Goal: Use online tool/utility: Utilize a website feature to perform a specific function

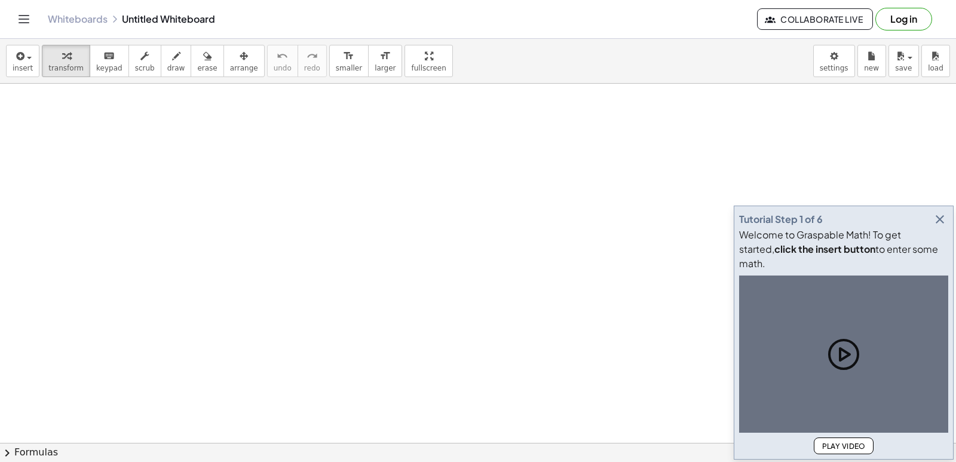
click at [940, 226] on icon "button" at bounding box center [939, 219] width 14 height 14
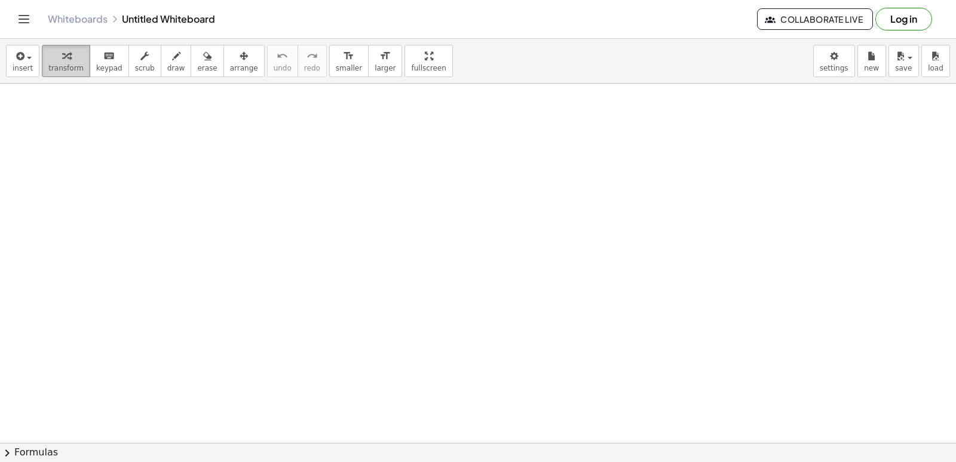
click at [66, 72] on button "transform" at bounding box center [66, 61] width 48 height 32
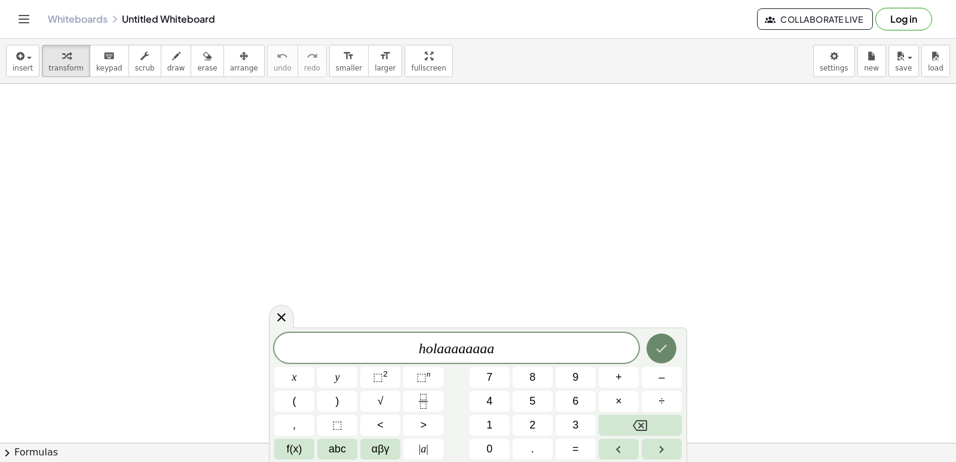
click at [669, 342] on button "Done" at bounding box center [661, 348] width 30 height 30
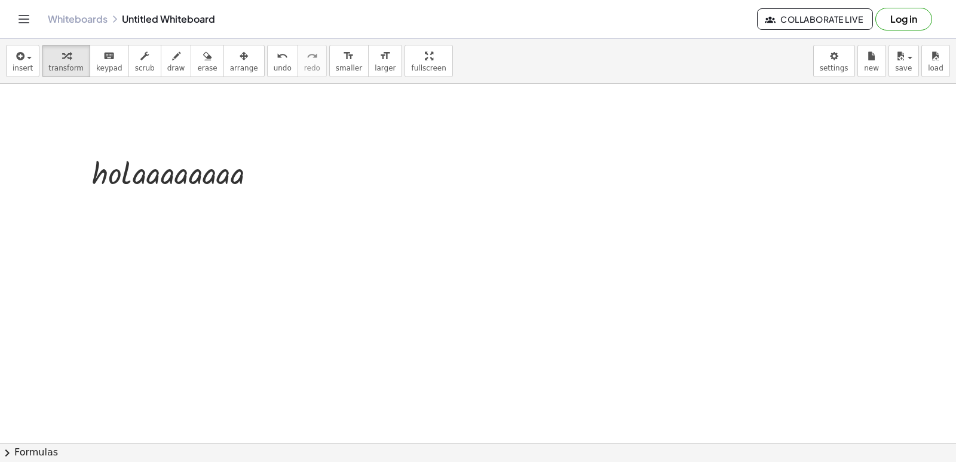
click at [93, 180] on div at bounding box center [178, 172] width 185 height 41
drag, startPoint x: 112, startPoint y: 167, endPoint x: 132, endPoint y: 190, distance: 30.5
click at [132, 190] on div at bounding box center [178, 172] width 185 height 41
click at [240, 191] on div at bounding box center [178, 172] width 185 height 41
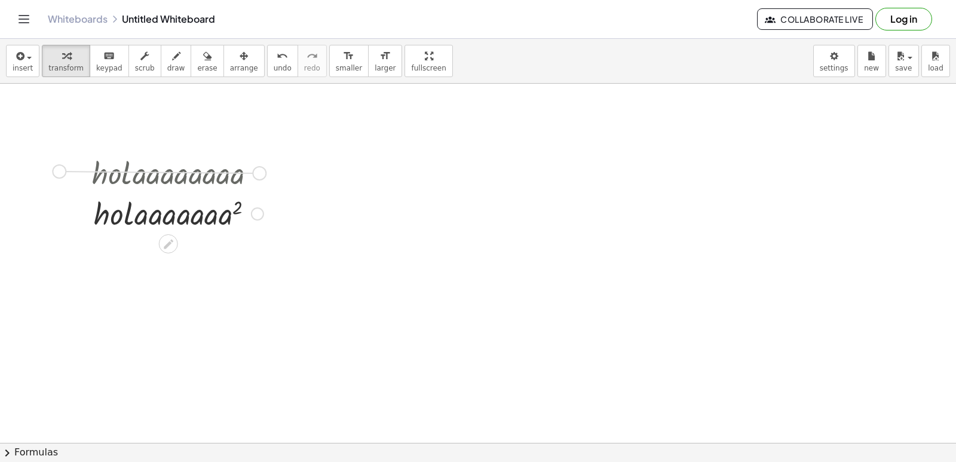
drag, startPoint x: 263, startPoint y: 176, endPoint x: 67, endPoint y: 180, distance: 195.9
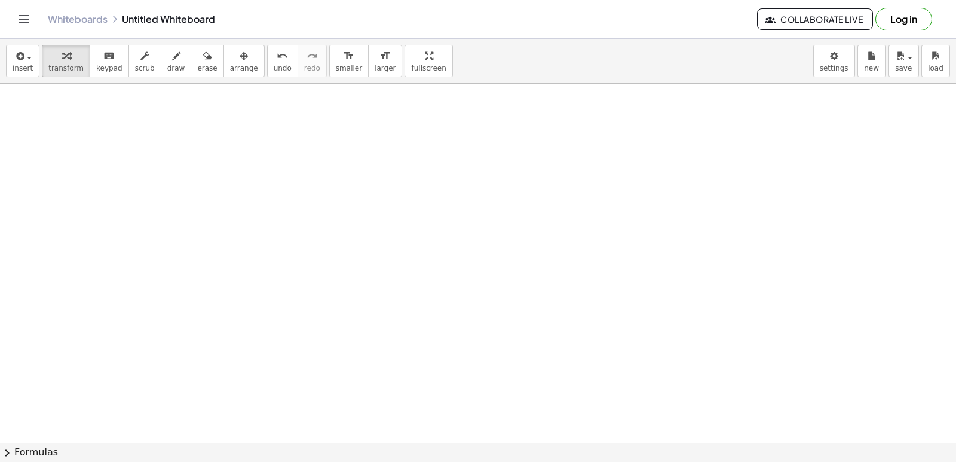
scroll to position [1076, 0]
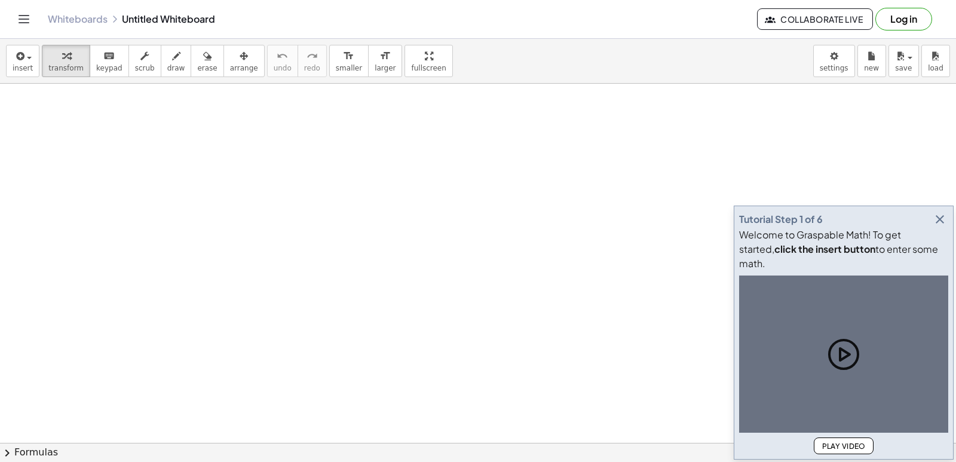
click at [940, 226] on icon "button" at bounding box center [939, 219] width 14 height 14
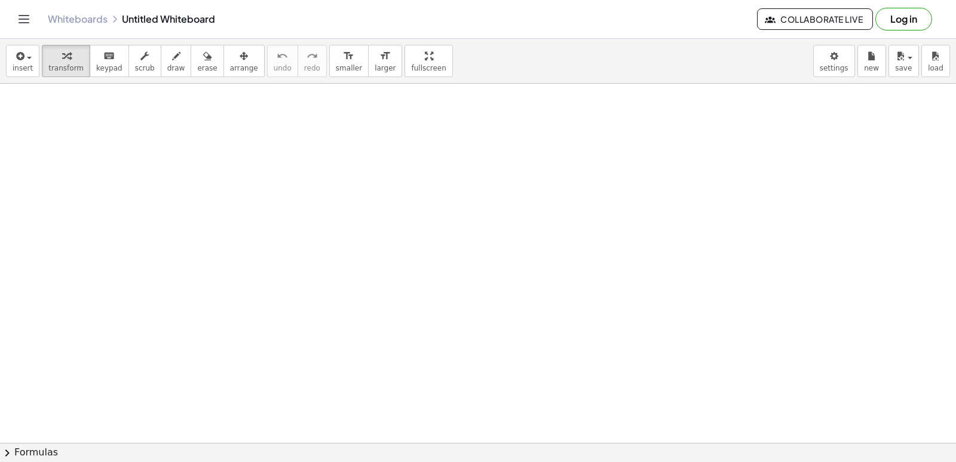
click at [297, 211] on icon at bounding box center [298, 212] width 10 height 10
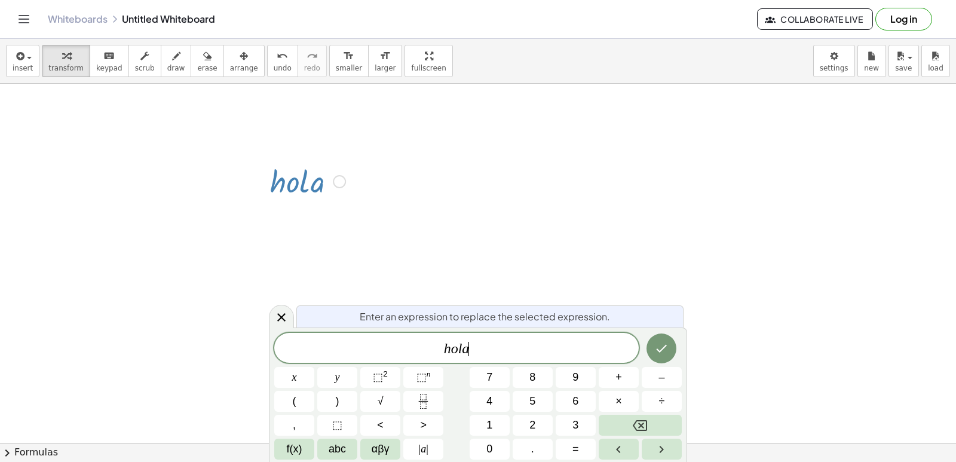
click at [469, 358] on div "h o l a ​" at bounding box center [456, 348] width 364 height 30
click at [664, 347] on icon "Done" at bounding box center [661, 348] width 14 height 14
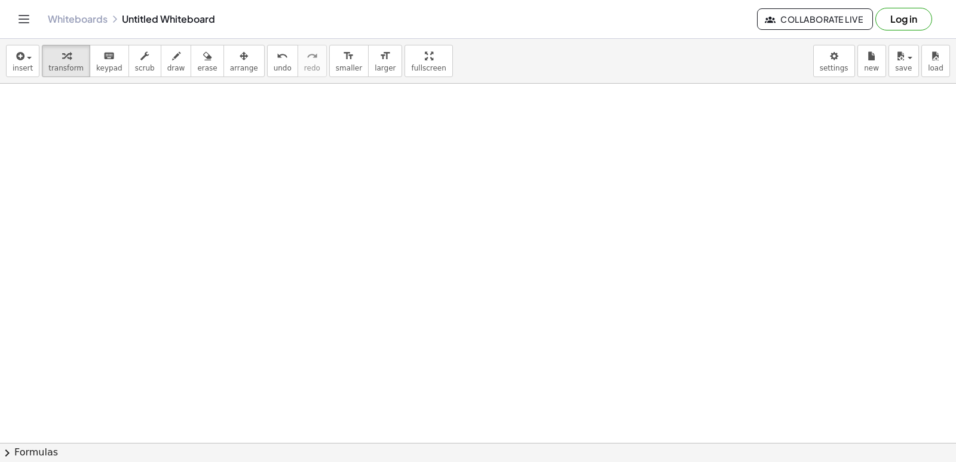
scroll to position [1675, 0]
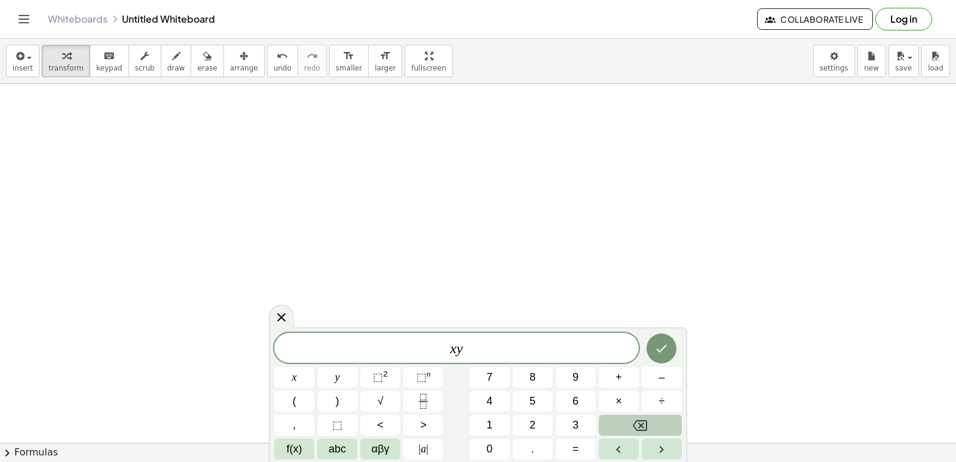
click at [644, 429] on icon "Backspace" at bounding box center [640, 425] width 14 height 14
click at [644, 429] on icon "Backspace" at bounding box center [640, 425] width 14 height 11
click at [644, 430] on icon "Backspace" at bounding box center [640, 425] width 14 height 11
click at [644, 435] on div "​ x y ⬚ 2 ⬚ n 7 8 9 + – ( ) √ 4 5 6 × ÷ , ⬚ < > 1 2 3 f(x) abc αβγ | a | 0 . =" at bounding box center [477, 396] width 407 height 127
click at [644, 439] on div "x y ⬚ 2 ⬚ n 7 8 9 + – ( ) √ 4 5 6 × ÷ , ⬚ < > 1 2 3 f(x) abc αβγ | a | 0 . =" at bounding box center [477, 395] width 407 height 127
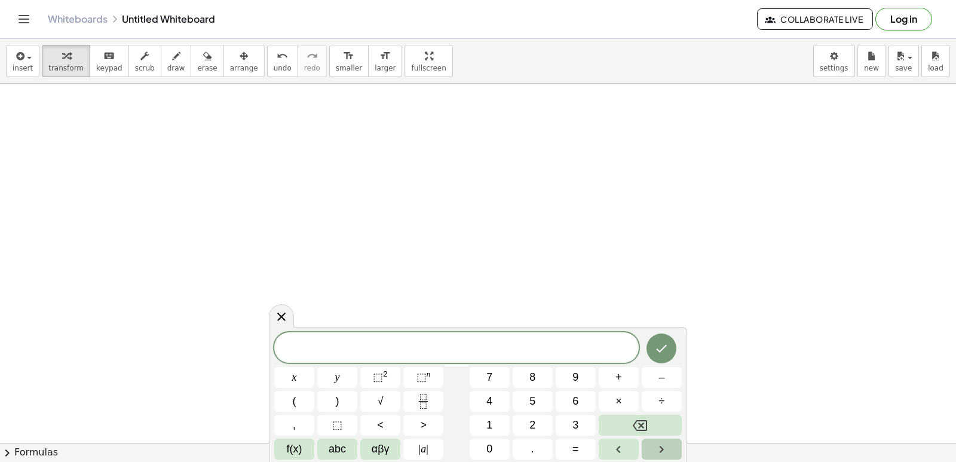
click at [662, 456] on button "Right arrow" at bounding box center [662, 448] width 40 height 21
click at [653, 444] on button "Right arrow" at bounding box center [662, 448] width 40 height 21
click at [650, 446] on button "Right arrow" at bounding box center [662, 448] width 40 height 21
click at [636, 426] on icon "Backspace" at bounding box center [640, 425] width 14 height 14
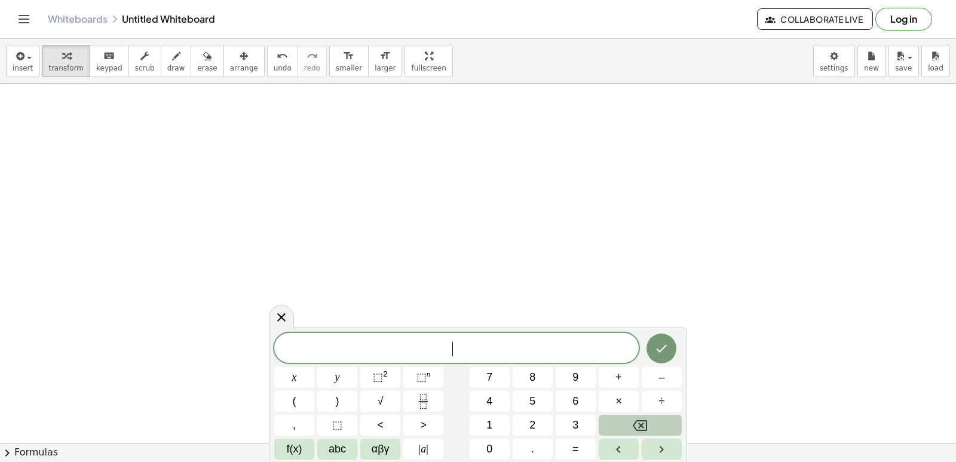
click at [636, 426] on icon "Backspace" at bounding box center [640, 425] width 14 height 14
click at [671, 348] on button "Done" at bounding box center [661, 348] width 30 height 30
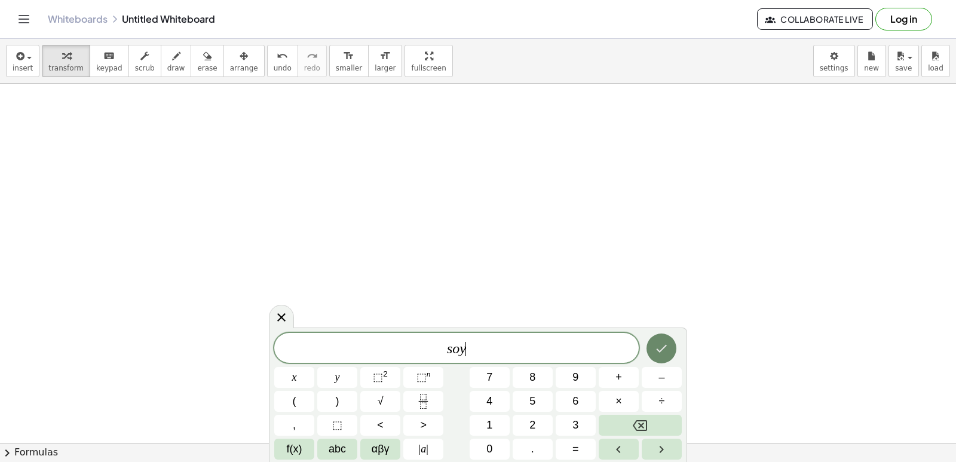
click at [654, 352] on icon "Done" at bounding box center [661, 348] width 14 height 14
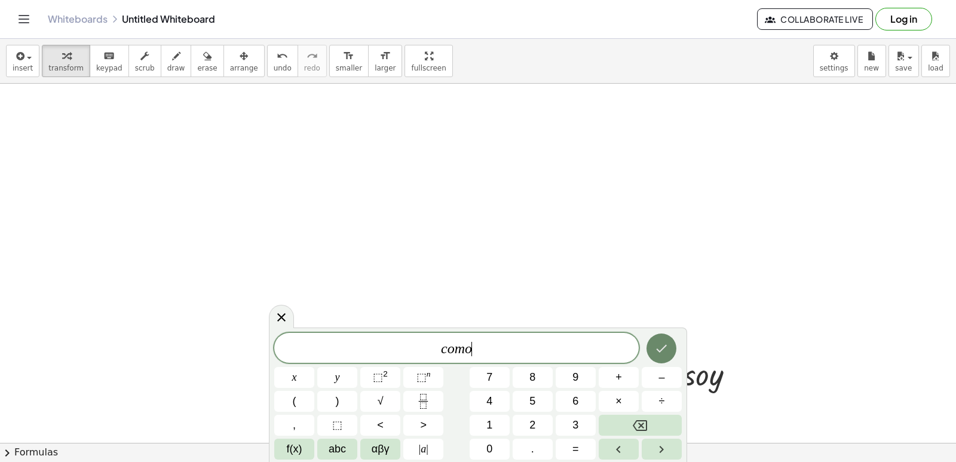
click at [662, 347] on icon "Done" at bounding box center [661, 348] width 14 height 14
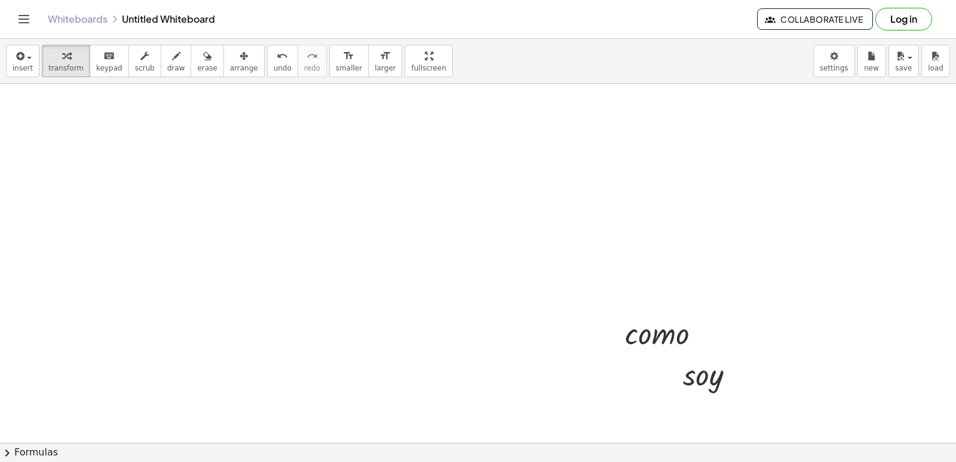
drag, startPoint x: 556, startPoint y: 271, endPoint x: 577, endPoint y: 272, distance: 20.9
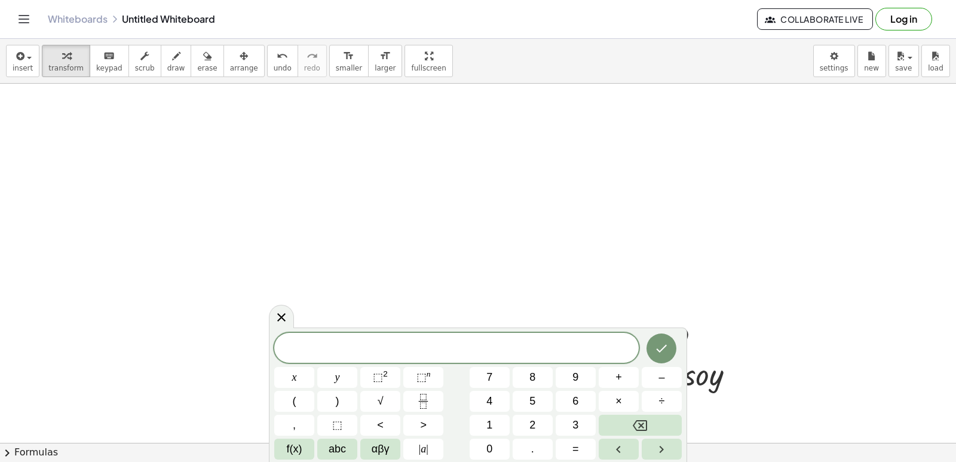
drag, startPoint x: 757, startPoint y: 290, endPoint x: 768, endPoint y: 301, distance: 15.2
drag, startPoint x: 697, startPoint y: 344, endPoint x: 605, endPoint y: 317, distance: 95.8
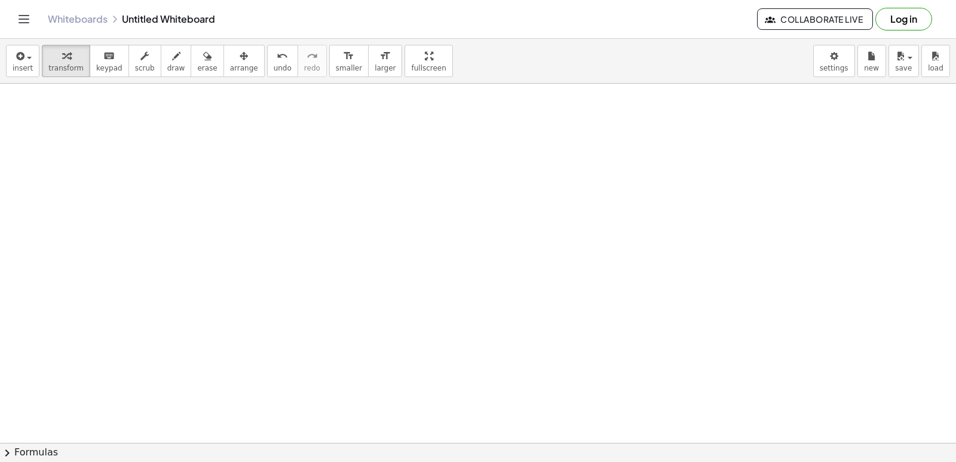
scroll to position [2225, 0]
drag, startPoint x: 571, startPoint y: 357, endPoint x: 587, endPoint y: 376, distance: 25.0
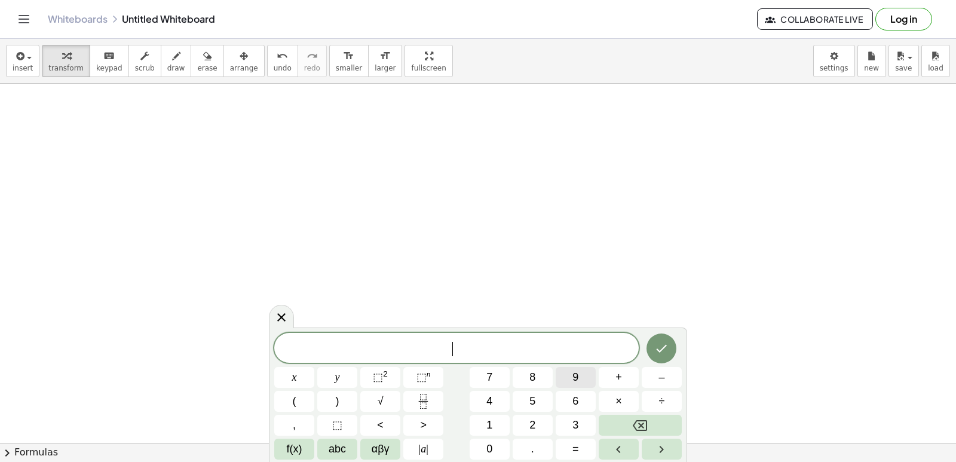
click at [582, 376] on button "9" at bounding box center [575, 377] width 40 height 21
click at [637, 418] on icon "Backspace" at bounding box center [640, 425] width 14 height 14
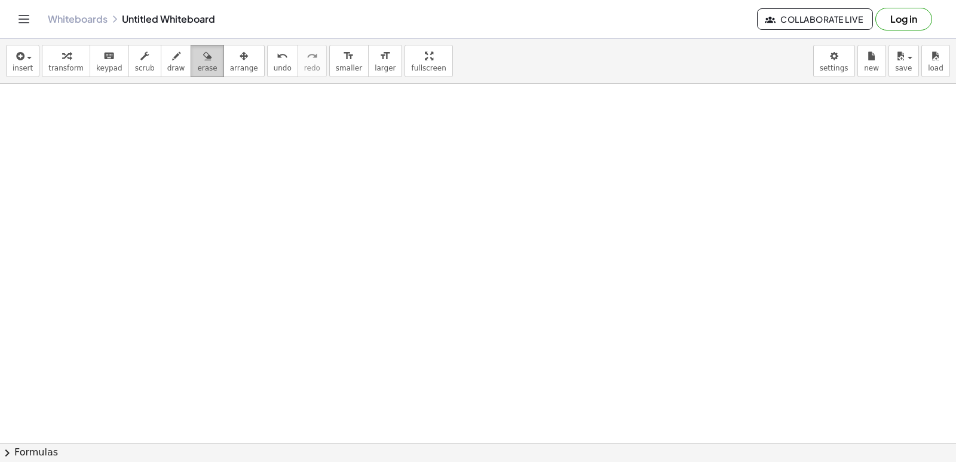
click at [203, 62] on icon "button" at bounding box center [207, 56] width 8 height 14
drag, startPoint x: 679, startPoint y: 152, endPoint x: 628, endPoint y: 76, distance: 91.3
click at [641, 78] on div "insert select one: Math Expression Function Text Youtube Video Graphing Geometr…" at bounding box center [478, 250] width 956 height 423
drag, startPoint x: 604, startPoint y: 92, endPoint x: 0, endPoint y: -52, distance: 620.8
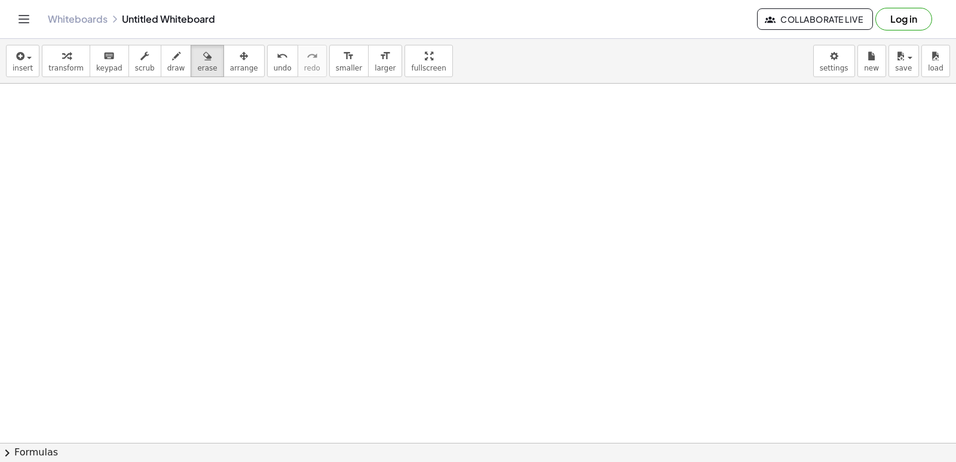
click at [0, 0] on html "Graspable Math Activities Get Started Activity Bank Assigned Work Classes White…" at bounding box center [478, 231] width 956 height 462
drag, startPoint x: 352, startPoint y: 70, endPoint x: 360, endPoint y: 69, distance: 8.4
click at [375, 70] on span "larger" at bounding box center [385, 68] width 21 height 8
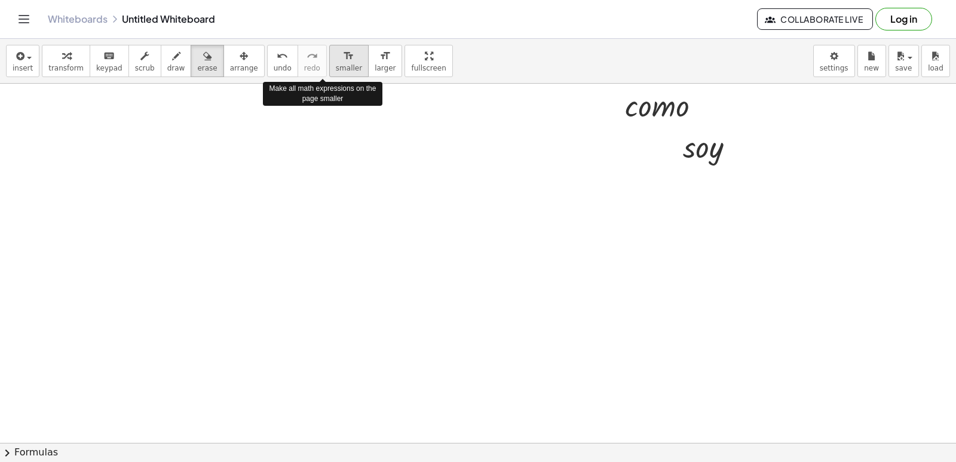
click at [336, 52] on div "format_size" at bounding box center [349, 55] width 26 height 14
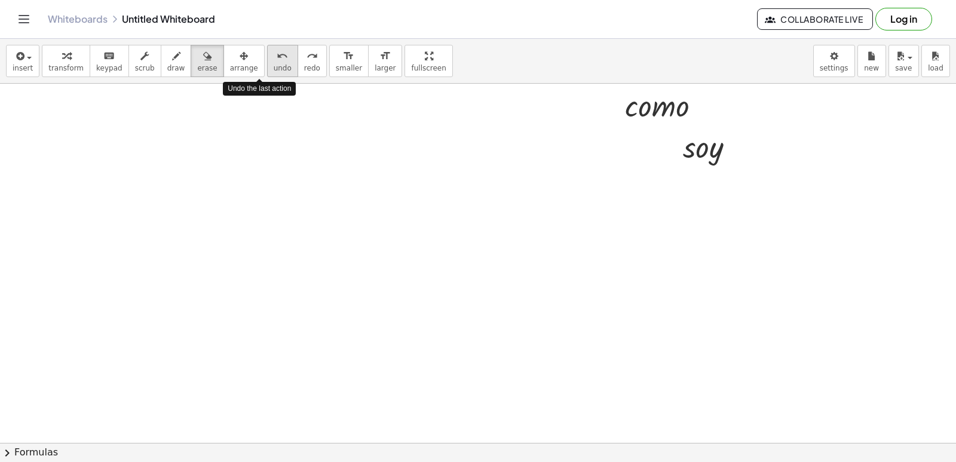
click at [267, 63] on button "undo undo" at bounding box center [282, 61] width 31 height 32
click at [269, 67] on button "undo undo" at bounding box center [282, 61] width 31 height 32
click at [271, 72] on button "undo undo" at bounding box center [282, 61] width 31 height 32
click at [274, 59] on div "undo" at bounding box center [283, 55] width 18 height 14
click at [269, 62] on button "undo undo" at bounding box center [282, 61] width 31 height 32
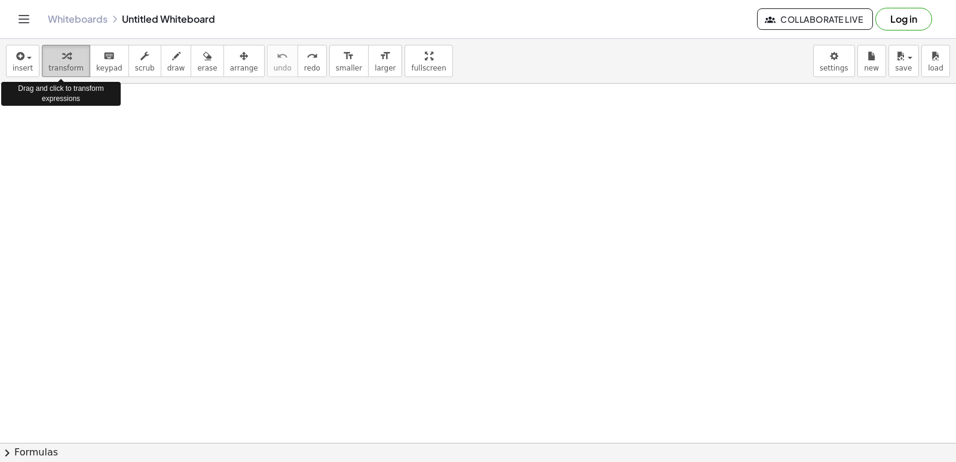
click at [62, 58] on icon "button" at bounding box center [66, 56] width 8 height 14
drag, startPoint x: 853, startPoint y: 323, endPoint x: 824, endPoint y: 275, distance: 55.7
drag, startPoint x: 798, startPoint y: 242, endPoint x: 702, endPoint y: 199, distance: 104.6
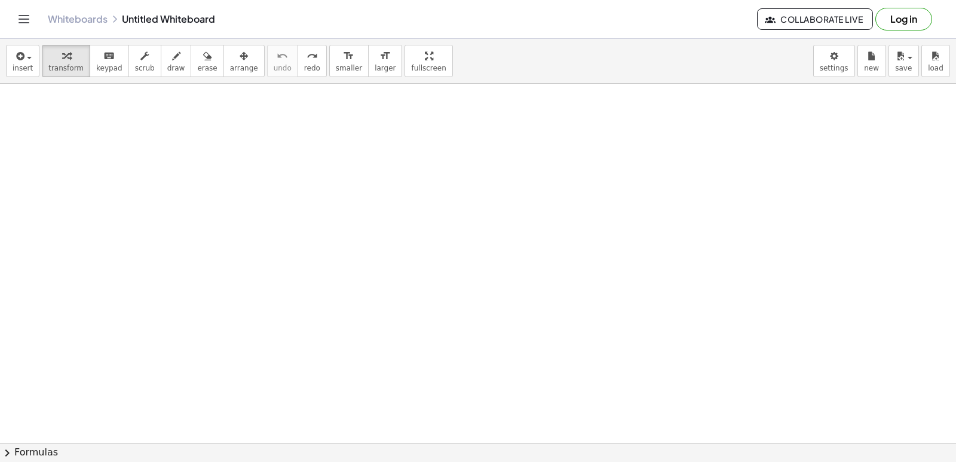
drag, startPoint x: 523, startPoint y: 288, endPoint x: 481, endPoint y: 384, distance: 104.9
drag, startPoint x: 472, startPoint y: 383, endPoint x: 462, endPoint y: 330, distance: 53.5
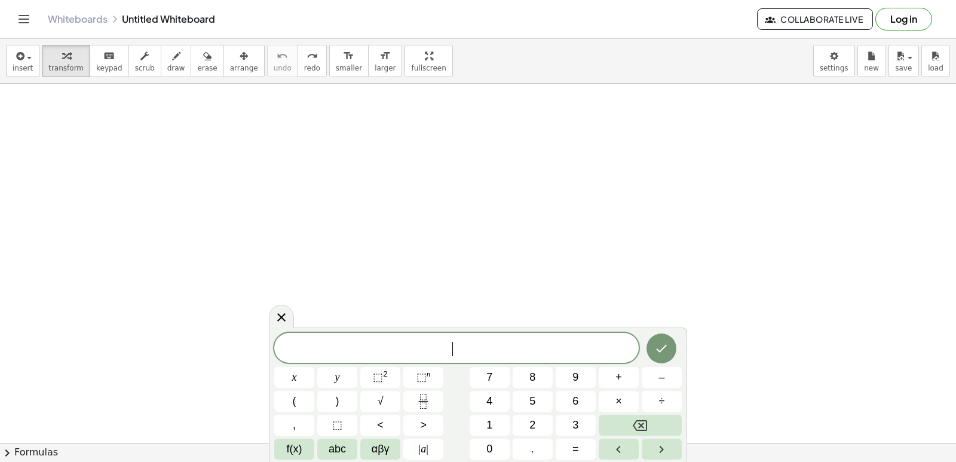
drag, startPoint x: 503, startPoint y: 298, endPoint x: 504, endPoint y: 291, distance: 6.6
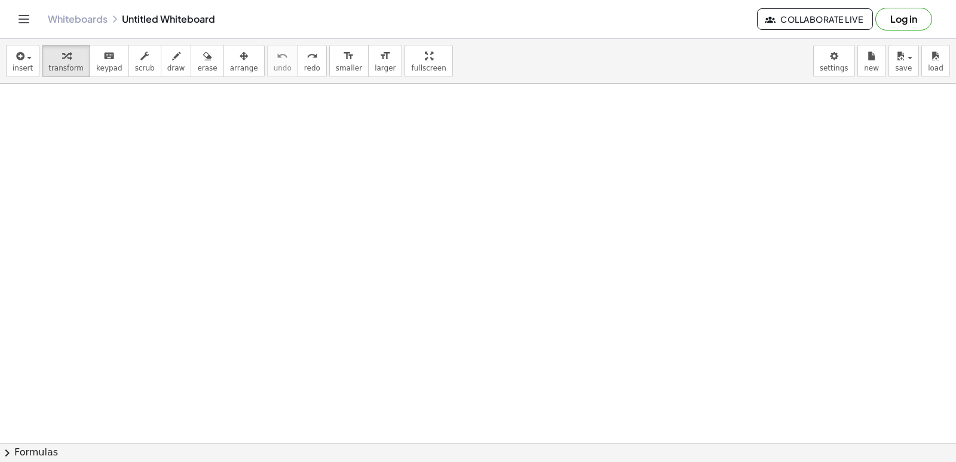
drag, startPoint x: 445, startPoint y: 277, endPoint x: 449, endPoint y: 283, distance: 7.8
drag, startPoint x: 468, startPoint y: 279, endPoint x: 477, endPoint y: 279, distance: 9.0
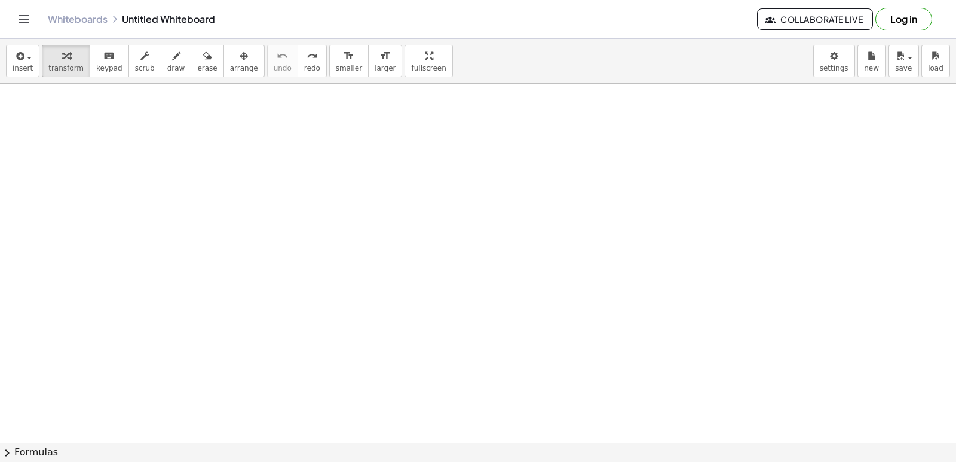
drag, startPoint x: 557, startPoint y: 202, endPoint x: 577, endPoint y: 303, distance: 103.0
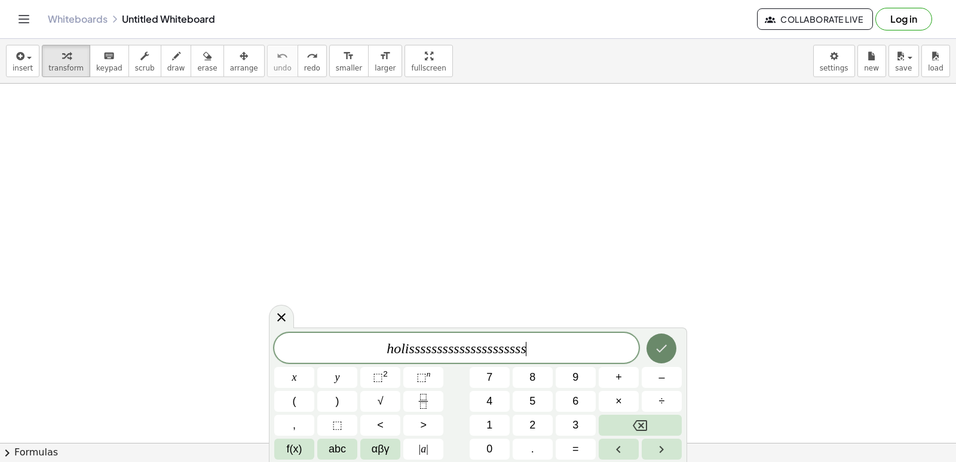
click at [659, 350] on icon "Done" at bounding box center [661, 348] width 14 height 14
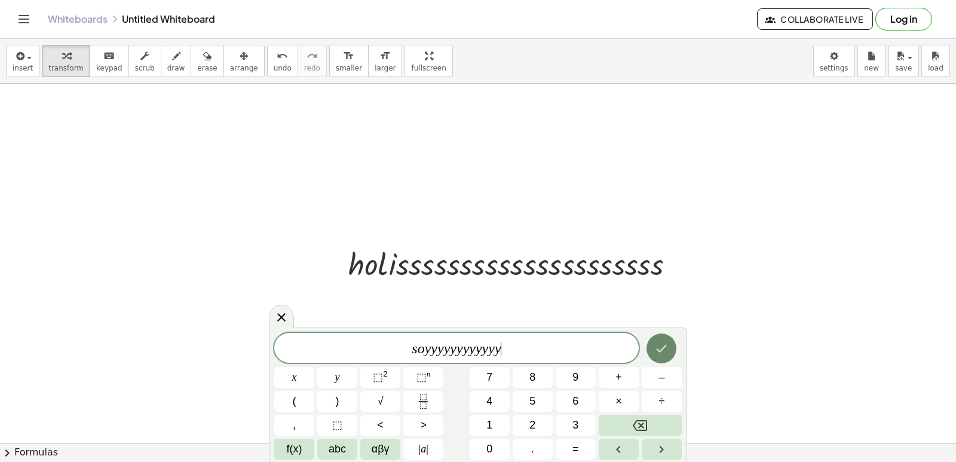
click at [665, 349] on icon "Done" at bounding box center [661, 348] width 14 height 14
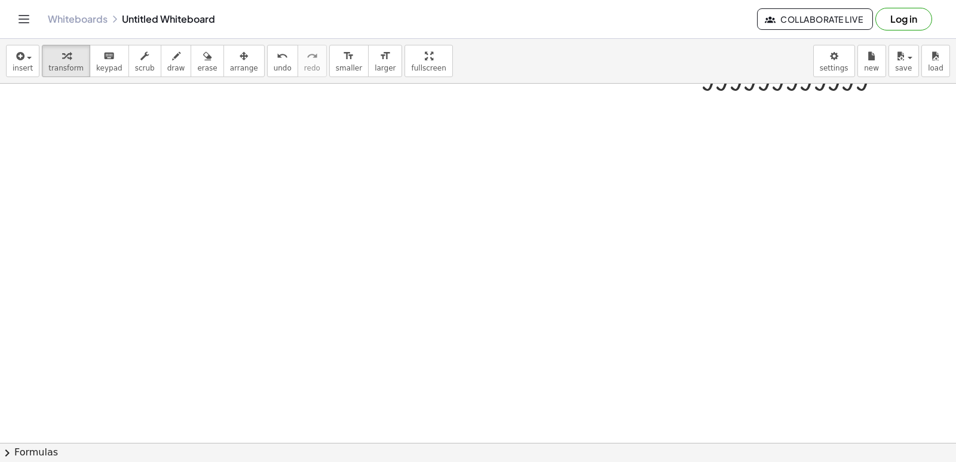
scroll to position [7359, 0]
drag, startPoint x: 579, startPoint y: 244, endPoint x: 609, endPoint y: 243, distance: 29.3
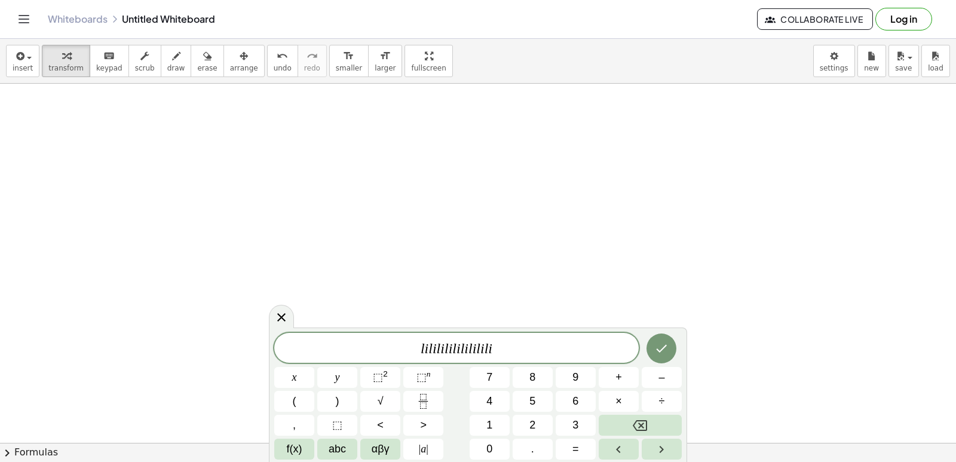
click at [624, 412] on div "l i l i l i l i l i l i l i l i l i ​ x y ⬚ 2 ⬚ n 7 8 9 + – ( ) √ 4 5 6 × ÷ , ⬚…" at bounding box center [477, 396] width 407 height 127
click at [624, 425] on button "Backspace" at bounding box center [639, 425] width 83 height 21
click at [624, 426] on button "Backspace" at bounding box center [639, 425] width 83 height 21
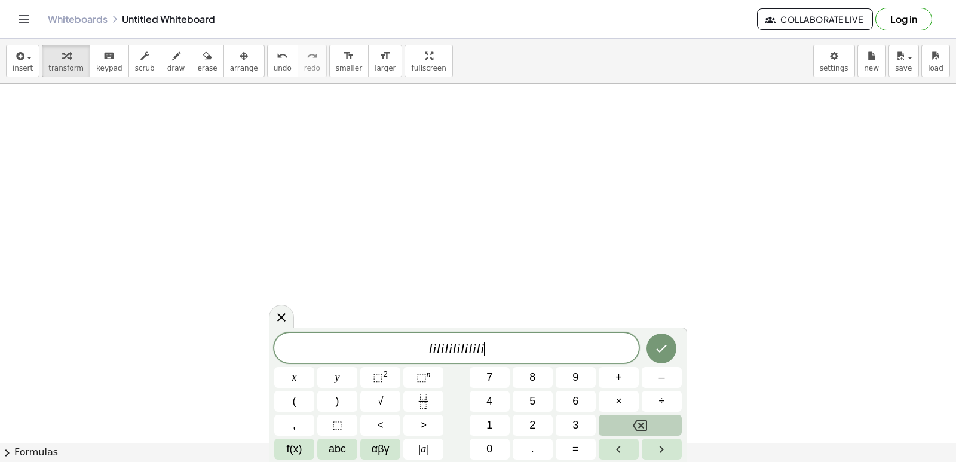
click at [624, 425] on button "Backspace" at bounding box center [639, 425] width 83 height 21
click at [623, 425] on button "Backspace" at bounding box center [639, 425] width 83 height 21
click at [621, 424] on button "Backspace" at bounding box center [639, 425] width 83 height 21
click at [621, 425] on button "Backspace" at bounding box center [639, 425] width 83 height 21
click at [620, 425] on button "Backspace" at bounding box center [639, 425] width 83 height 21
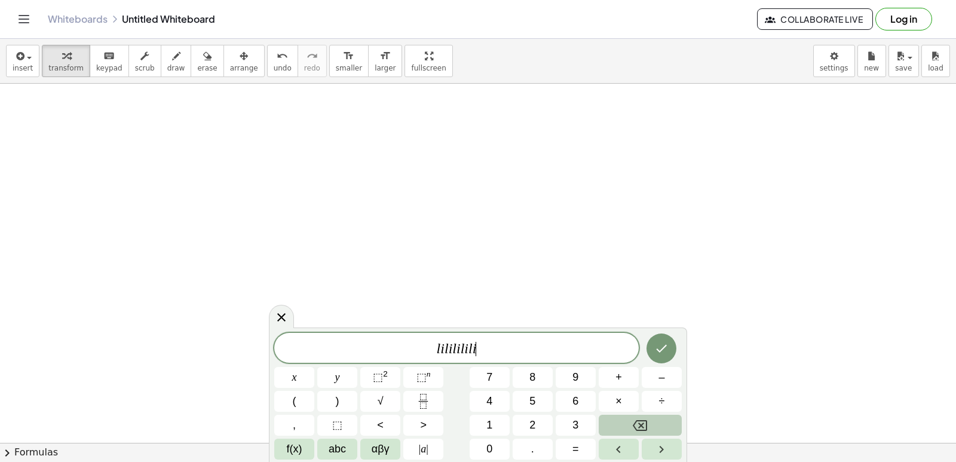
click at [620, 421] on button "Backspace" at bounding box center [639, 425] width 83 height 21
click at [620, 420] on button "Backspace" at bounding box center [639, 425] width 83 height 21
click at [620, 429] on button "Backspace" at bounding box center [639, 425] width 83 height 21
click at [621, 429] on button "Backspace" at bounding box center [639, 425] width 83 height 21
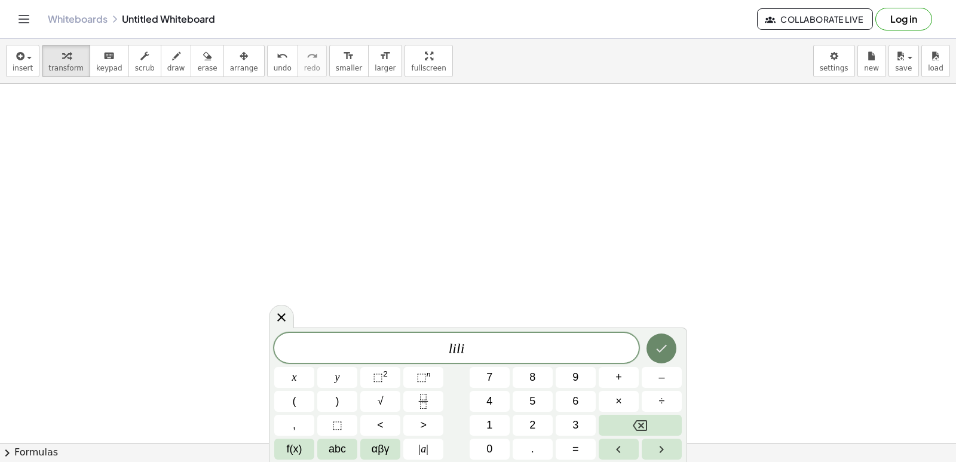
click at [665, 352] on icon "Done" at bounding box center [661, 348] width 14 height 14
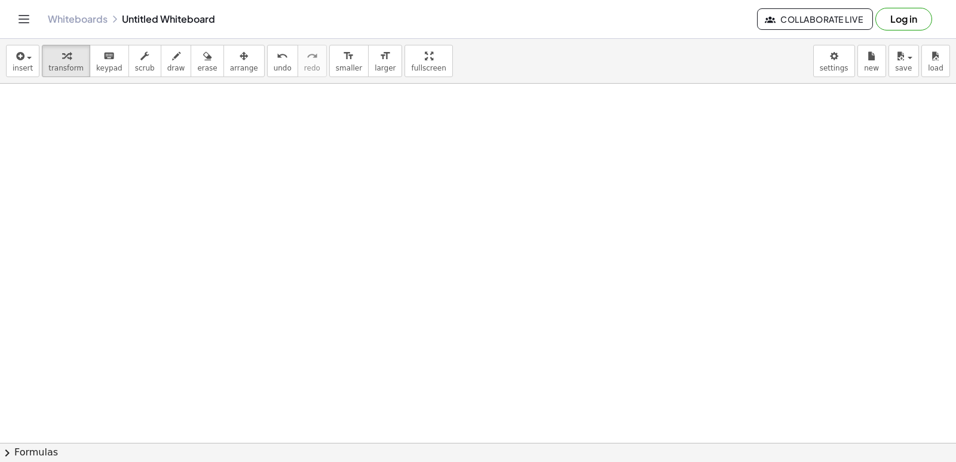
scroll to position [7718, 0]
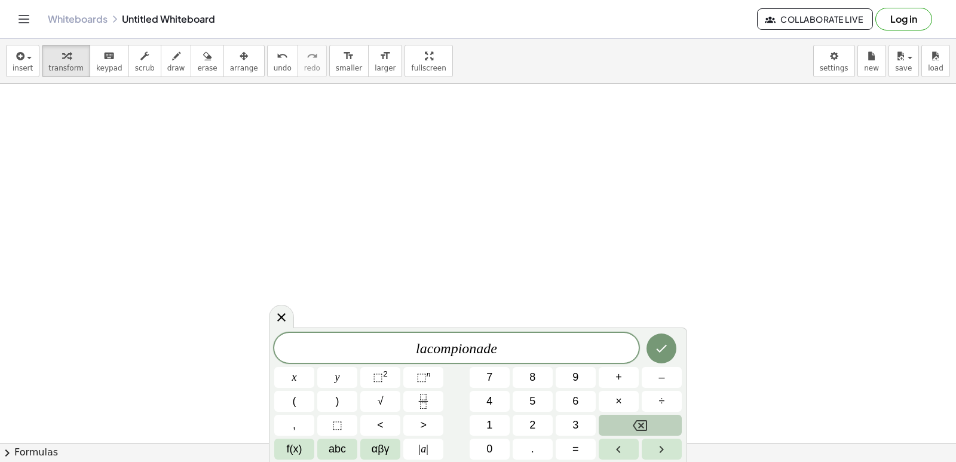
click at [655, 425] on button "Backspace" at bounding box center [639, 425] width 83 height 21
click at [658, 428] on button "Backspace" at bounding box center [639, 425] width 83 height 21
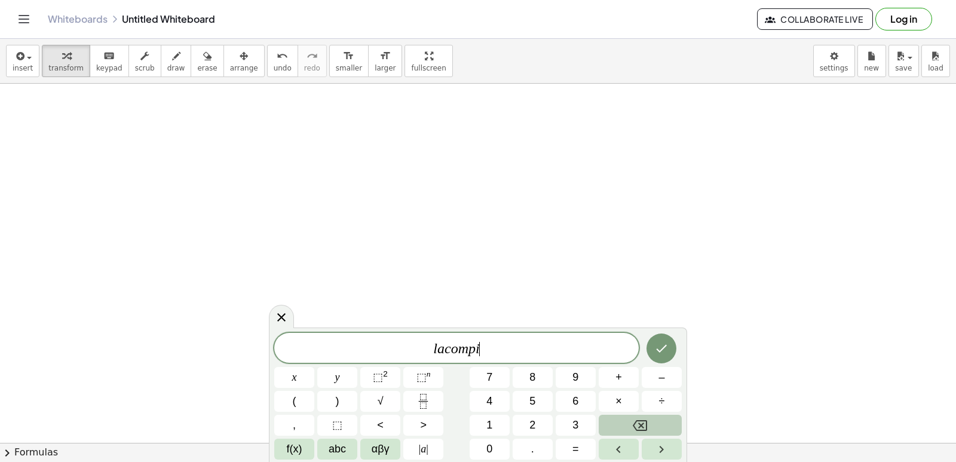
click at [658, 428] on button "Backspace" at bounding box center [639, 425] width 83 height 21
click at [659, 425] on button "Backspace" at bounding box center [639, 425] width 83 height 21
click at [659, 424] on button "Backspace" at bounding box center [639, 425] width 83 height 21
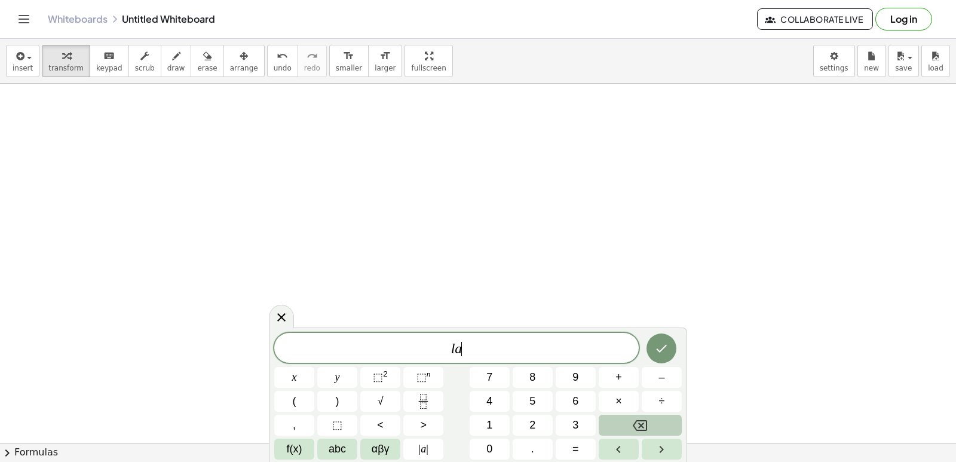
click at [659, 422] on button "Backspace" at bounding box center [639, 425] width 83 height 21
click at [659, 421] on button "Backspace" at bounding box center [639, 425] width 83 height 21
click at [661, 346] on icon "Done" at bounding box center [661, 348] width 14 height 14
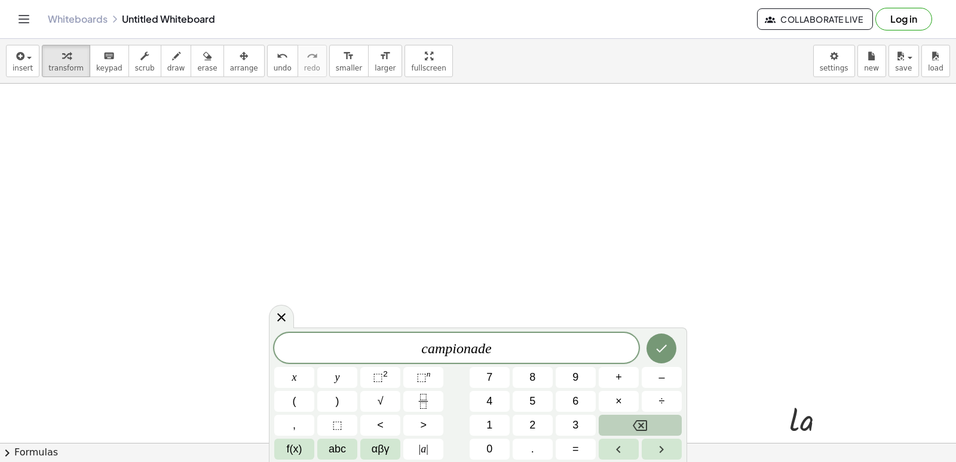
click at [645, 423] on icon "Backspace" at bounding box center [640, 425] width 14 height 14
click at [656, 349] on icon "Done" at bounding box center [661, 348] width 14 height 14
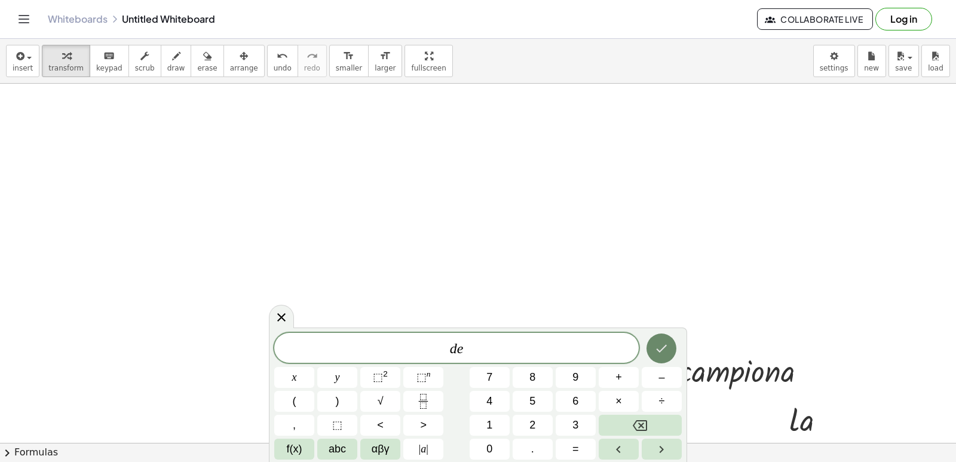
click at [662, 345] on icon "Done" at bounding box center [661, 348] width 14 height 14
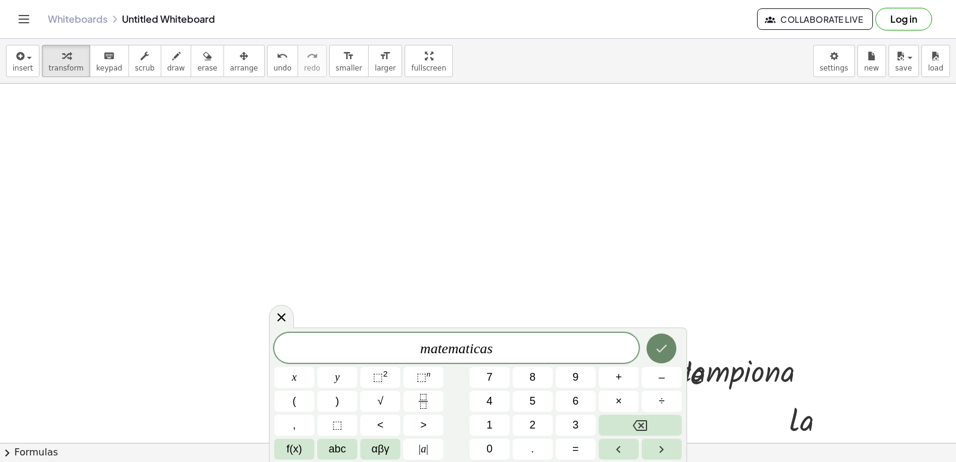
click at [658, 349] on icon "Done" at bounding box center [661, 349] width 11 height 8
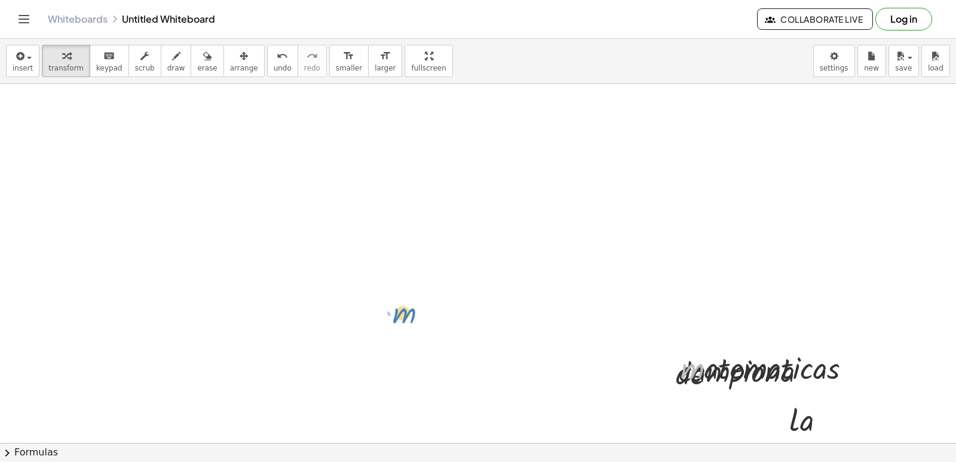
drag, startPoint x: 699, startPoint y: 369, endPoint x: 0, endPoint y: 202, distance: 719.2
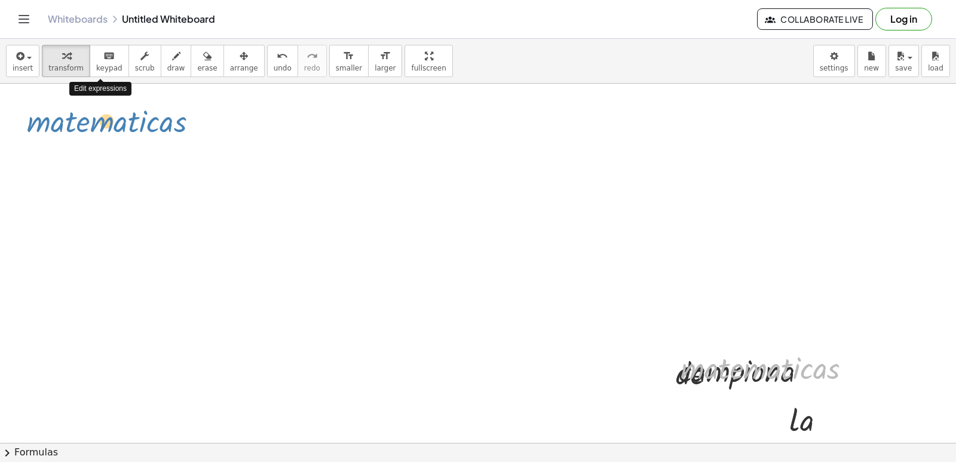
drag, startPoint x: 748, startPoint y: 373, endPoint x: 776, endPoint y: 404, distance: 41.9
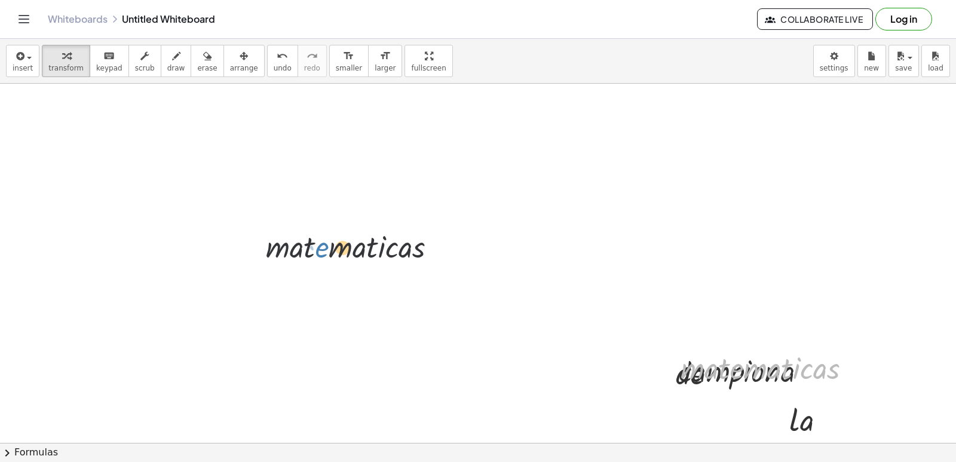
drag, startPoint x: 738, startPoint y: 373, endPoint x: 243, endPoint y: 179, distance: 532.6
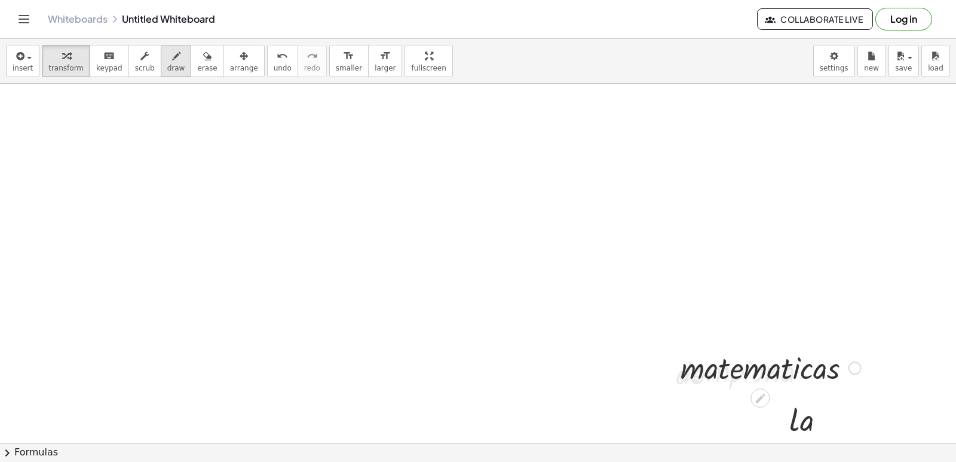
click at [167, 50] on div "button" at bounding box center [176, 55] width 18 height 14
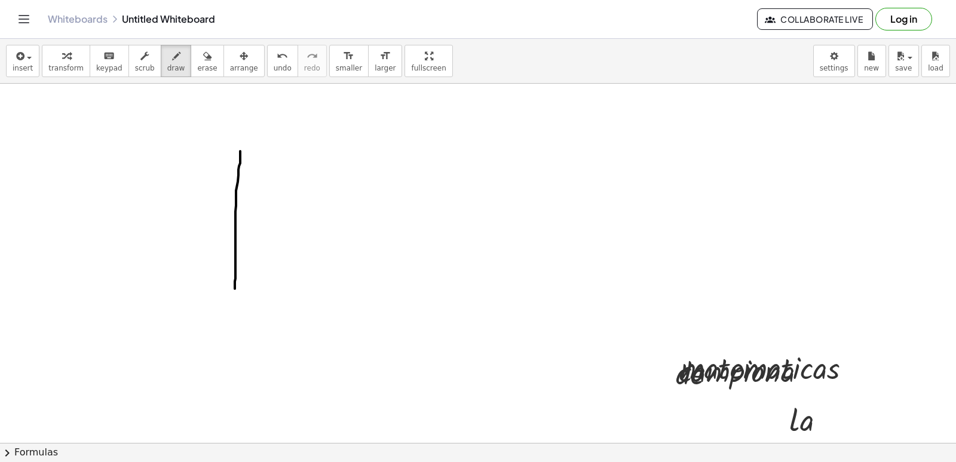
drag, startPoint x: 240, startPoint y: 151, endPoint x: 262, endPoint y: 243, distance: 94.0
drag, startPoint x: 393, startPoint y: 150, endPoint x: 348, endPoint y: 383, distance: 237.3
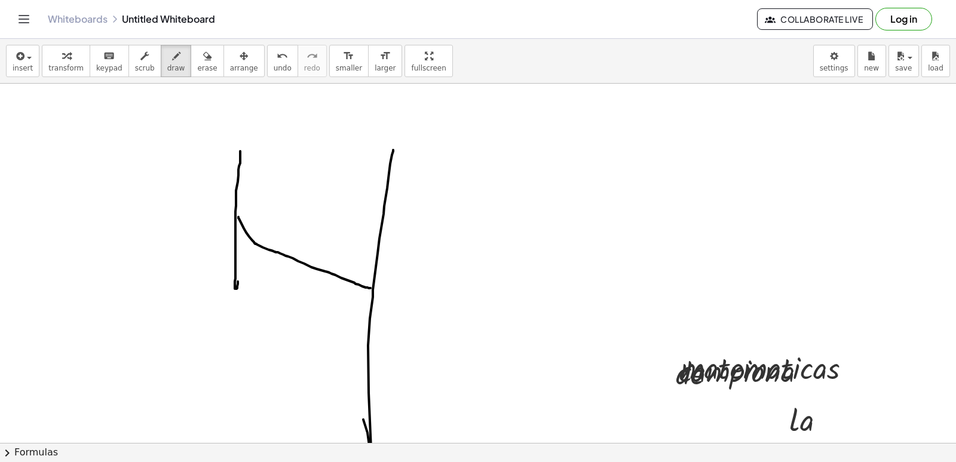
drag, startPoint x: 238, startPoint y: 217, endPoint x: 370, endPoint y: 288, distance: 149.9
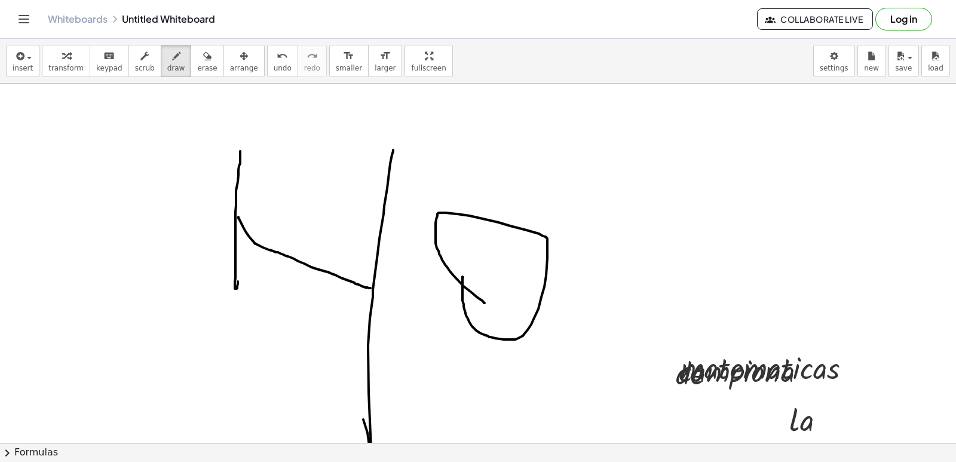
drag, startPoint x: 462, startPoint y: 277, endPoint x: 496, endPoint y: 294, distance: 38.5
drag, startPoint x: 652, startPoint y: 195, endPoint x: 708, endPoint y: 438, distance: 249.6
click at [677, 461] on html "Graspable Math Activities Get Started Activity Bank Assigned Work Classes White…" at bounding box center [478, 231] width 956 height 462
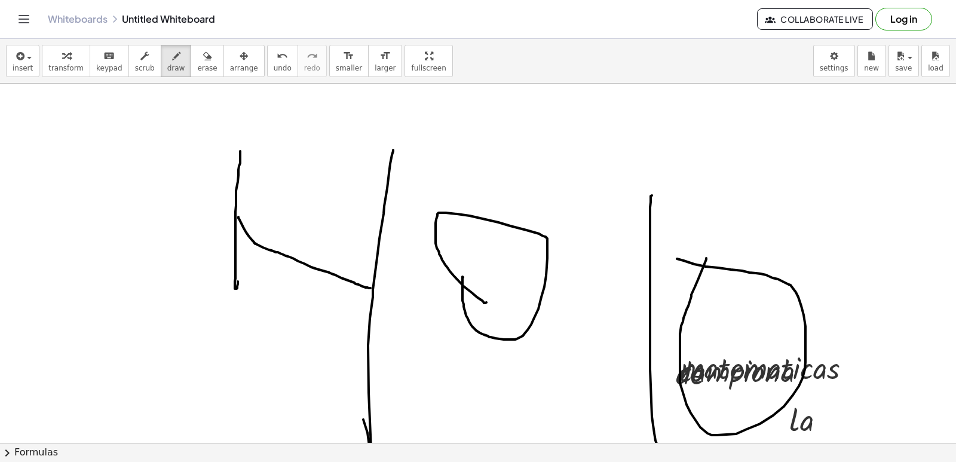
drag, startPoint x: 706, startPoint y: 258, endPoint x: 675, endPoint y: 267, distance: 32.3
drag, startPoint x: 805, startPoint y: 324, endPoint x: 848, endPoint y: 485, distance: 166.2
click at [848, 461] on html "Graspable Math Activities Get Started Activity Bank Assigned Work Classes White…" at bounding box center [478, 231] width 956 height 462
click at [274, 70] on span "undo" at bounding box center [283, 68] width 18 height 8
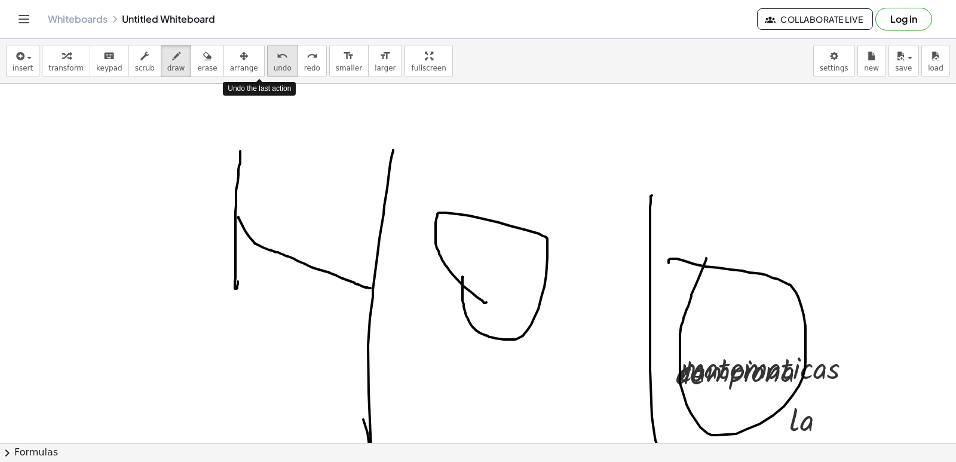
click at [274, 70] on span "undo" at bounding box center [283, 68] width 18 height 8
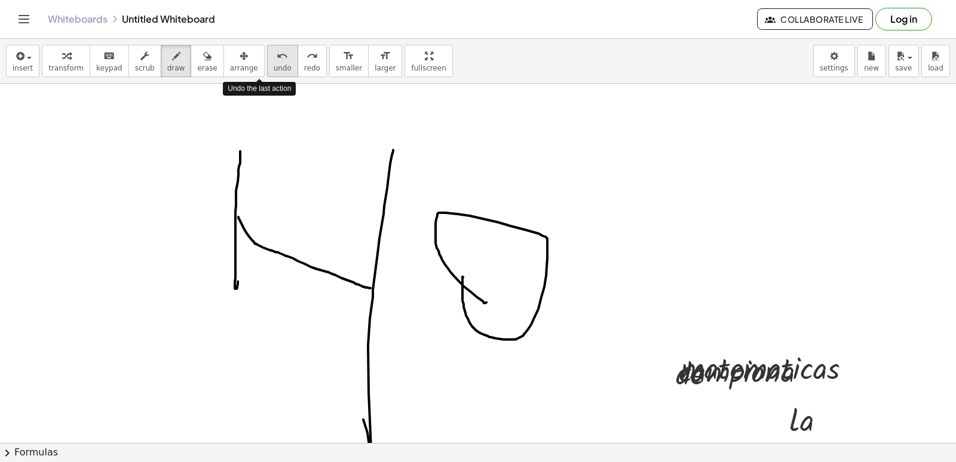
click at [274, 70] on span "undo" at bounding box center [283, 68] width 18 height 8
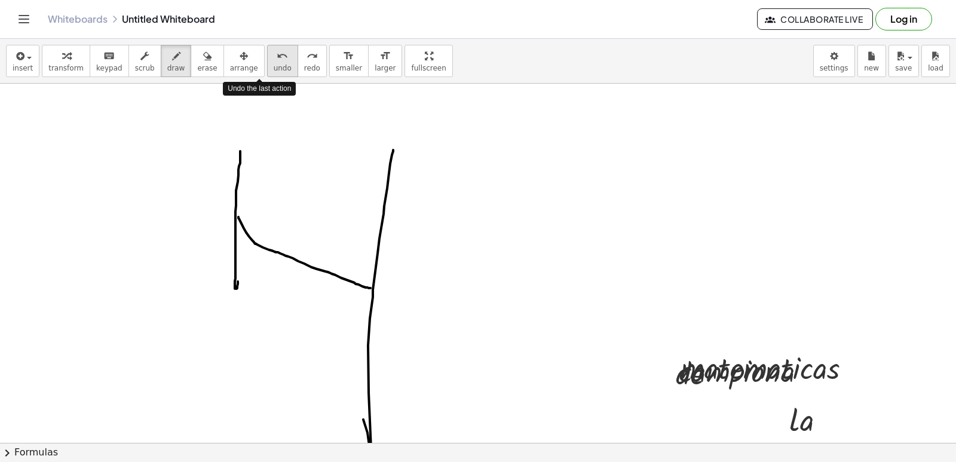
click at [274, 70] on span "undo" at bounding box center [283, 68] width 18 height 8
click at [274, 69] on span "undo" at bounding box center [283, 68] width 18 height 8
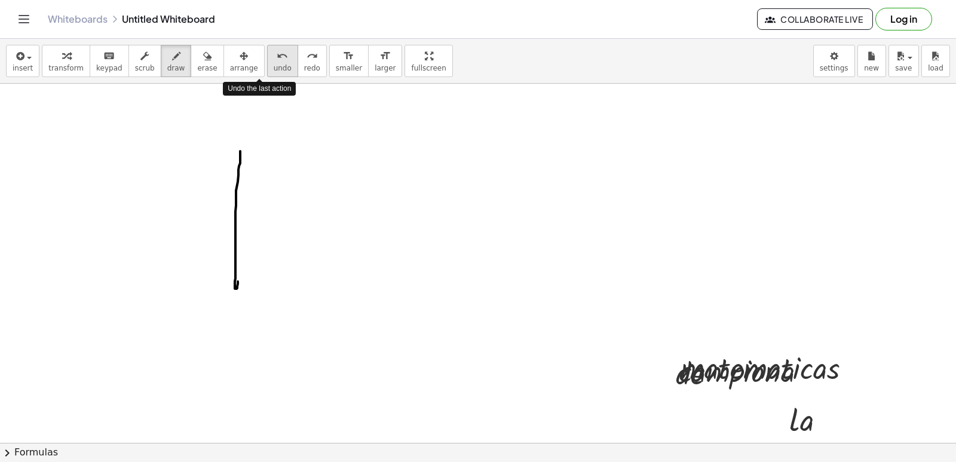
click at [274, 68] on span "undo" at bounding box center [283, 68] width 18 height 8
click at [274, 67] on span "undo" at bounding box center [283, 68] width 18 height 8
click at [274, 66] on span "undo" at bounding box center [283, 68] width 18 height 8
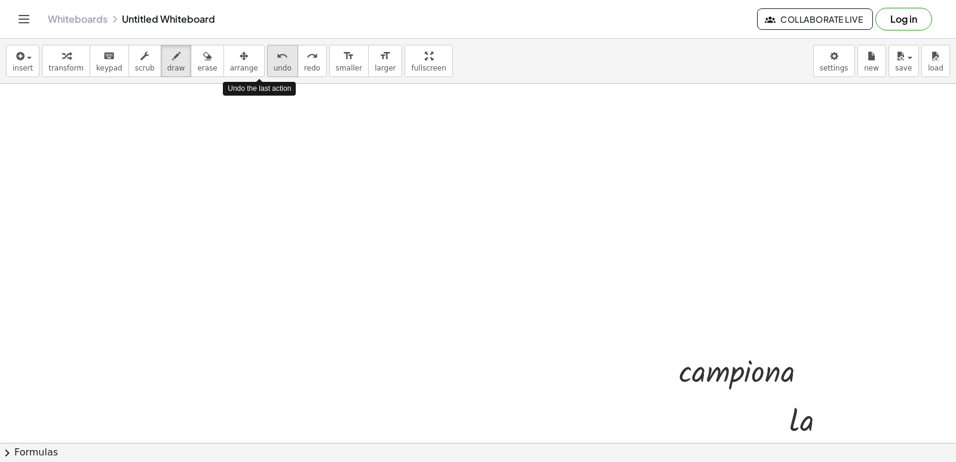
click at [274, 66] on span "undo" at bounding box center [283, 68] width 18 height 8
click at [274, 65] on span "undo" at bounding box center [283, 68] width 18 height 8
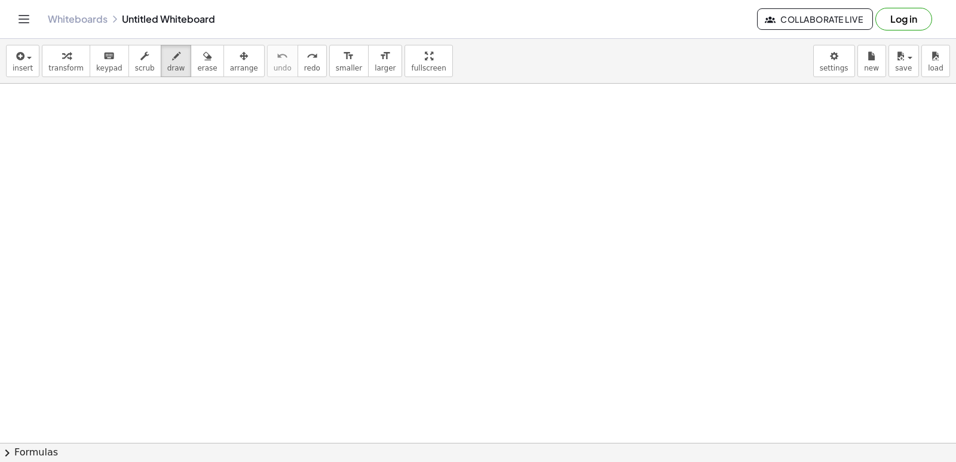
scroll to position [7658, 0]
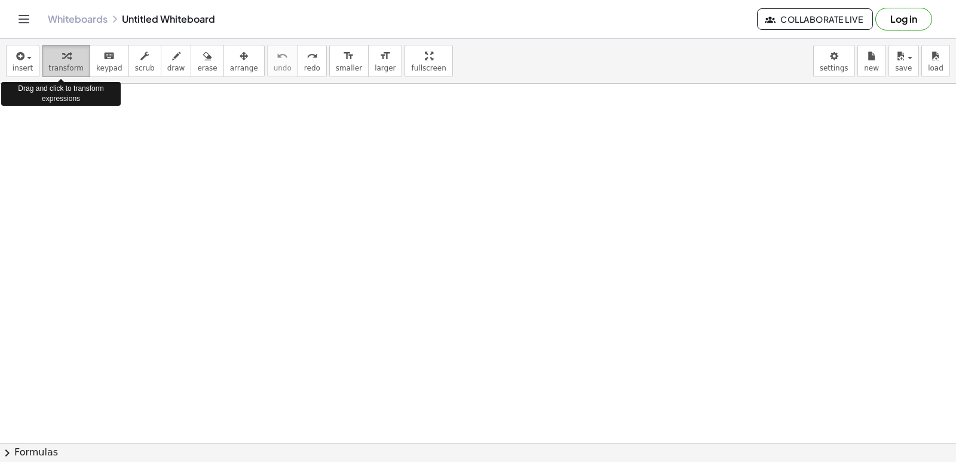
click at [70, 62] on div "button" at bounding box center [65, 55] width 35 height 14
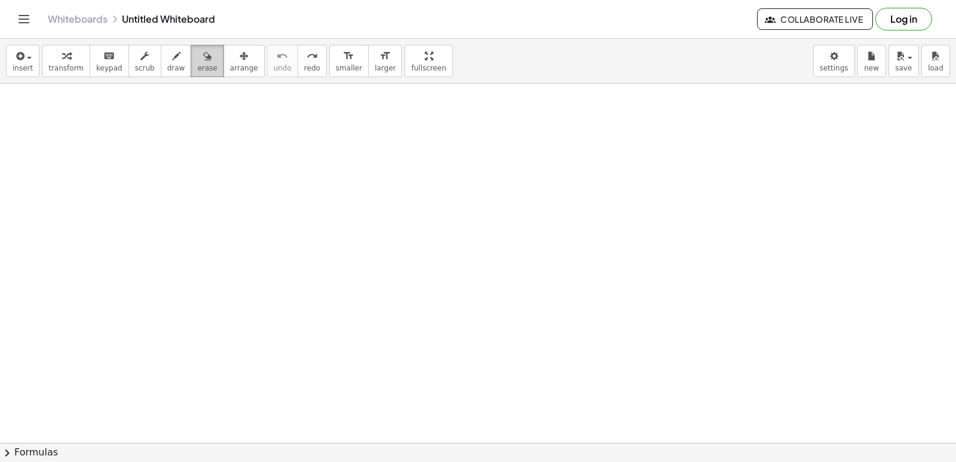
click at [191, 57] on button "erase" at bounding box center [207, 61] width 33 height 32
click at [172, 58] on icon "button" at bounding box center [176, 56] width 8 height 14
drag, startPoint x: 90, startPoint y: 124, endPoint x: 103, endPoint y: 159, distance: 38.2
drag, startPoint x: 119, startPoint y: 131, endPoint x: 57, endPoint y: 124, distance: 63.1
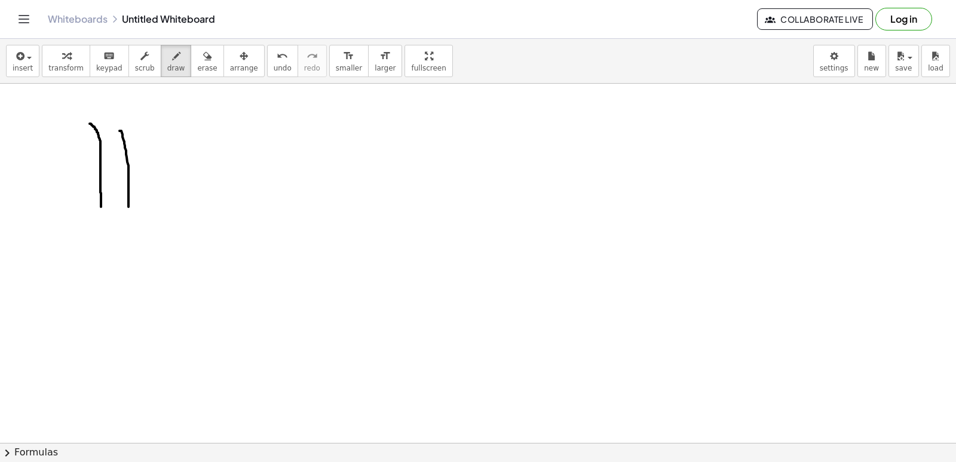
drag, startPoint x: 102, startPoint y: 164, endPoint x: 134, endPoint y: 171, distance: 33.0
drag, startPoint x: 157, startPoint y: 171, endPoint x: 139, endPoint y: 164, distance: 19.3
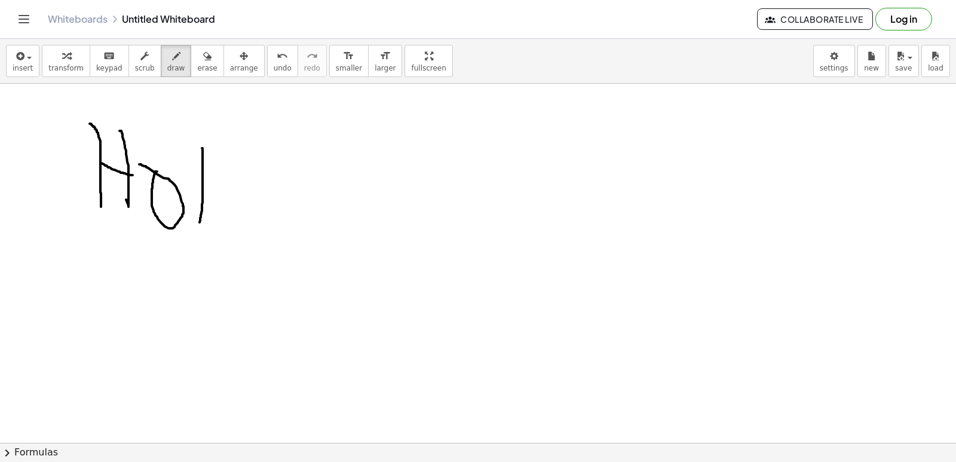
drag, startPoint x: 202, startPoint y: 148, endPoint x: 198, endPoint y: 230, distance: 81.9
drag, startPoint x: 234, startPoint y: 199, endPoint x: 222, endPoint y: 213, distance: 17.8
drag, startPoint x: 253, startPoint y: 206, endPoint x: 250, endPoint y: 239, distance: 32.9
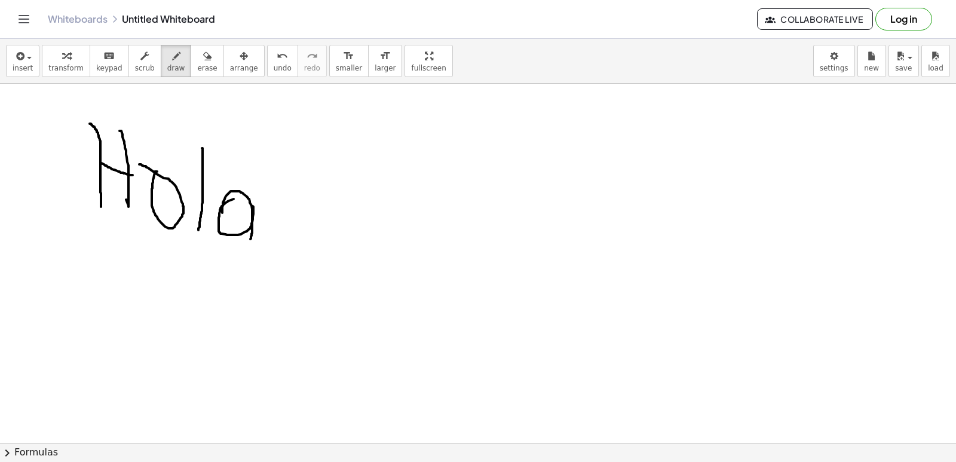
drag, startPoint x: 294, startPoint y: 205, endPoint x: 345, endPoint y: 279, distance: 90.1
drag, startPoint x: 351, startPoint y: 273, endPoint x: 330, endPoint y: 295, distance: 30.0
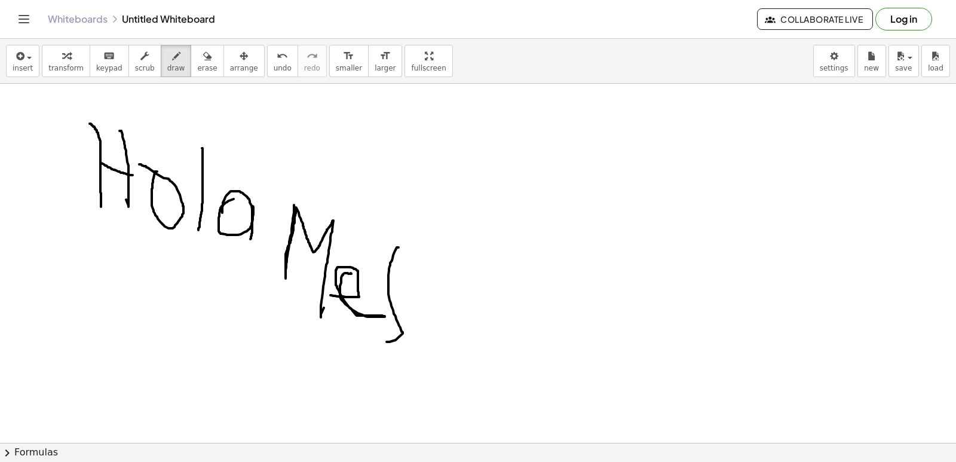
drag, startPoint x: 398, startPoint y: 247, endPoint x: 388, endPoint y: 326, distance: 79.0
drag, startPoint x: 256, startPoint y: 67, endPoint x: 253, endPoint y: 73, distance: 6.4
click at [267, 73] on button "undo undo" at bounding box center [282, 61] width 31 height 32
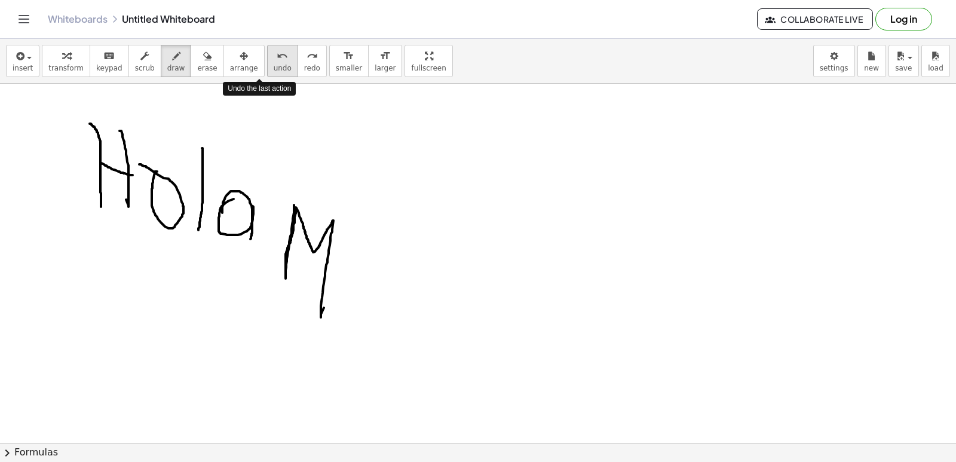
click at [267, 75] on button "undo undo" at bounding box center [282, 61] width 31 height 32
drag, startPoint x: 266, startPoint y: 75, endPoint x: 268, endPoint y: 81, distance: 6.2
click at [268, 81] on div "insert select one: Math Expression Function Text Youtube Video Graphing Geometr…" at bounding box center [478, 61] width 956 height 45
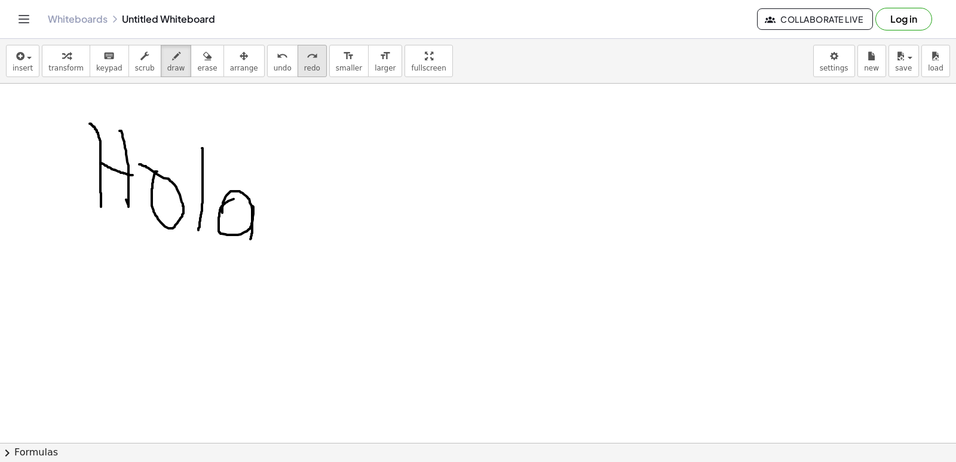
drag, startPoint x: 269, startPoint y: 81, endPoint x: 275, endPoint y: 73, distance: 10.3
click at [271, 82] on div "insert select one: Math Expression Function Text Youtube Video Graphing Geometr…" at bounding box center [478, 61] width 956 height 45
click at [267, 66] on button "undo undo" at bounding box center [282, 61] width 31 height 32
click at [274, 67] on span "undo" at bounding box center [283, 68] width 18 height 8
click at [297, 57] on button "redo redo" at bounding box center [311, 61] width 29 height 32
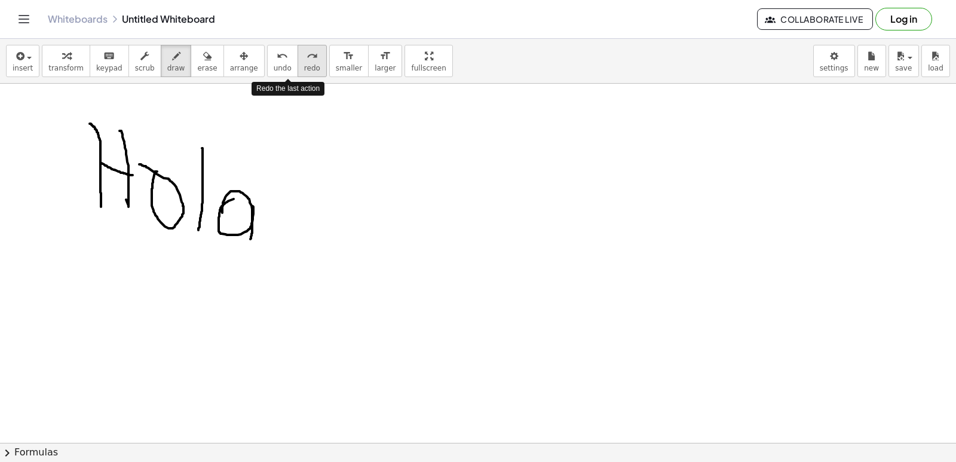
click at [304, 56] on div "redo" at bounding box center [312, 55] width 16 height 14
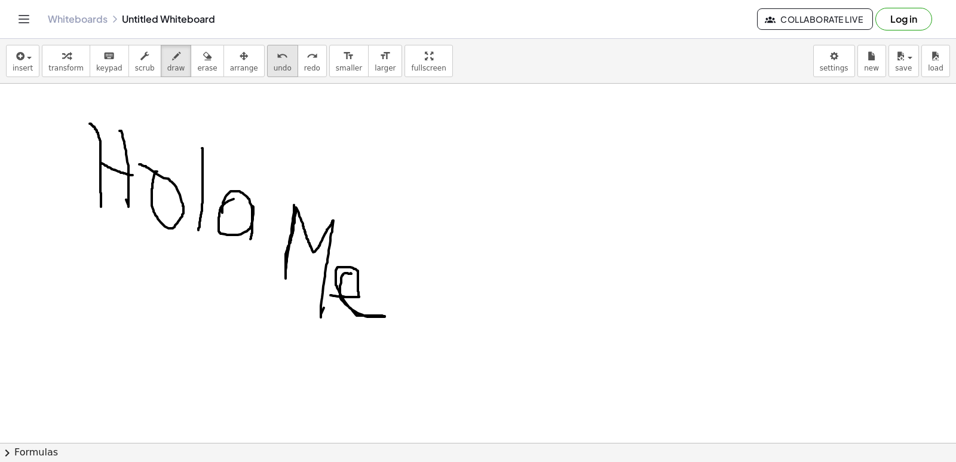
click at [274, 64] on span "undo" at bounding box center [283, 68] width 18 height 8
drag, startPoint x: 406, startPoint y: 244, endPoint x: 418, endPoint y: 330, distance: 87.3
drag, startPoint x: 437, startPoint y: 285, endPoint x: 438, endPoint y: 278, distance: 7.3
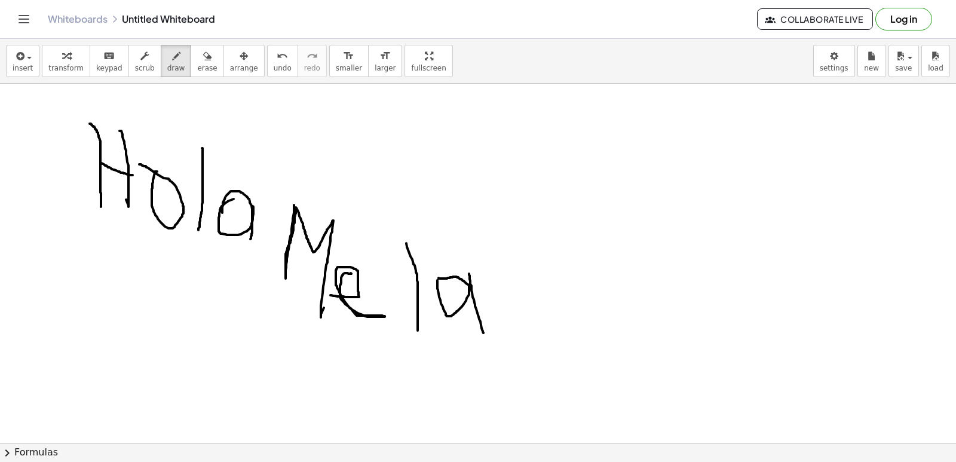
drag, startPoint x: 469, startPoint y: 274, endPoint x: 483, endPoint y: 333, distance: 60.8
drag, startPoint x: 491, startPoint y: 287, endPoint x: 516, endPoint y: 342, distance: 60.4
drag, startPoint x: 527, startPoint y: 317, endPoint x: 533, endPoint y: 335, distance: 18.9
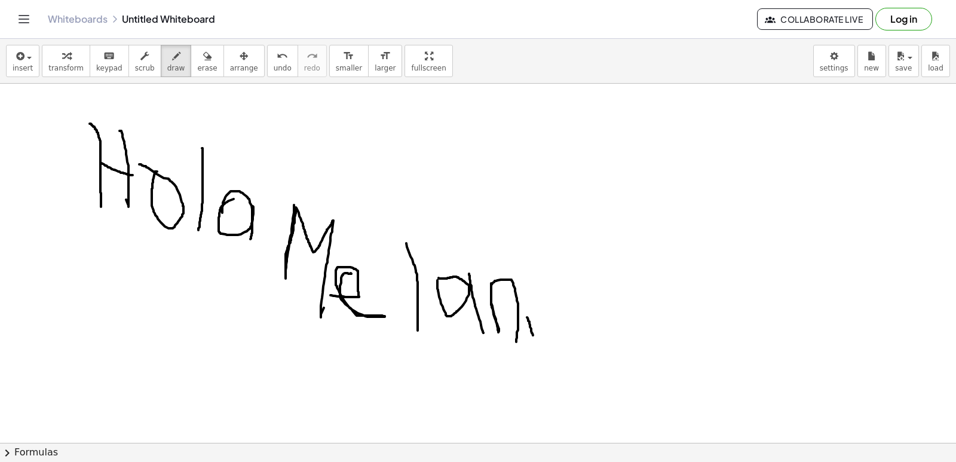
drag, startPoint x: 548, startPoint y: 318, endPoint x: 584, endPoint y: 329, distance: 36.7
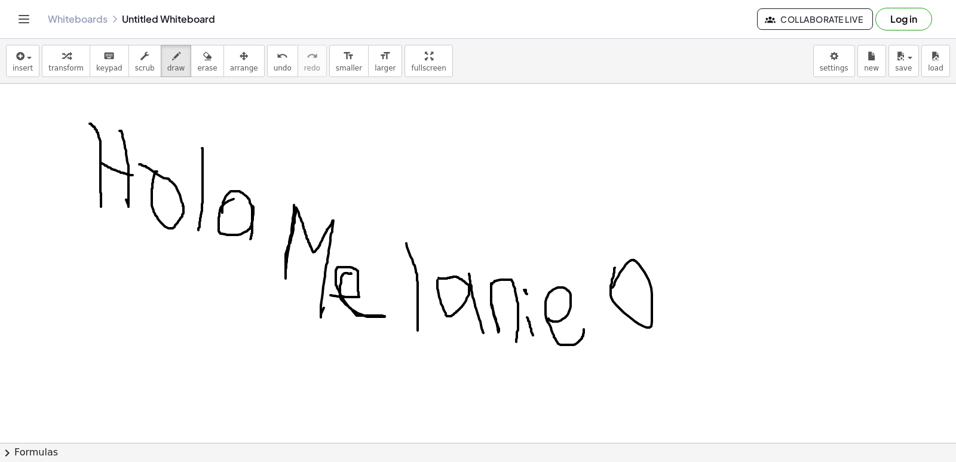
drag, startPoint x: 613, startPoint y: 274, endPoint x: 596, endPoint y: 281, distance: 19.0
drag, startPoint x: 648, startPoint y: 321, endPoint x: 557, endPoint y: 376, distance: 106.6
drag, startPoint x: 656, startPoint y: 323, endPoint x: 661, endPoint y: 332, distance: 10.4
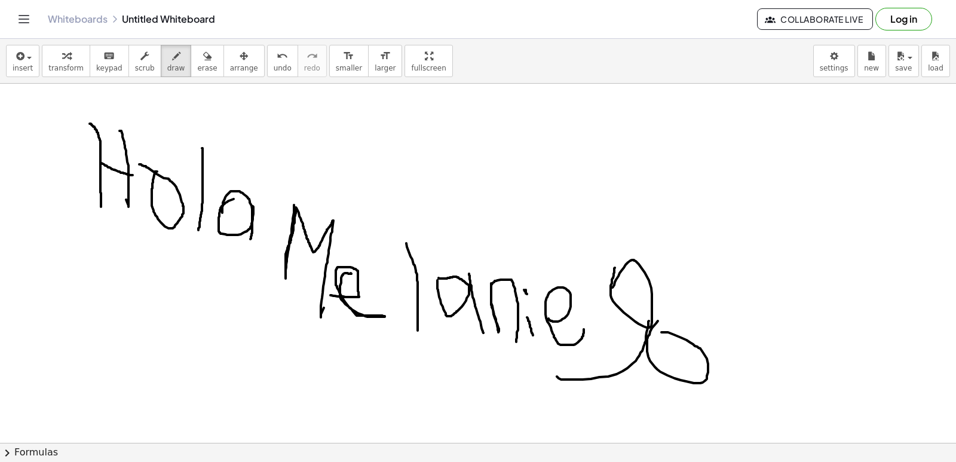
drag, startPoint x: 661, startPoint y: 332, endPoint x: 687, endPoint y: 376, distance: 51.4
drag, startPoint x: 707, startPoint y: 372, endPoint x: 705, endPoint y: 421, distance: 49.0
click at [707, 456] on div "insert select one: Math Expression Function Text Youtube Video Graphing Geometr…" at bounding box center [478, 250] width 956 height 423
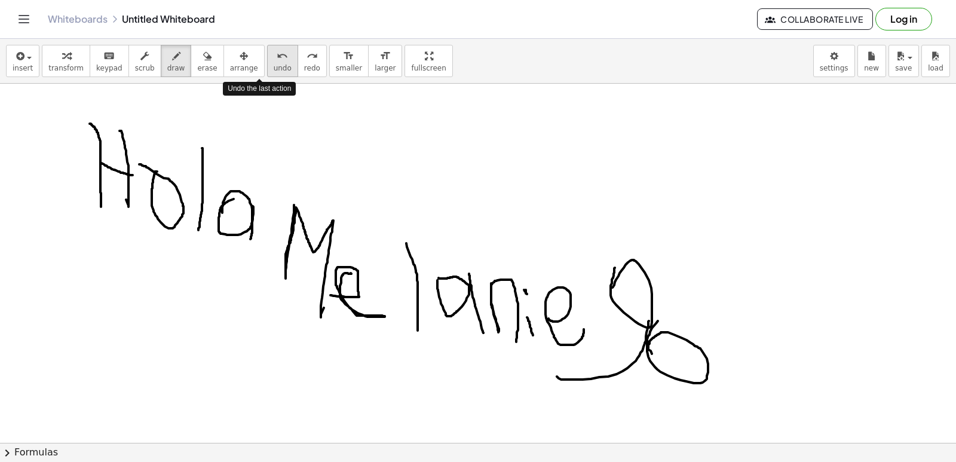
click at [274, 66] on span "undo" at bounding box center [283, 68] width 18 height 8
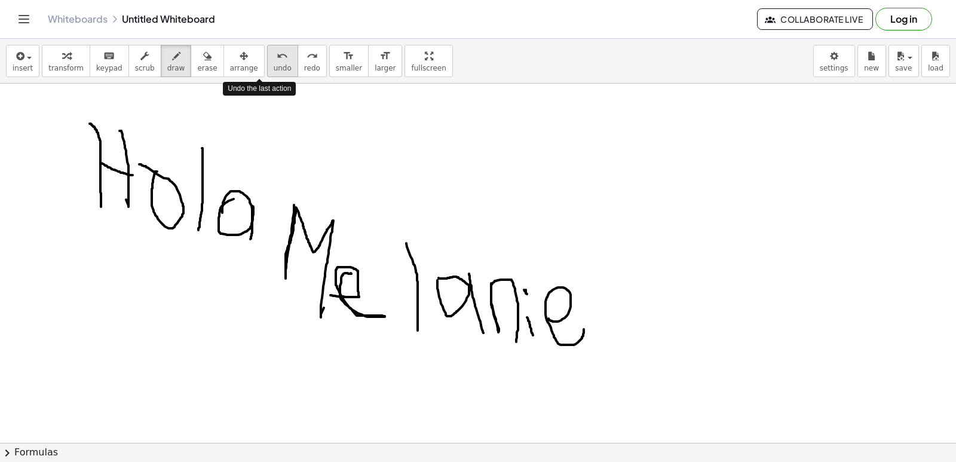
click at [274, 66] on span "undo" at bounding box center [283, 68] width 18 height 8
click at [274, 68] on span "undo" at bounding box center [283, 68] width 18 height 8
drag, startPoint x: 256, startPoint y: 68, endPoint x: 261, endPoint y: 75, distance: 8.1
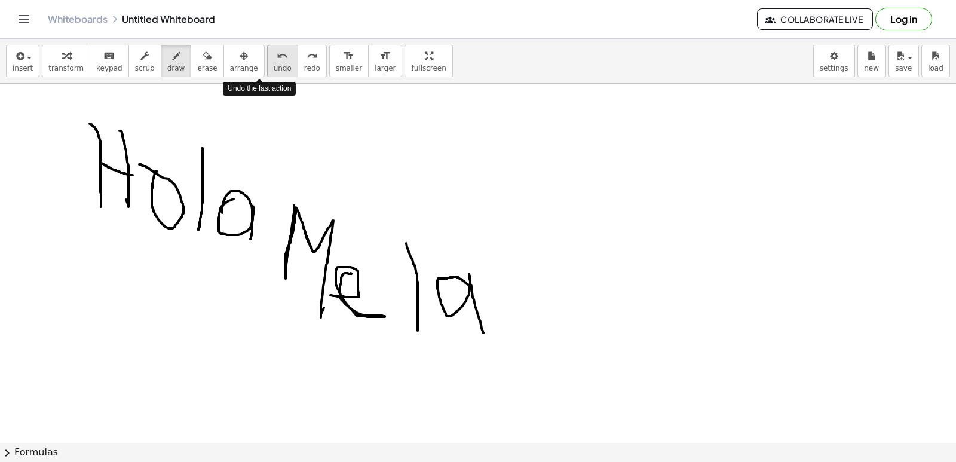
click at [274, 71] on span "undo" at bounding box center [283, 68] width 18 height 8
click at [267, 75] on button "undo undo" at bounding box center [282, 61] width 31 height 32
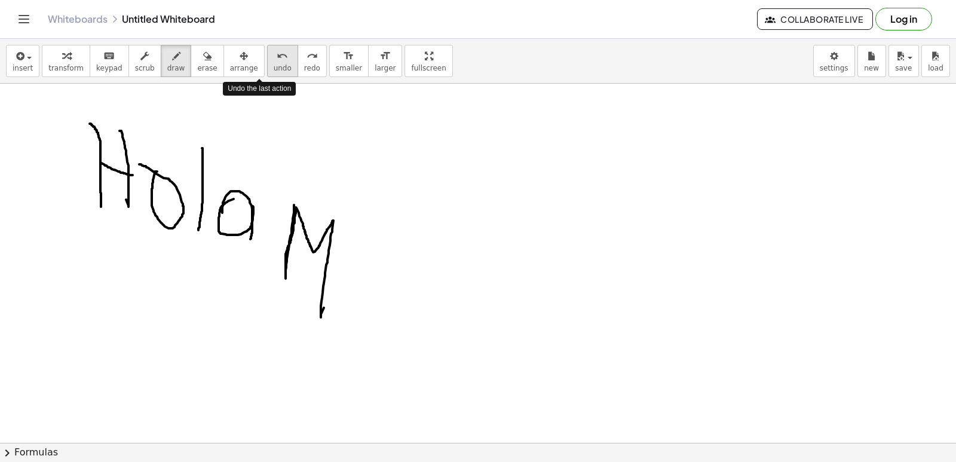
click at [267, 75] on button "undo undo" at bounding box center [282, 61] width 31 height 32
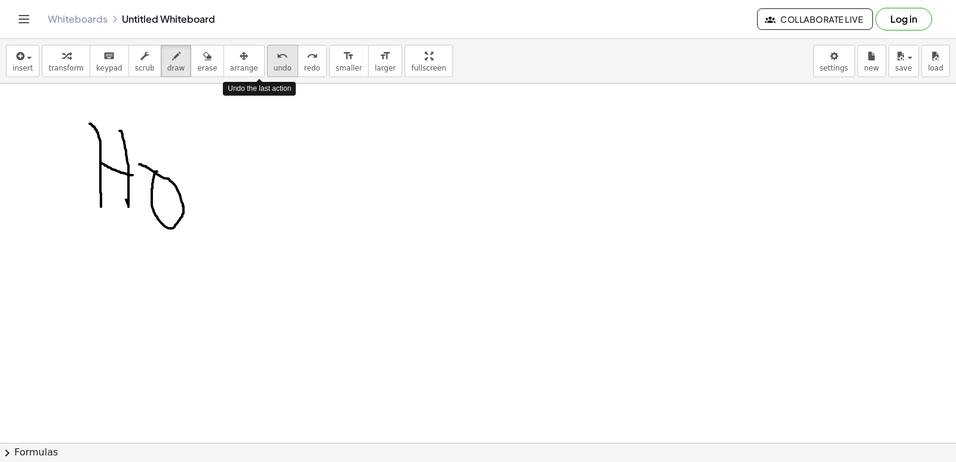
click at [267, 76] on button "undo undo" at bounding box center [282, 61] width 31 height 32
click at [256, 77] on div "insert select one: Math Expression Function Text Youtube Video Graphing Geometr…" at bounding box center [478, 61] width 956 height 45
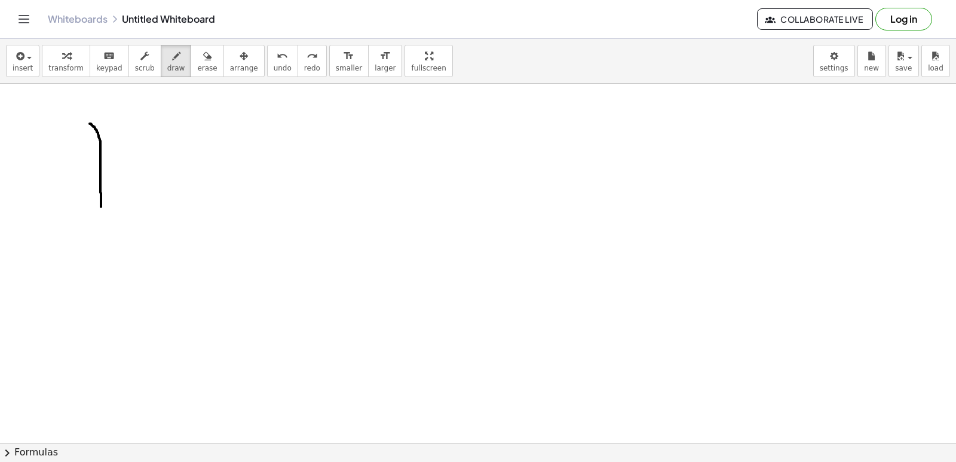
click at [256, 77] on div "insert select one: Math Expression Function Text Youtube Video Graphing Geometr…" at bounding box center [478, 61] width 956 height 45
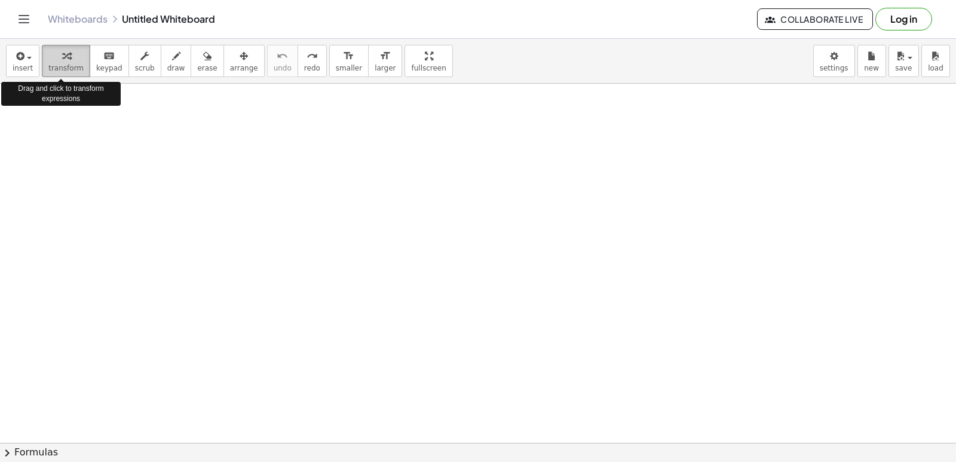
click at [48, 72] on span "transform" at bounding box center [65, 68] width 35 height 8
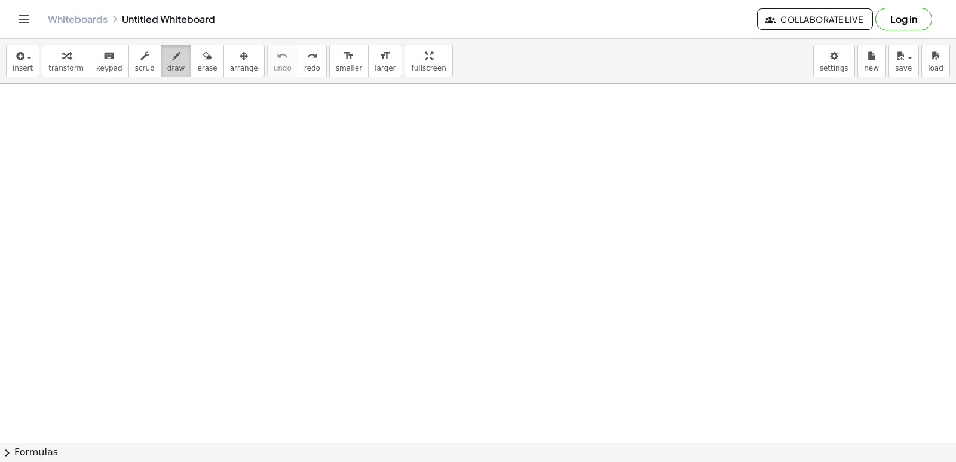
click at [167, 57] on div "button" at bounding box center [176, 55] width 18 height 14
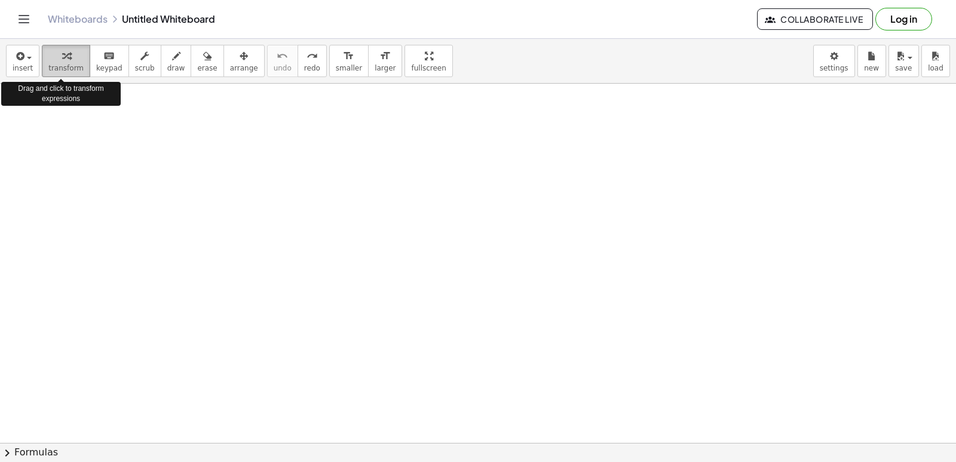
click at [74, 60] on div "button" at bounding box center [65, 55] width 35 height 14
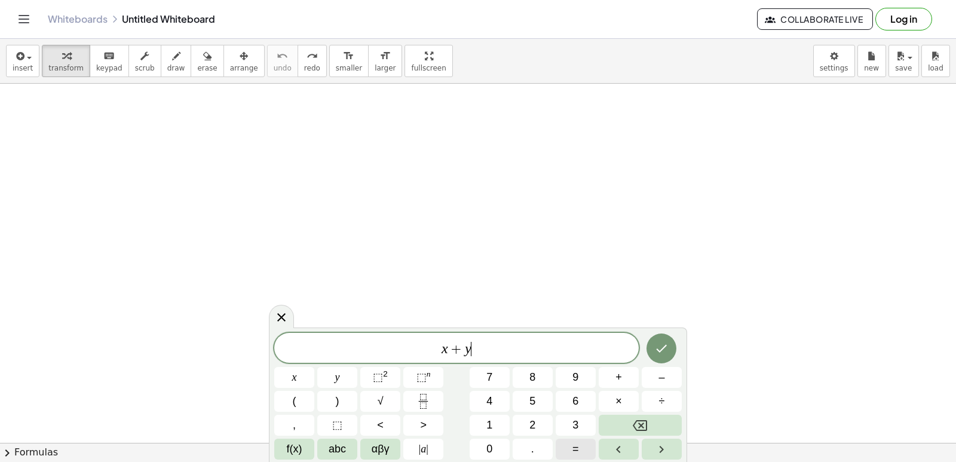
click at [577, 442] on span "=" at bounding box center [575, 449] width 7 height 16
click at [573, 379] on span "9" at bounding box center [575, 377] width 6 height 16
click at [650, 345] on button "Done" at bounding box center [661, 348] width 30 height 30
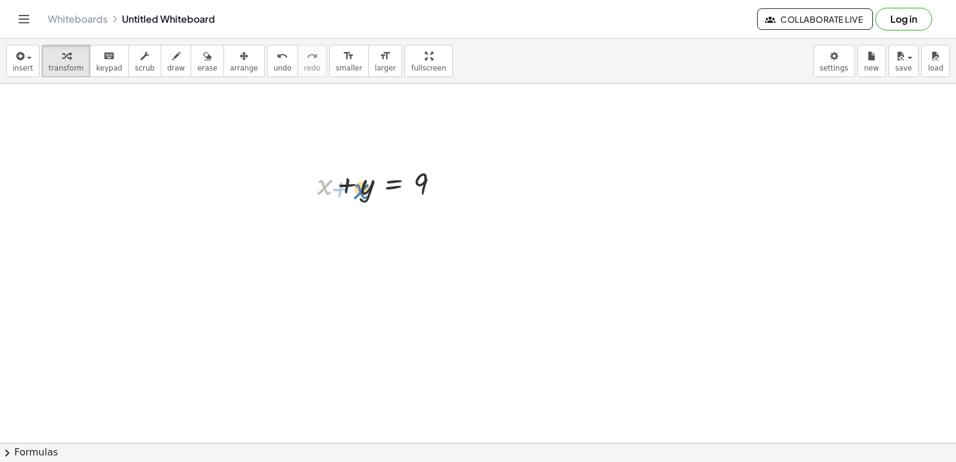
drag, startPoint x: 322, startPoint y: 191, endPoint x: 363, endPoint y: 195, distance: 41.4
click at [363, 195] on div at bounding box center [382, 182] width 143 height 41
drag, startPoint x: 421, startPoint y: 186, endPoint x: 360, endPoint y: 193, distance: 61.9
click at [360, 193] on div at bounding box center [382, 182] width 143 height 41
click at [267, 63] on button "undo undo" at bounding box center [282, 61] width 31 height 32
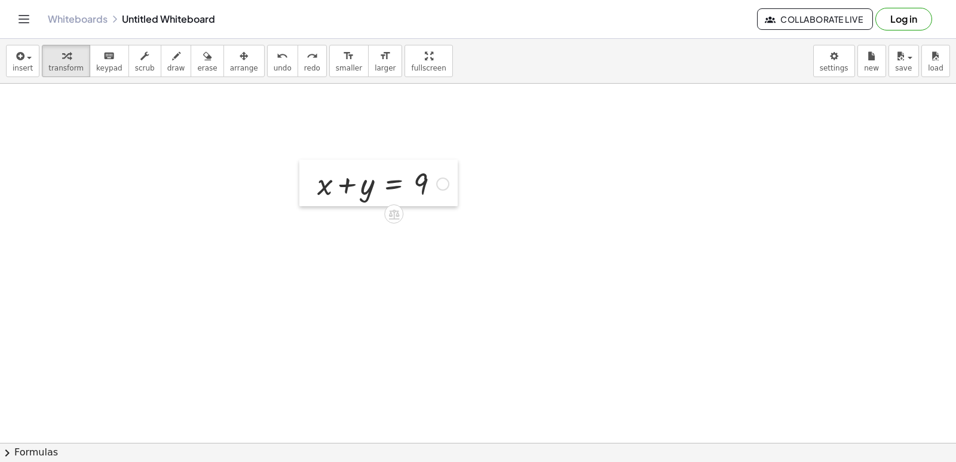
click at [305, 179] on div at bounding box center [308, 182] width 18 height 47
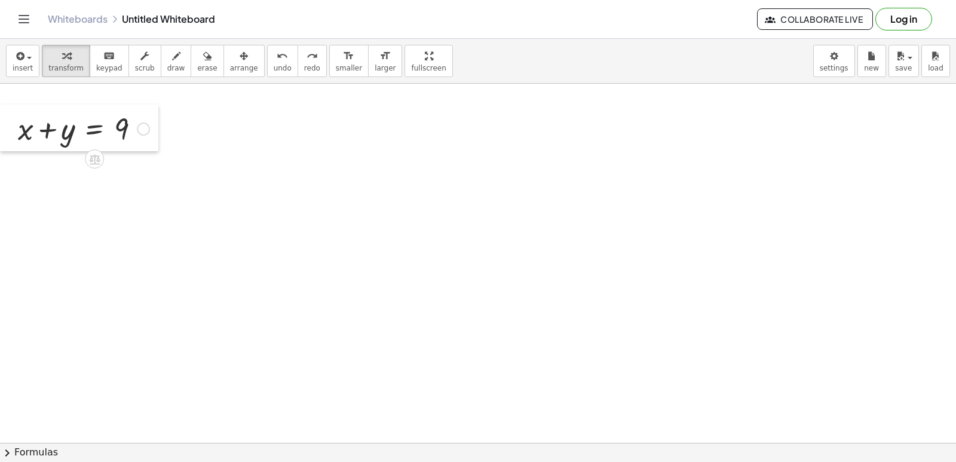
drag, startPoint x: 305, startPoint y: 179, endPoint x: 0, endPoint y: 124, distance: 310.1
click at [0, 124] on div at bounding box center [9, 128] width 18 height 47
click at [50, 117] on div at bounding box center [83, 128] width 143 height 41
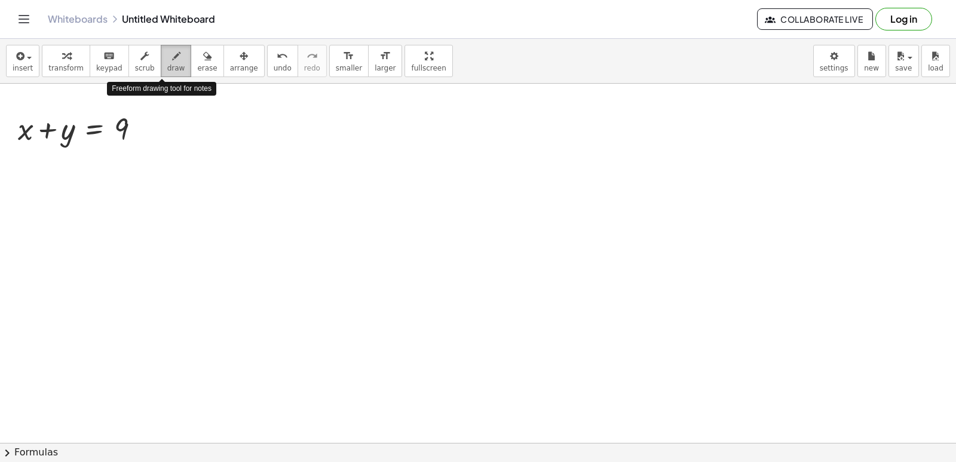
click at [172, 52] on button "draw" at bounding box center [176, 61] width 31 height 32
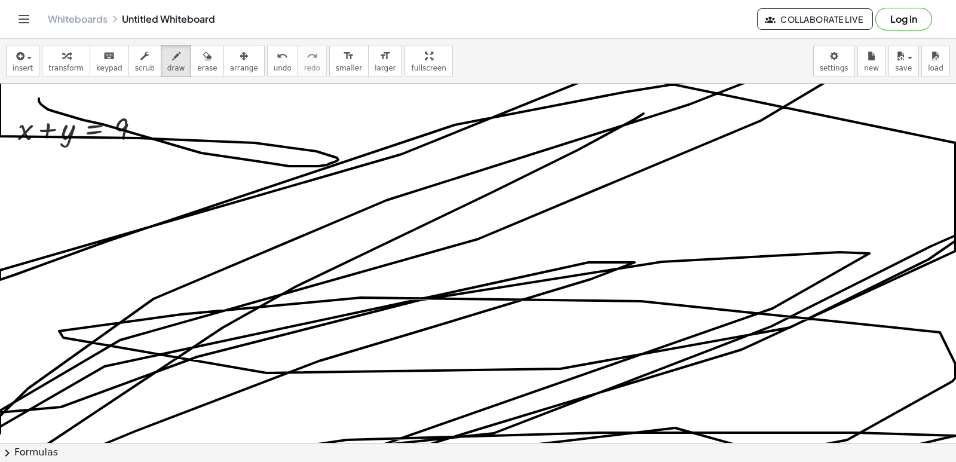
drag, startPoint x: 39, startPoint y: 99, endPoint x: 653, endPoint y: 111, distance: 614.2
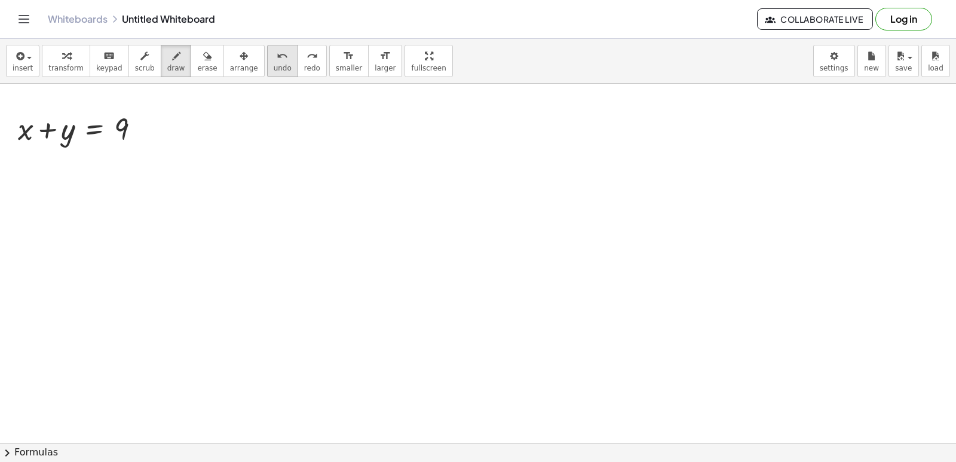
click at [274, 64] on span "undo" at bounding box center [283, 68] width 18 height 8
click at [274, 68] on span "undo" at bounding box center [283, 68] width 18 height 8
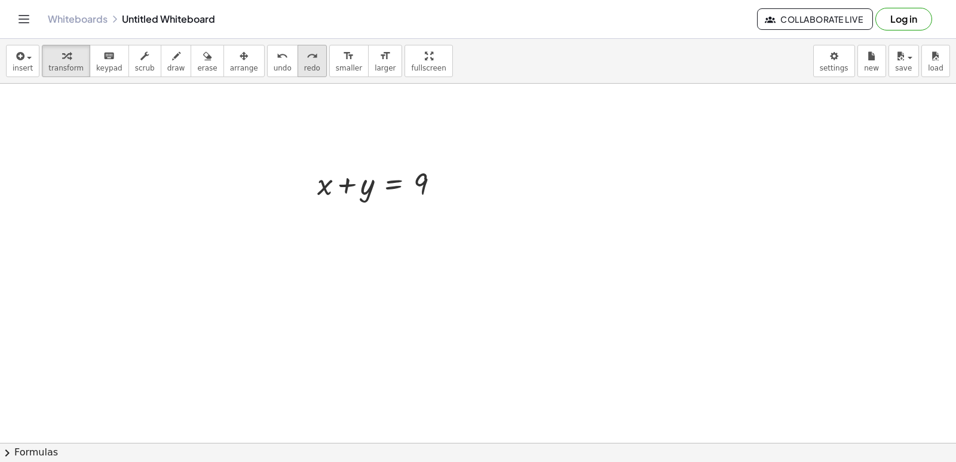
click at [304, 53] on div "redo" at bounding box center [312, 55] width 16 height 14
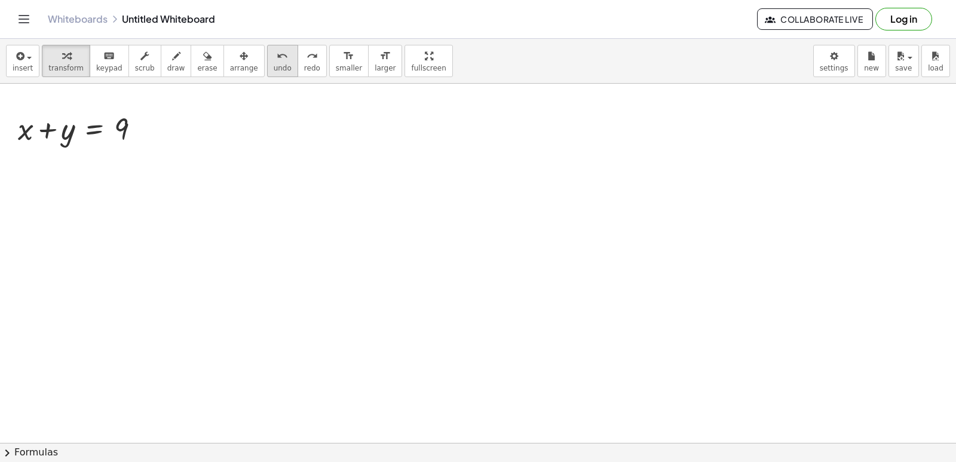
click at [274, 66] on span "undo" at bounding box center [283, 68] width 18 height 8
click at [274, 64] on span "undo" at bounding box center [283, 68] width 18 height 8
drag, startPoint x: 686, startPoint y: 417, endPoint x: 708, endPoint y: 391, distance: 34.3
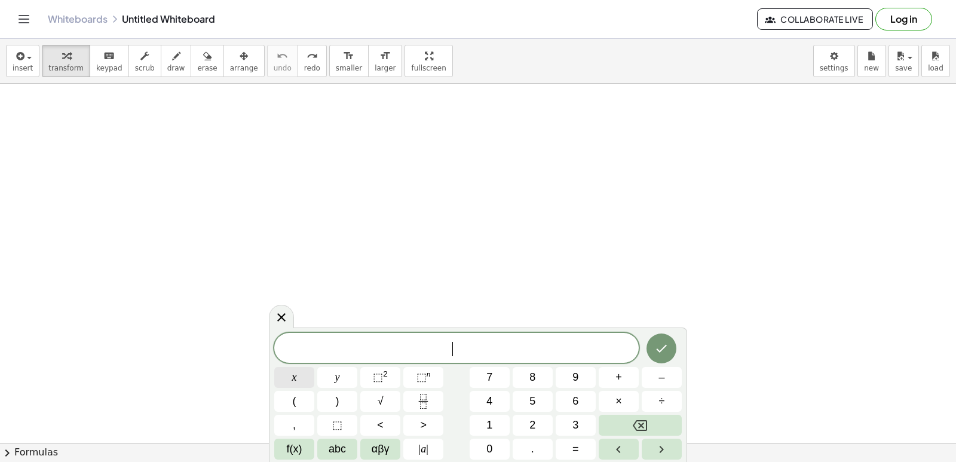
click at [303, 382] on button "x" at bounding box center [294, 377] width 40 height 21
click at [668, 378] on button "–" at bounding box center [662, 377] width 40 height 21
click at [487, 396] on span "4" at bounding box center [489, 401] width 6 height 16
click at [332, 375] on button "y" at bounding box center [337, 377] width 40 height 21
click at [576, 446] on span "=" at bounding box center [575, 449] width 7 height 16
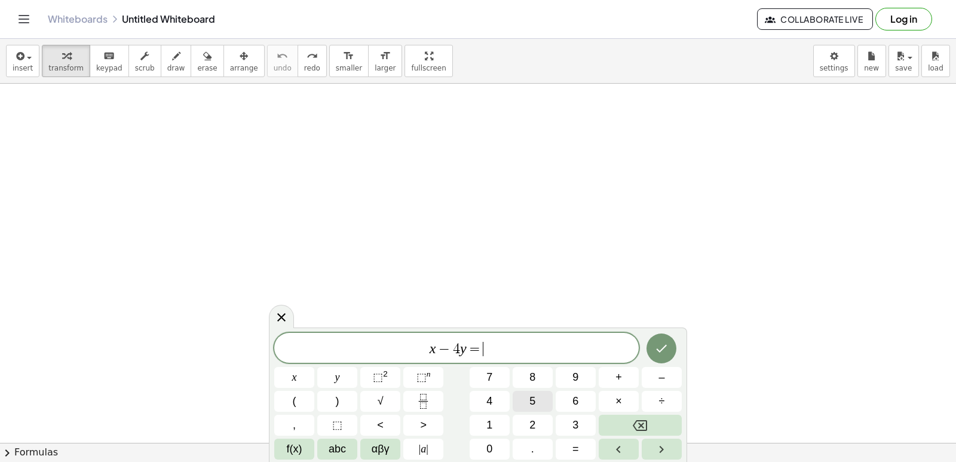
click at [539, 400] on button "5" at bounding box center [532, 401] width 40 height 21
click at [675, 349] on button "Done" at bounding box center [661, 348] width 30 height 30
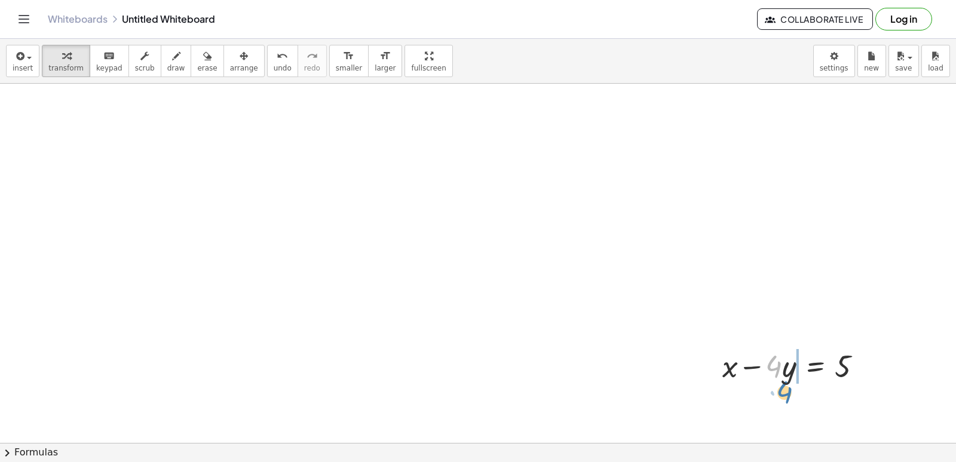
drag, startPoint x: 781, startPoint y: 358, endPoint x: 793, endPoint y: 383, distance: 28.1
click at [793, 383] on div at bounding box center [796, 365] width 161 height 41
click at [266, 78] on div "insert select one: Math Expression Function Text Youtube Video Graphing Geometr…" at bounding box center [478, 61] width 956 height 45
click at [274, 70] on span "undo" at bounding box center [283, 68] width 18 height 8
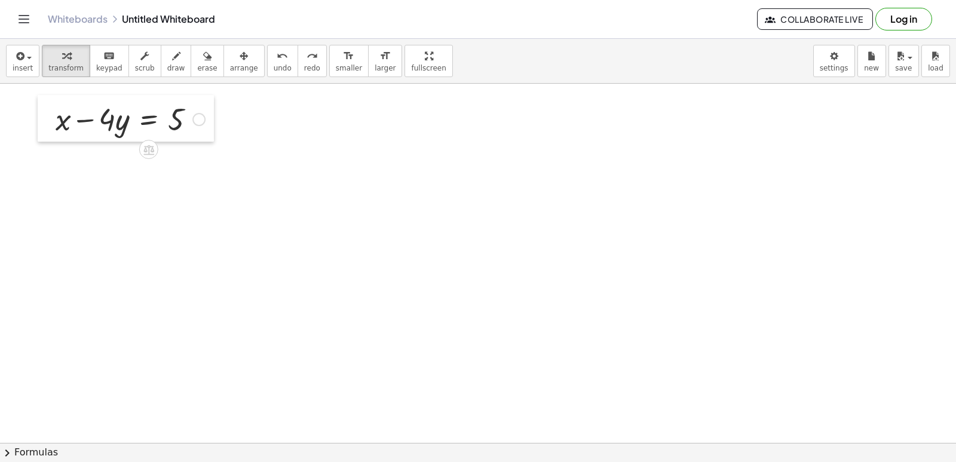
drag, startPoint x: 717, startPoint y: 367, endPoint x: 50, endPoint y: 117, distance: 711.8
click at [50, 117] on div at bounding box center [47, 118] width 18 height 47
drag, startPoint x: 73, startPoint y: 113, endPoint x: 194, endPoint y: 112, distance: 120.7
click at [194, 112] on div at bounding box center [130, 115] width 161 height 41
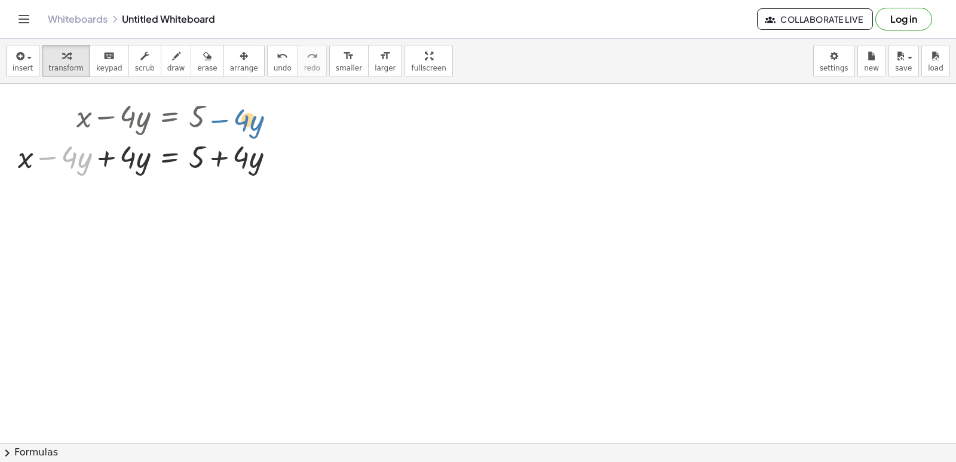
drag, startPoint x: 47, startPoint y: 155, endPoint x: 219, endPoint y: 111, distance: 177.6
click at [169, 116] on div "+ x − · 4 · y = 5 − · 4 · y + x = 5 − · 4 · y + · 4 · y + + · 4 · y" at bounding box center [169, 116] width 0 height 0
drag, startPoint x: 208, startPoint y: 186, endPoint x: 49, endPoint y: 157, distance: 161.4
click at [49, 157] on div at bounding box center [151, 156] width 278 height 41
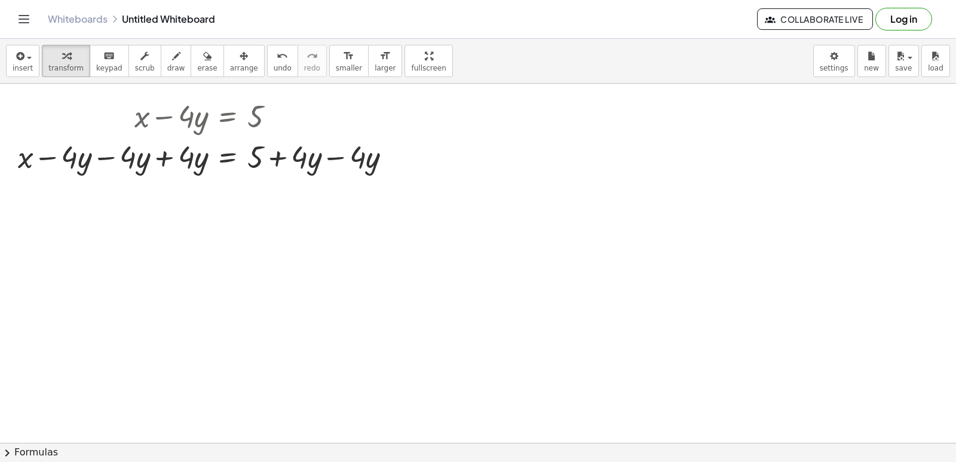
click at [235, 179] on div "+ x − · 4 · y = 5 + x − · 4 · y + · 4 · y = + 5 + · 4 · y + x = 5 − · 4 · y + ·…" at bounding box center [205, 135] width 410 height 87
click at [191, 46] on button "erase" at bounding box center [207, 61] width 33 height 32
drag, startPoint x: 152, startPoint y: 61, endPoint x: 244, endPoint y: 93, distance: 96.7
click at [161, 63] on button "draw" at bounding box center [176, 61] width 31 height 32
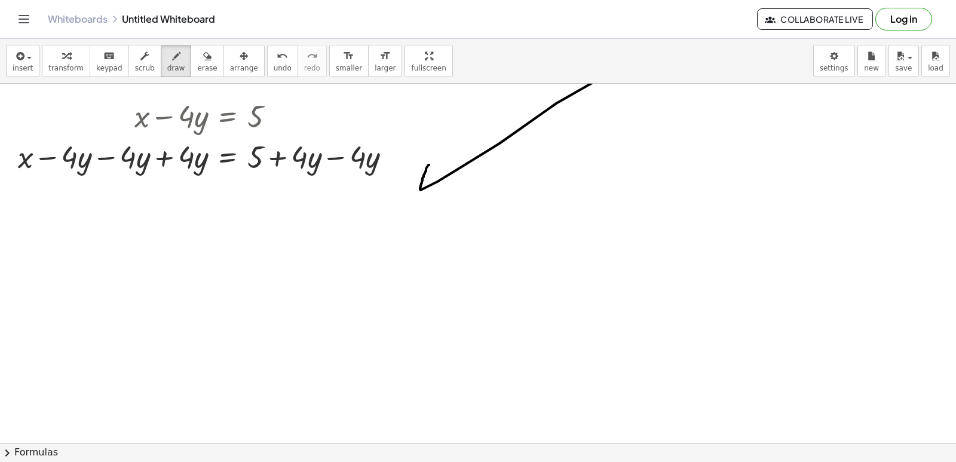
drag, startPoint x: 429, startPoint y: 165, endPoint x: 782, endPoint y: -49, distance: 412.7
click at [782, 0] on html "Graspable Math Activities Get Started Activity Bank Assigned Work Classes White…" at bounding box center [478, 231] width 956 height 462
drag, startPoint x: 403, startPoint y: 145, endPoint x: 0, endPoint y: 66, distance: 410.3
click at [0, 66] on div "insert select one: Math Expression Function Text Youtube Video Graphing Geometr…" at bounding box center [478, 250] width 956 height 423
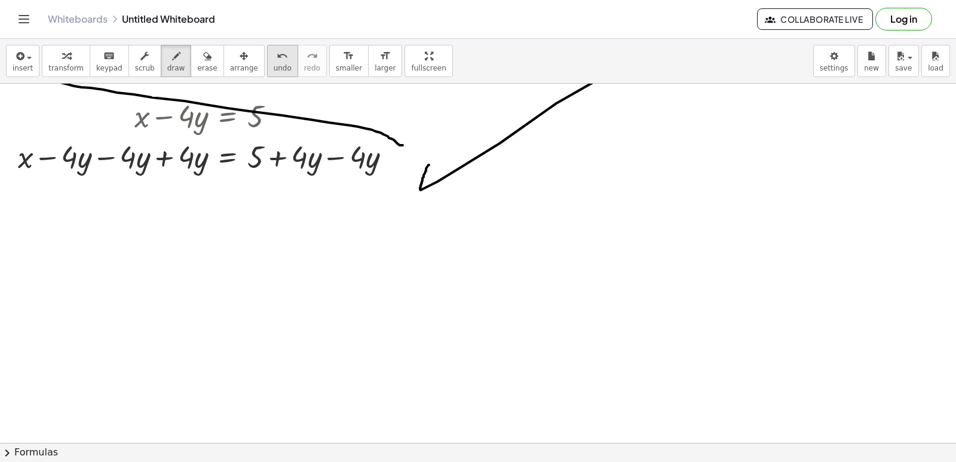
click at [274, 65] on span "undo" at bounding box center [283, 68] width 18 height 8
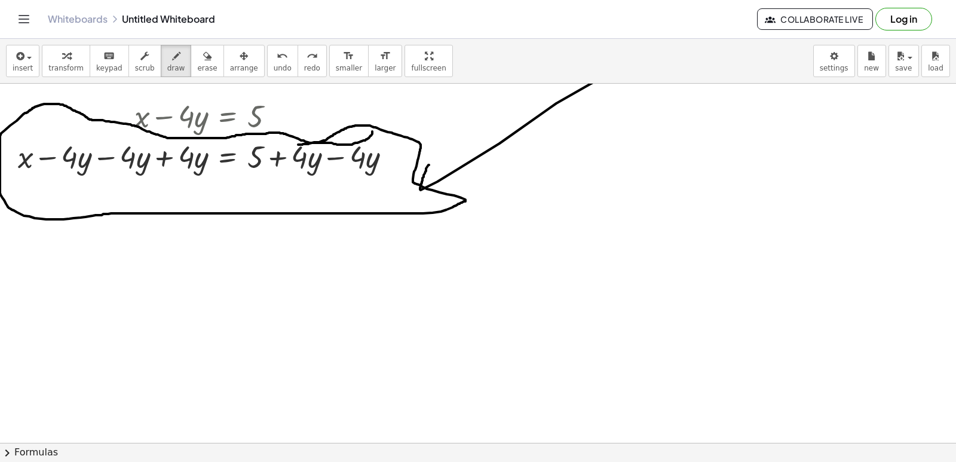
drag, startPoint x: 372, startPoint y: 131, endPoint x: 293, endPoint y: 143, distance: 80.2
drag, startPoint x: 44, startPoint y: 63, endPoint x: 54, endPoint y: 65, distance: 9.6
click at [44, 64] on button "transform" at bounding box center [66, 61] width 48 height 32
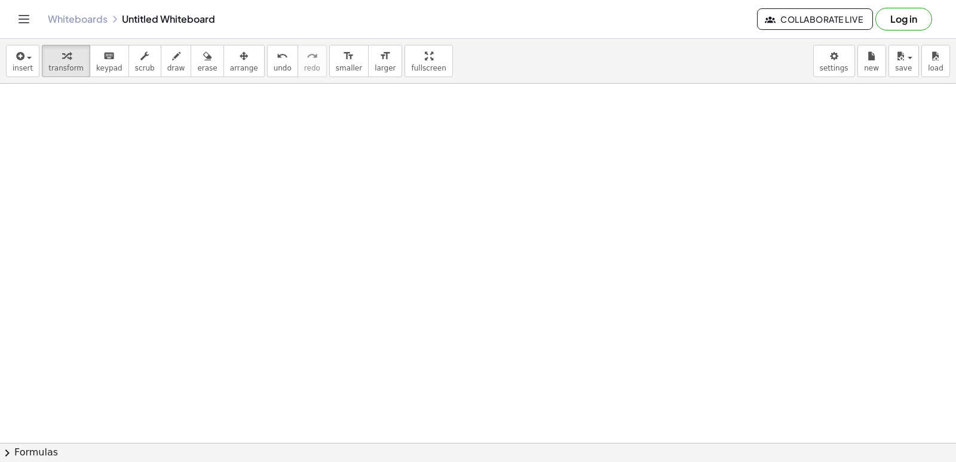
scroll to position [9043, 0]
click at [277, 55] on icon "undo" at bounding box center [282, 56] width 11 height 14
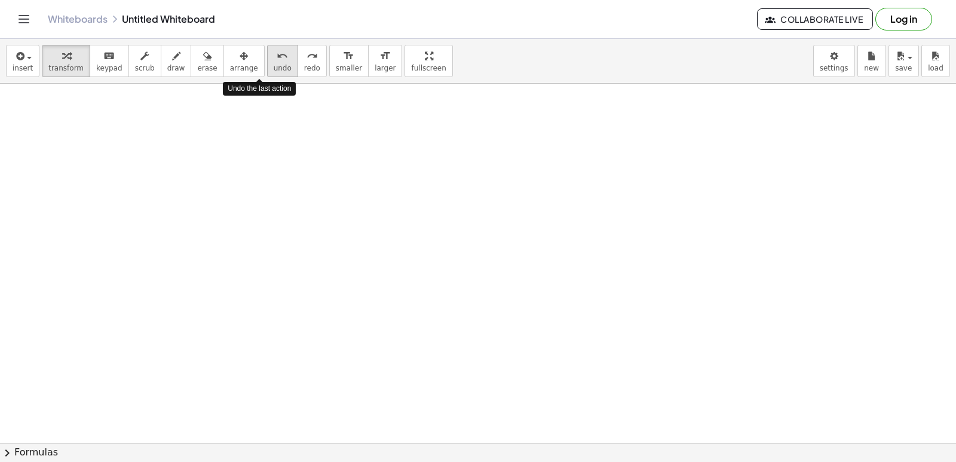
click at [277, 55] on icon "undo" at bounding box center [282, 56] width 11 height 14
drag, startPoint x: 163, startPoint y: 133, endPoint x: 81, endPoint y: 143, distance: 82.5
click at [167, 66] on span "draw" at bounding box center [176, 68] width 18 height 8
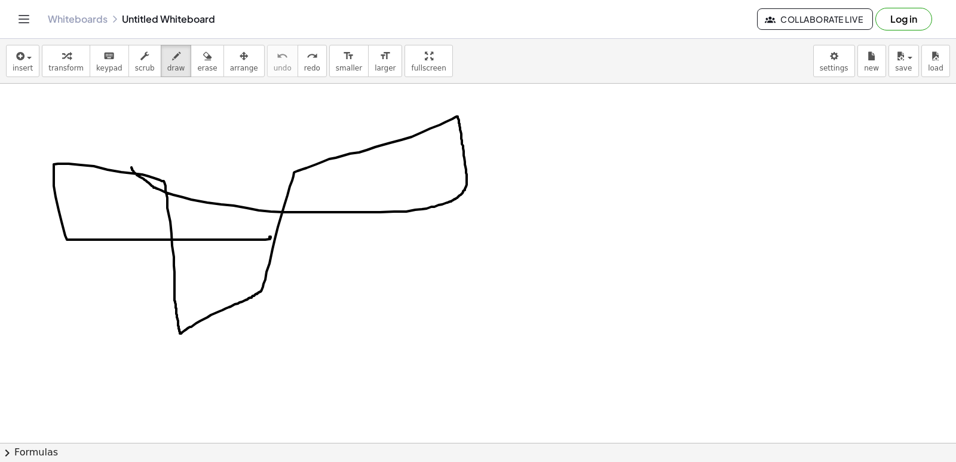
drag, startPoint x: 271, startPoint y: 237, endPoint x: 131, endPoint y: 161, distance: 159.3
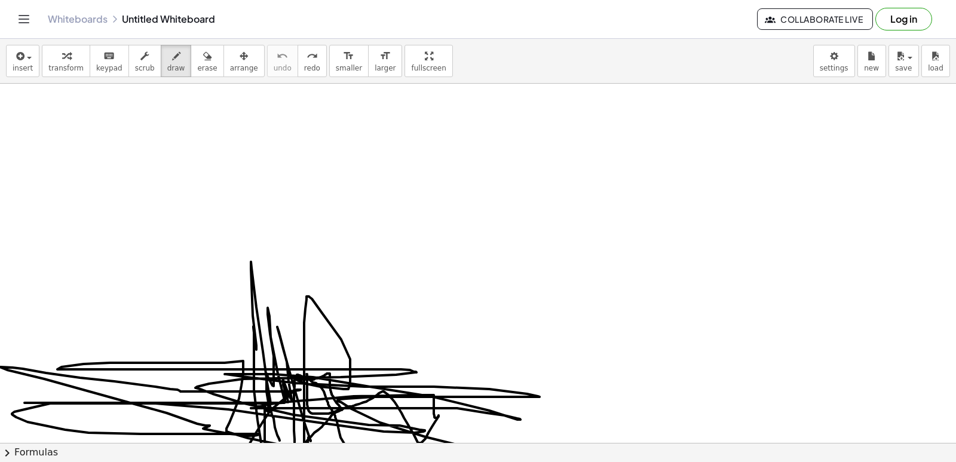
drag, startPoint x: 307, startPoint y: 374, endPoint x: 280, endPoint y: 440, distance: 71.8
click at [280, 440] on div "×" at bounding box center [478, 263] width 956 height 359
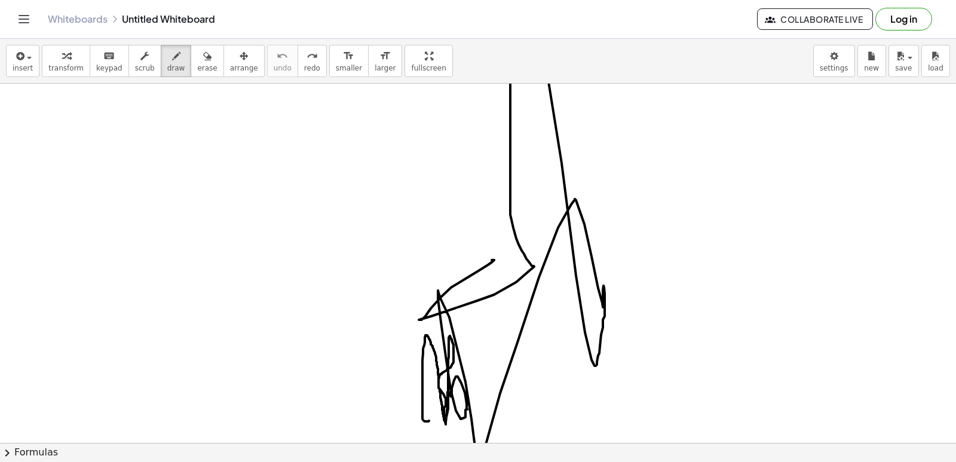
drag, startPoint x: 429, startPoint y: 421, endPoint x: 233, endPoint y: 79, distance: 393.3
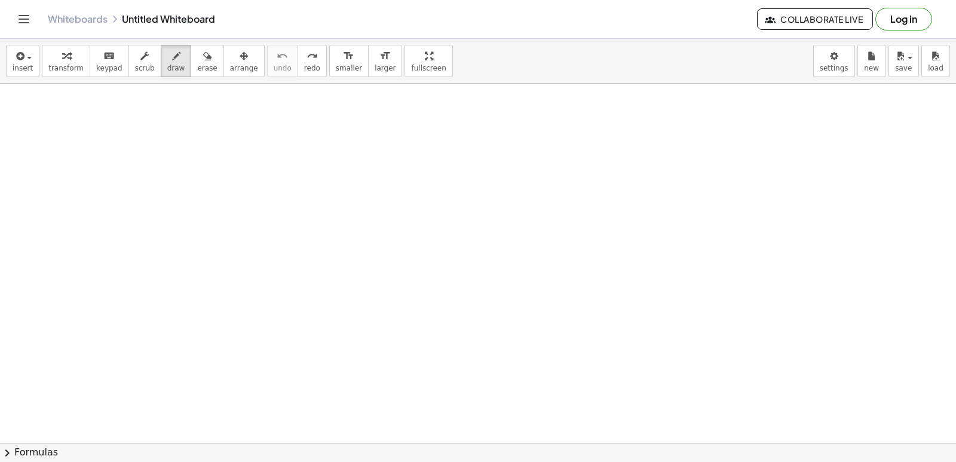
scroll to position [9163, 4]
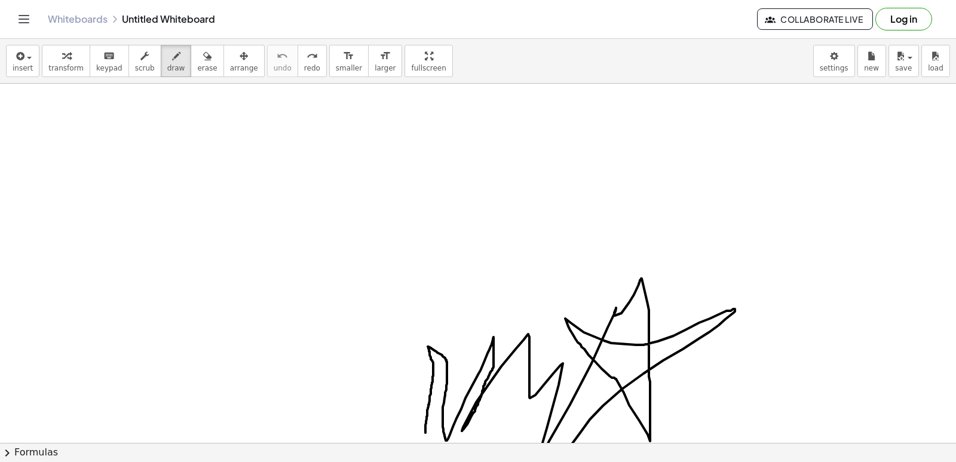
drag, startPoint x: 425, startPoint y: 432, endPoint x: 541, endPoint y: 398, distance: 120.9
click at [552, 435] on div "×" at bounding box center [478, 263] width 956 height 359
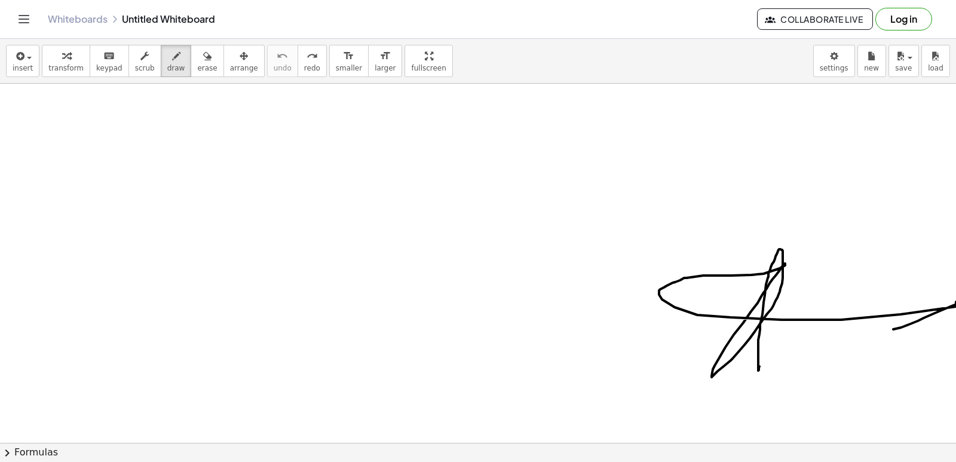
drag, startPoint x: 757, startPoint y: 370, endPoint x: 851, endPoint y: 293, distance: 121.4
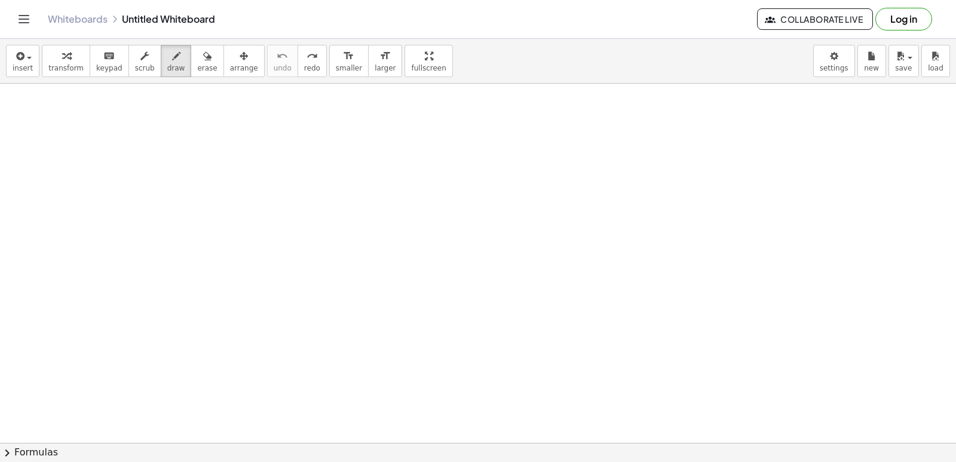
scroll to position [9522, 4]
click at [55, 55] on div "button" at bounding box center [65, 55] width 35 height 14
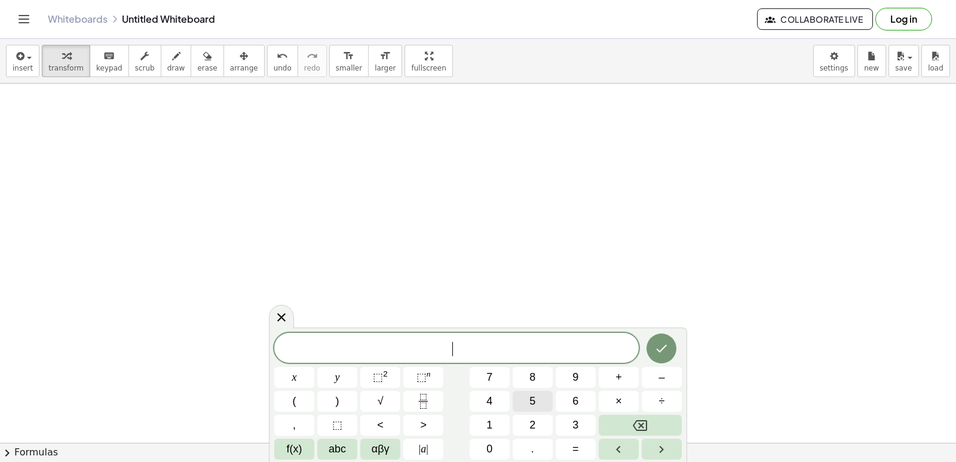
click at [538, 400] on button "5" at bounding box center [532, 401] width 40 height 21
click at [336, 376] on span "y" at bounding box center [337, 377] width 5 height 16
click at [609, 376] on button "+" at bounding box center [618, 377] width 40 height 21
click at [480, 377] on button "7" at bounding box center [489, 377] width 40 height 21
click at [328, 369] on button "y" at bounding box center [337, 377] width 40 height 21
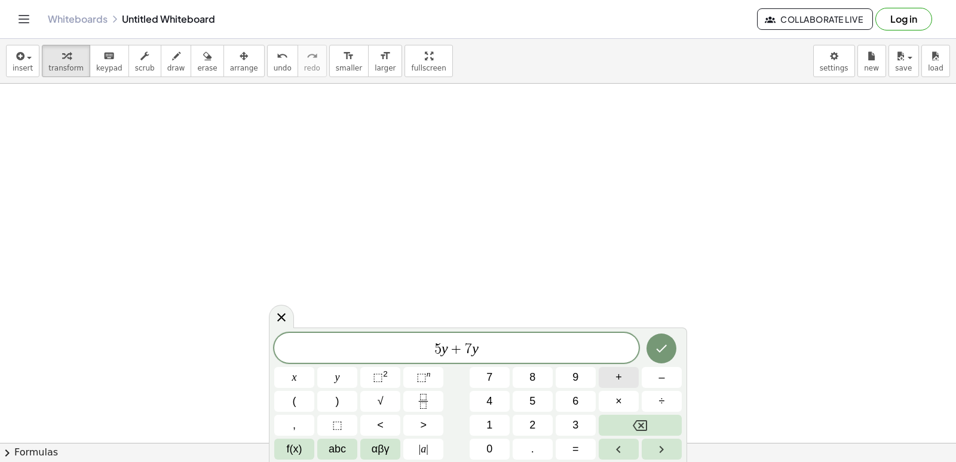
click at [615, 373] on span "+" at bounding box center [618, 377] width 7 height 16
click at [571, 377] on button "9" at bounding box center [575, 377] width 40 height 21
click at [640, 419] on icon "Backspace" at bounding box center [640, 425] width 14 height 14
click at [578, 424] on span "3" at bounding box center [575, 425] width 6 height 16
click at [624, 379] on button "+" at bounding box center [618, 377] width 40 height 21
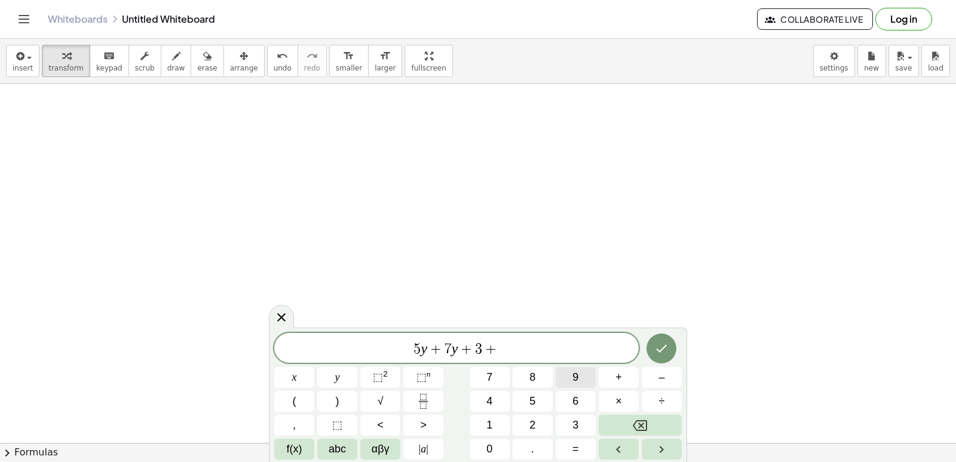
click at [584, 379] on button "9" at bounding box center [575, 377] width 40 height 21
click at [659, 349] on icon "Done" at bounding box center [661, 348] width 14 height 14
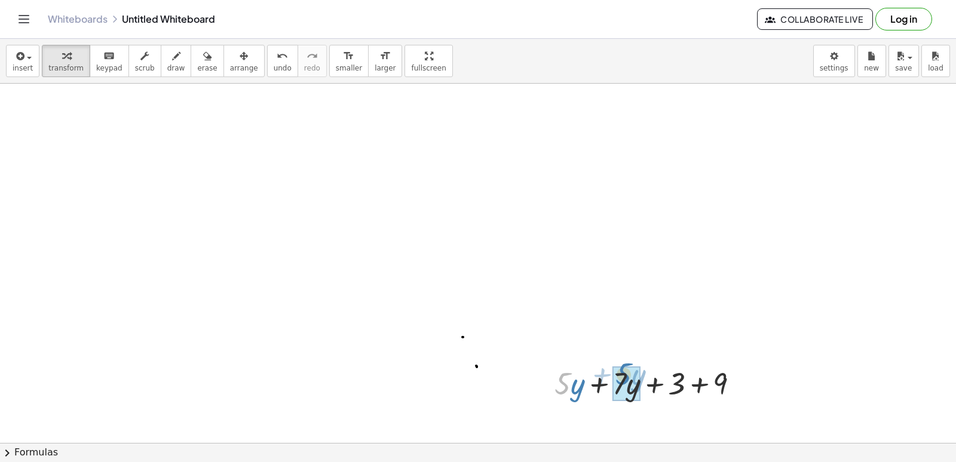
drag, startPoint x: 568, startPoint y: 395, endPoint x: 634, endPoint y: 385, distance: 66.6
drag, startPoint x: 596, startPoint y: 388, endPoint x: 680, endPoint y: 386, distance: 83.6
click at [680, 386] on div at bounding box center [651, 382] width 161 height 41
drag, startPoint x: 646, startPoint y: 388, endPoint x: 714, endPoint y: 383, distance: 67.7
click at [714, 383] on div at bounding box center [651, 382] width 161 height 41
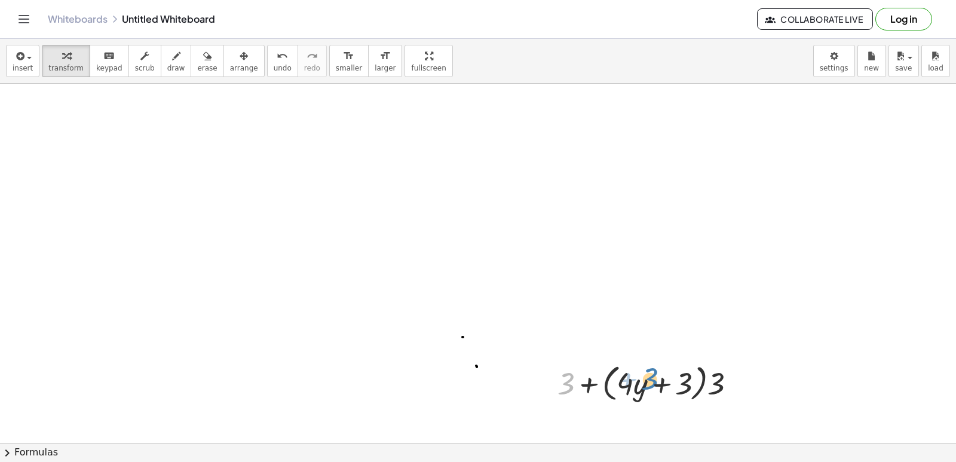
drag, startPoint x: 574, startPoint y: 383, endPoint x: 659, endPoint y: 379, distance: 85.5
click at [659, 379] on div at bounding box center [650, 382] width 199 height 45
drag, startPoint x: 560, startPoint y: 389, endPoint x: 666, endPoint y: 399, distance: 106.7
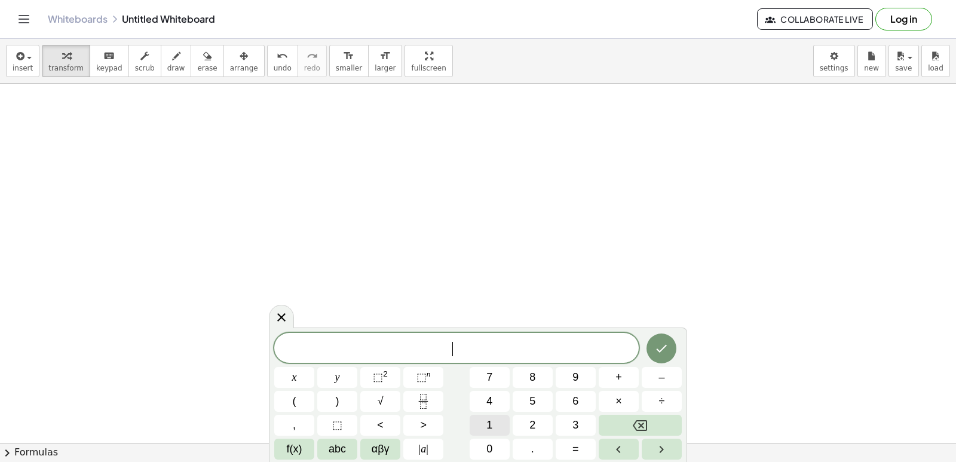
click at [493, 424] on button "1" at bounding box center [489, 425] width 40 height 21
click at [492, 450] on span "0" at bounding box center [489, 449] width 6 height 16
click at [294, 373] on span "x" at bounding box center [294, 377] width 5 height 16
click at [661, 372] on span "–" at bounding box center [661, 377] width 6 height 16
click at [527, 400] on button "5" at bounding box center [532, 401] width 40 height 21
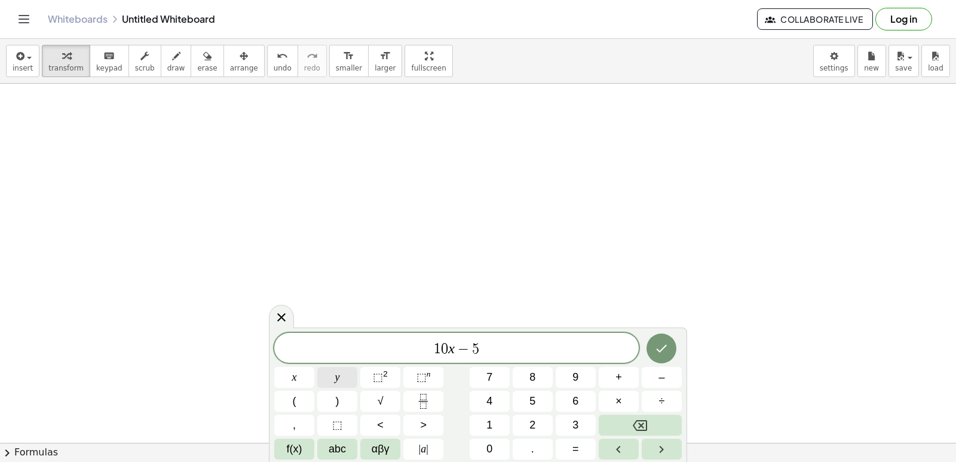
click at [327, 369] on button "y" at bounding box center [337, 377] width 40 height 21
click at [575, 446] on span "=" at bounding box center [575, 449] width 7 height 16
click at [495, 426] on button "1" at bounding box center [489, 425] width 40 height 21
click at [487, 448] on span "0" at bounding box center [489, 449] width 6 height 16
click at [646, 345] on button "Done" at bounding box center [661, 348] width 30 height 30
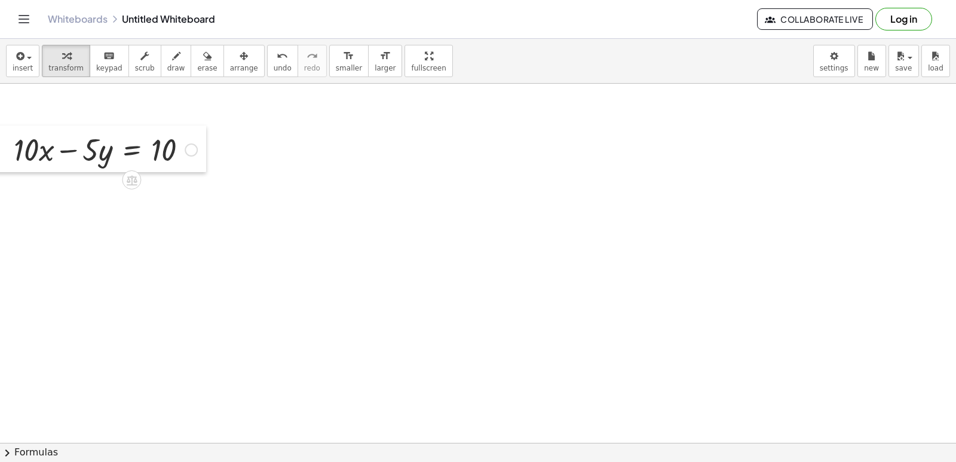
drag, startPoint x: 757, startPoint y: 397, endPoint x: 4, endPoint y: 140, distance: 796.5
click at [2, 142] on div at bounding box center [5, 148] width 18 height 47
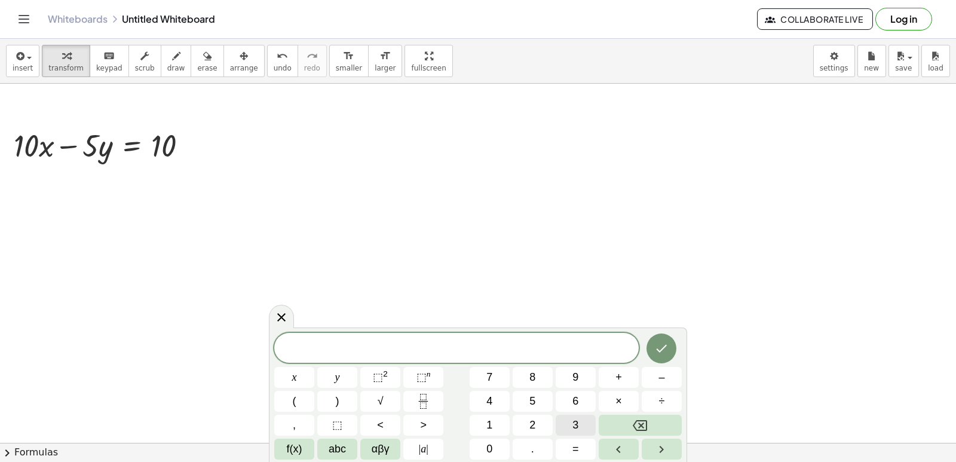
click at [568, 419] on button "3" at bounding box center [575, 425] width 40 height 21
click at [303, 373] on button "x" at bounding box center [294, 377] width 40 height 21
click at [616, 367] on button "+" at bounding box center [618, 377] width 40 height 21
click at [514, 401] on button "5" at bounding box center [532, 401] width 40 height 21
click at [332, 376] on button "y" at bounding box center [337, 377] width 40 height 21
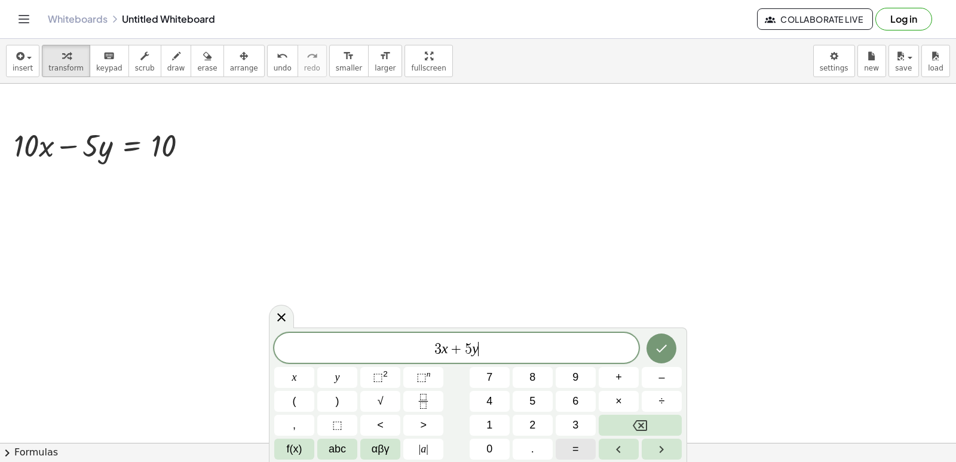
click at [578, 450] on span "=" at bounding box center [575, 449] width 7 height 16
click at [489, 429] on span "1" at bounding box center [489, 425] width 6 height 16
click at [586, 402] on button "6" at bounding box center [575, 401] width 40 height 21
click at [671, 336] on div at bounding box center [662, 348] width 40 height 31
click at [664, 349] on icon "Done" at bounding box center [661, 348] width 14 height 14
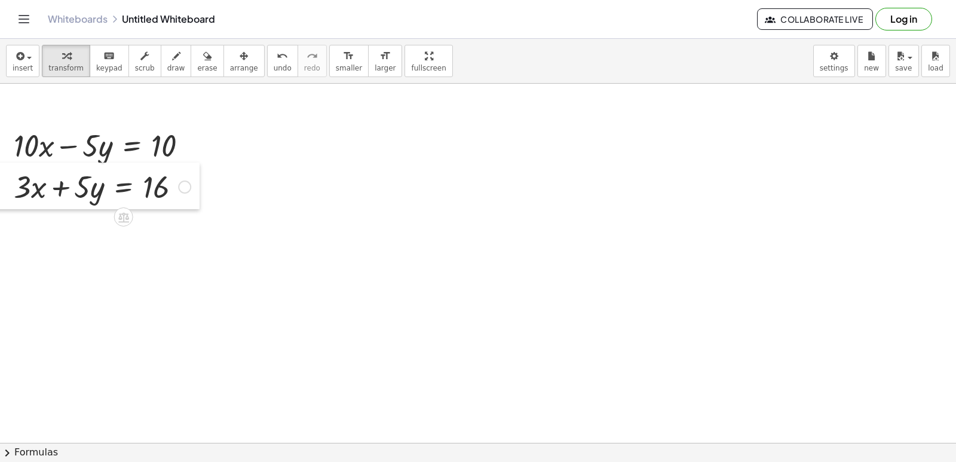
drag, startPoint x: 444, startPoint y: 403, endPoint x: 5, endPoint y: 183, distance: 490.4
click at [5, 183] on div at bounding box center [5, 185] width 18 height 47
drag, startPoint x: 57, startPoint y: 144, endPoint x: 72, endPoint y: 145, distance: 15.0
click at [72, 145] on div at bounding box center [105, 144] width 195 height 41
drag, startPoint x: 194, startPoint y: 146, endPoint x: 530, endPoint y: 233, distance: 347.8
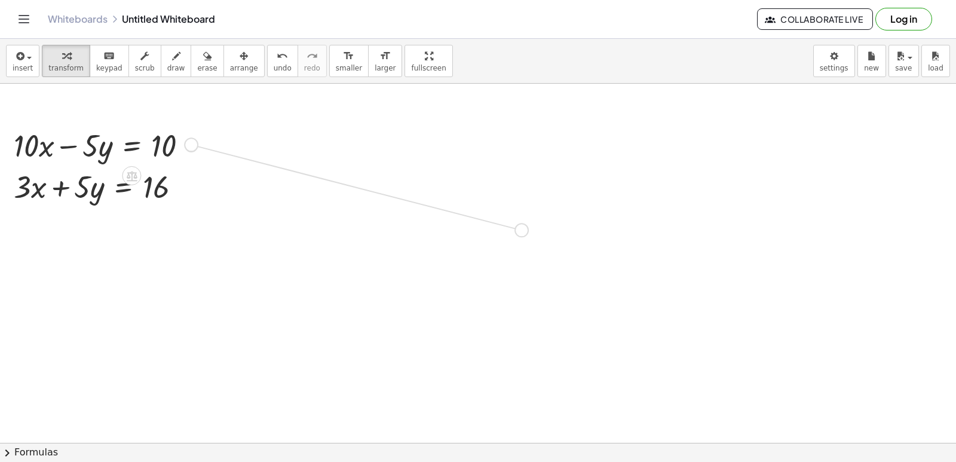
drag, startPoint x: 512, startPoint y: 229, endPoint x: 0, endPoint y: 134, distance: 520.5
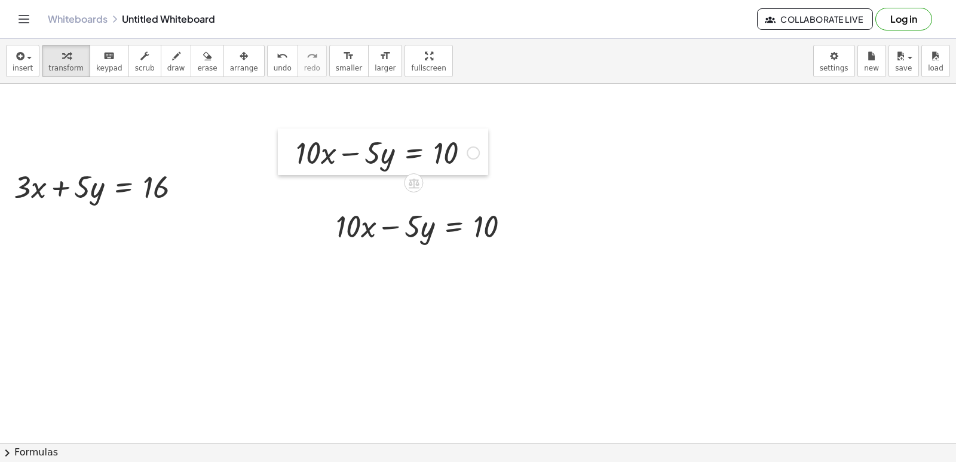
drag, startPoint x: 2, startPoint y: 135, endPoint x: 289, endPoint y: 140, distance: 287.3
click at [287, 141] on div at bounding box center [287, 151] width 18 height 47
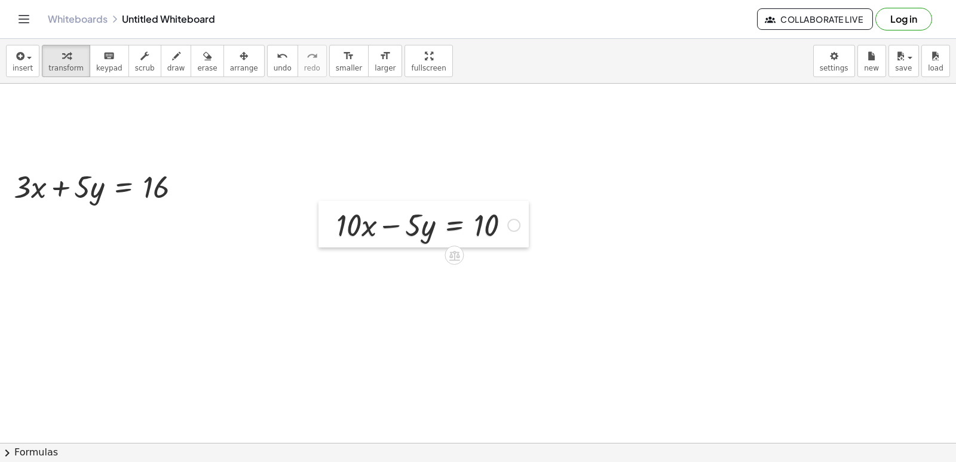
drag, startPoint x: 289, startPoint y: 140, endPoint x: 327, endPoint y: 213, distance: 82.5
click at [327, 213] on div at bounding box center [327, 224] width 18 height 47
drag, startPoint x: 22, startPoint y: 177, endPoint x: 14, endPoint y: 159, distance: 19.5
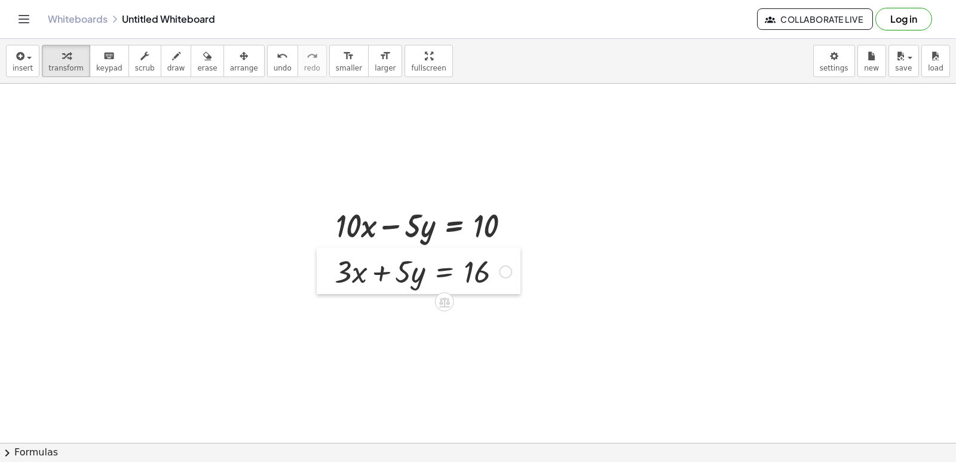
drag, startPoint x: 5, startPoint y: 168, endPoint x: 329, endPoint y: 253, distance: 334.1
click at [329, 253] on div at bounding box center [326, 270] width 18 height 47
click at [172, 50] on icon "button" at bounding box center [176, 56] width 8 height 14
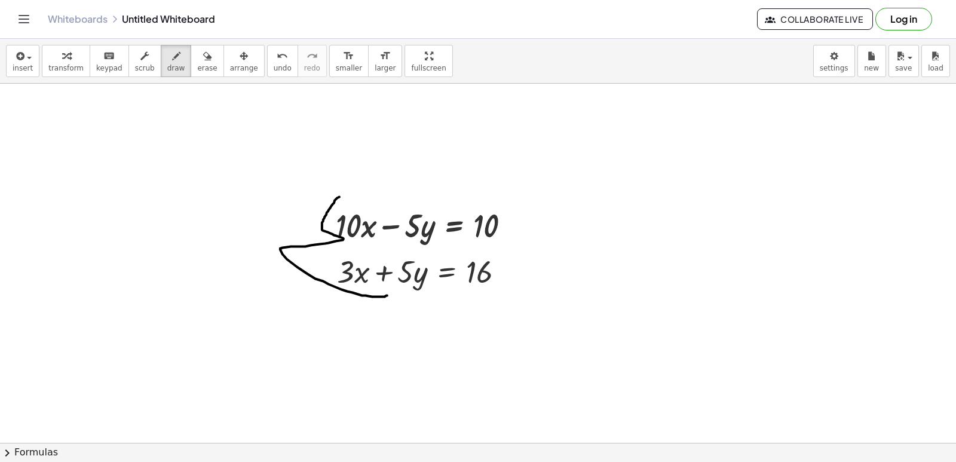
drag, startPoint x: 339, startPoint y: 199, endPoint x: 388, endPoint y: 297, distance: 109.8
drag, startPoint x: 431, startPoint y: 219, endPoint x: 388, endPoint y: 245, distance: 50.4
drag, startPoint x: 432, startPoint y: 263, endPoint x: 379, endPoint y: 295, distance: 61.9
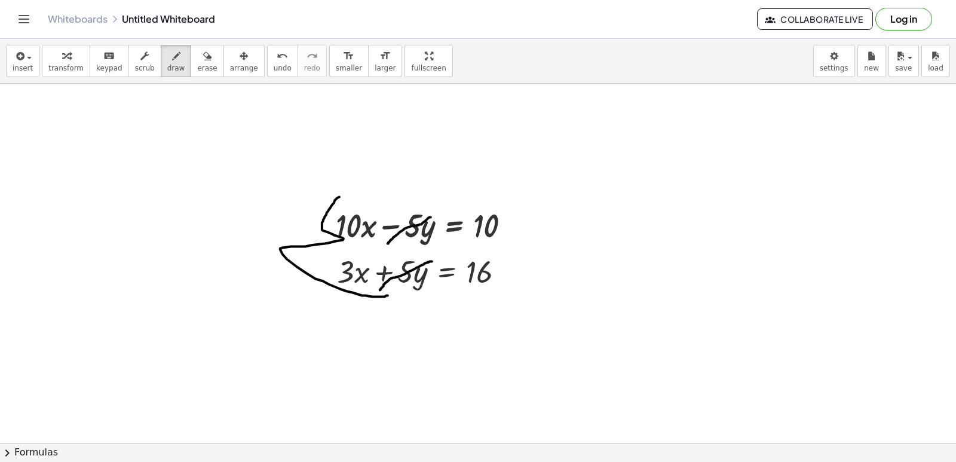
drag, startPoint x: 336, startPoint y: 232, endPoint x: 320, endPoint y: 234, distance: 16.3
click at [277, 60] on icon "undo" at bounding box center [282, 56] width 11 height 14
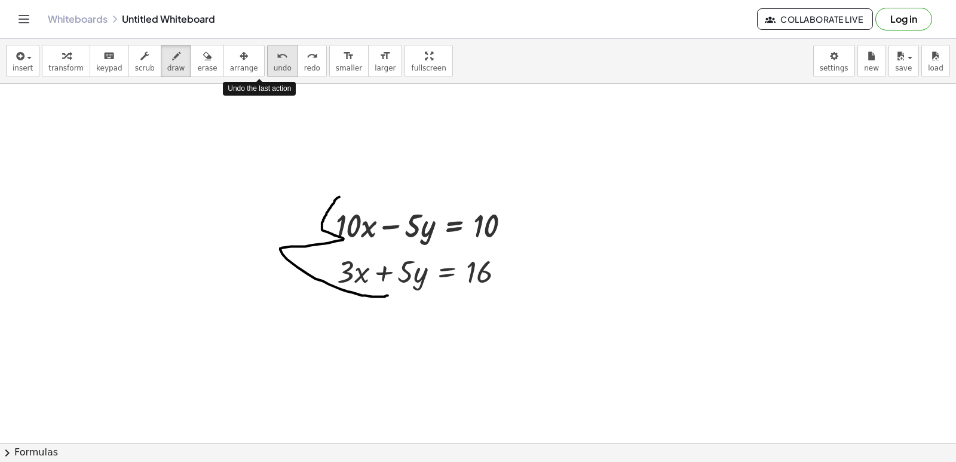
click at [277, 60] on icon "undo" at bounding box center [282, 56] width 11 height 14
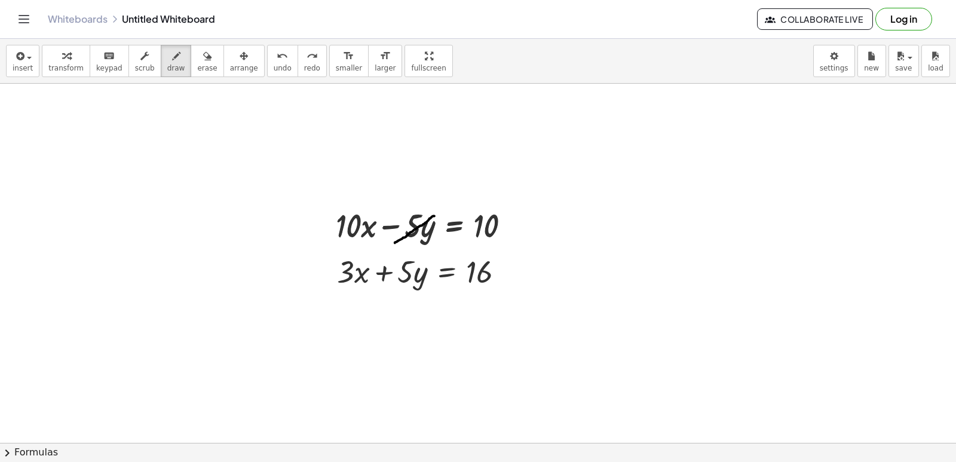
drag, startPoint x: 434, startPoint y: 218, endPoint x: 394, endPoint y: 245, distance: 48.2
drag, startPoint x: 434, startPoint y: 263, endPoint x: 383, endPoint y: 283, distance: 54.8
drag, startPoint x: 346, startPoint y: 199, endPoint x: 373, endPoint y: 286, distance: 90.3
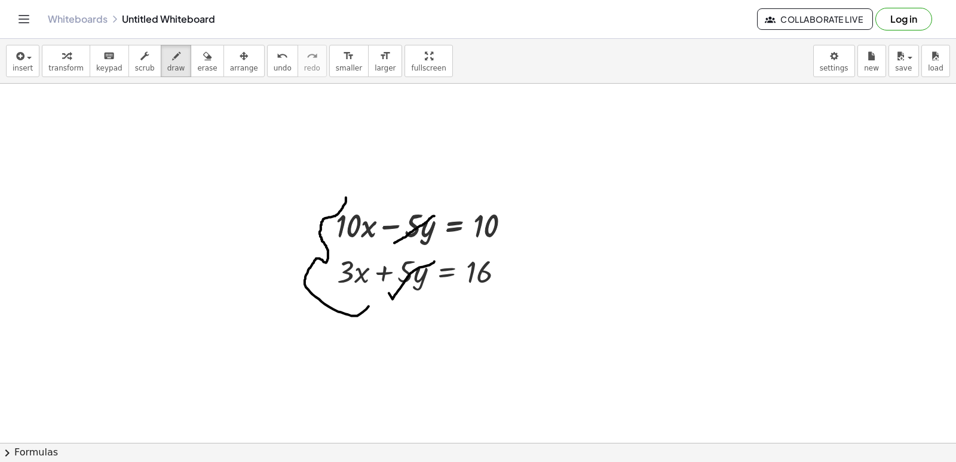
click at [72, 71] on span "transform" at bounding box center [65, 68] width 35 height 8
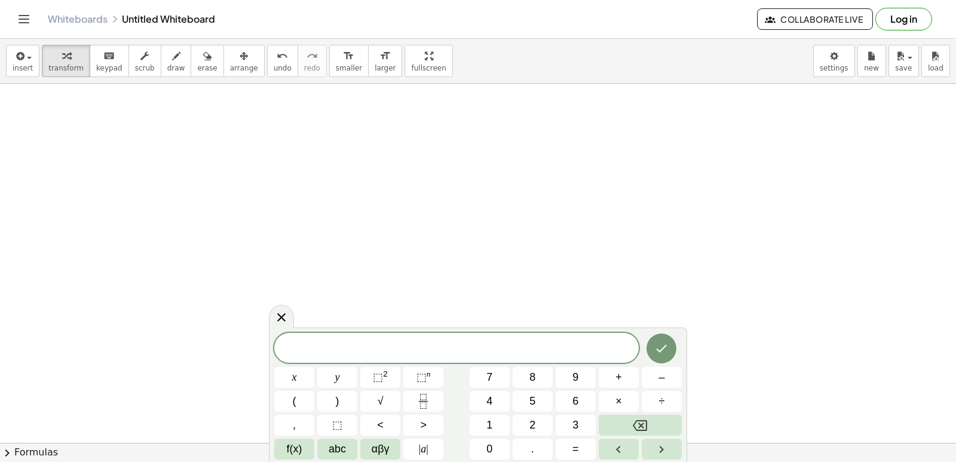
scroll to position [10419, 4]
click at [537, 394] on button "5" at bounding box center [532, 401] width 40 height 21
click at [355, 405] on div "5 ​ x y ⬚ 2 ⬚ n 7 8 9 + – ( ) √ 4 5 6 × ÷ , ⬚ < > 1 2 3 f(x) abc αβγ | a | 0 . =" at bounding box center [477, 396] width 407 height 127
click at [624, 374] on button "+" at bounding box center [618, 377] width 40 height 21
click at [488, 376] on span "7" at bounding box center [489, 377] width 6 height 16
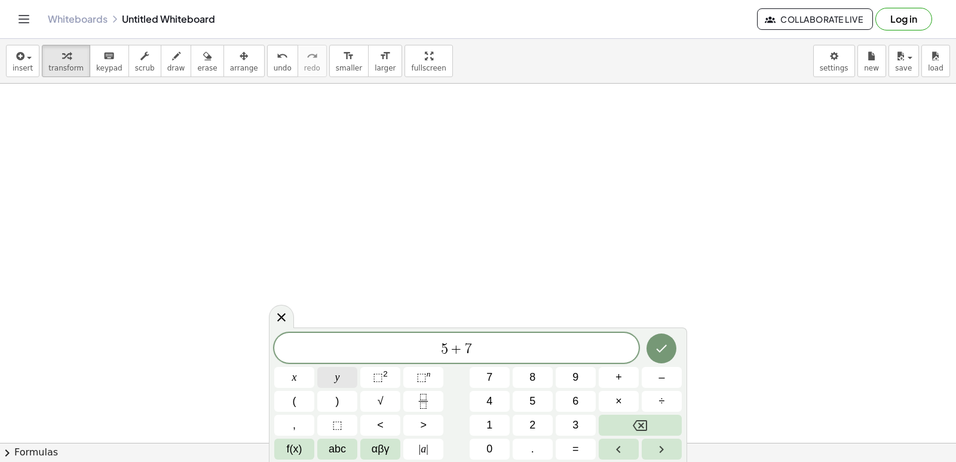
click at [352, 382] on button "y" at bounding box center [337, 377] width 40 height 21
click at [577, 455] on button "=" at bounding box center [575, 448] width 40 height 21
click at [527, 426] on button "2" at bounding box center [532, 425] width 40 height 21
click at [483, 403] on button "4" at bounding box center [489, 401] width 40 height 21
click at [665, 348] on icon "Done" at bounding box center [661, 348] width 14 height 14
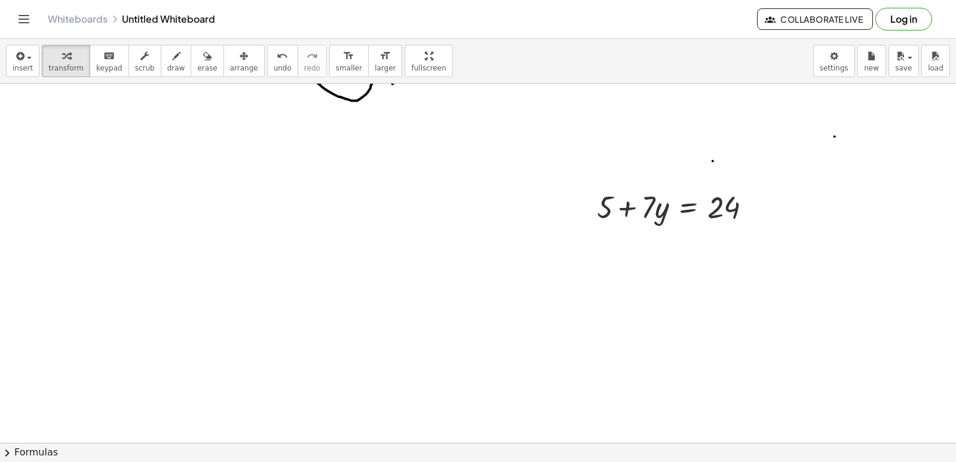
scroll to position [10121, 4]
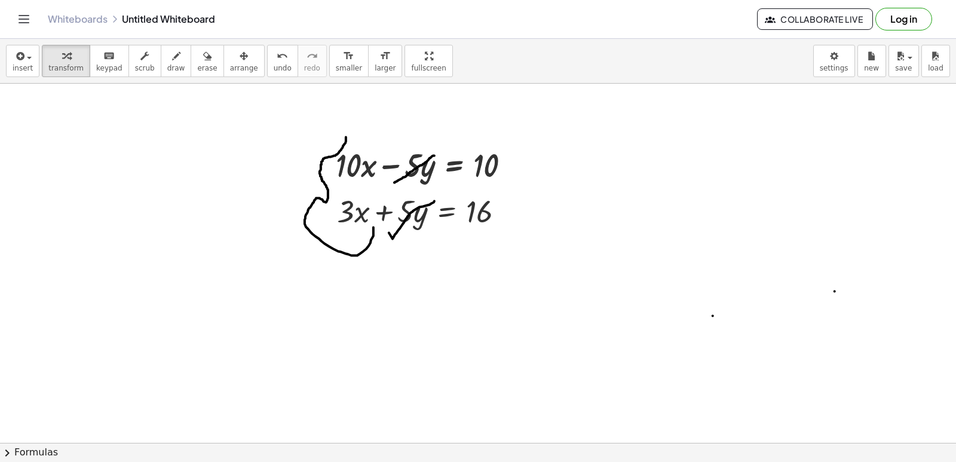
drag, startPoint x: 581, startPoint y: 349, endPoint x: 564, endPoint y: 459, distance: 111.8
click at [564, 459] on div "insert select one: Math Expression Function Text Youtube Video Graphing Geometr…" at bounding box center [478, 250] width 956 height 423
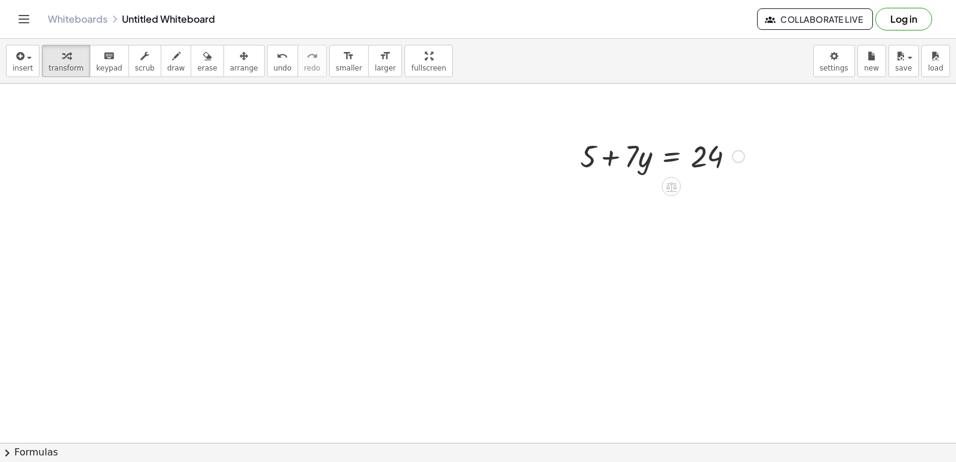
scroll to position [10300, 4]
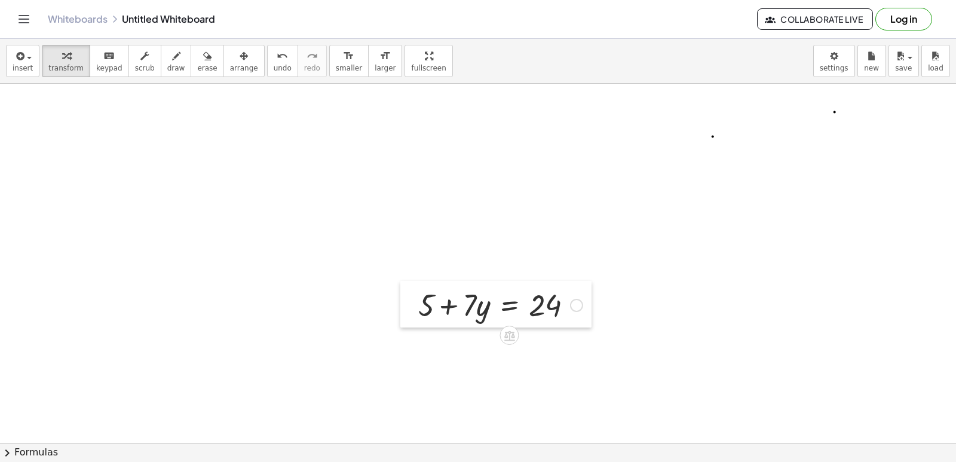
drag, startPoint x: 575, startPoint y: 291, endPoint x: 262, endPoint y: 256, distance: 315.0
click at [400, 281] on div at bounding box center [409, 304] width 18 height 47
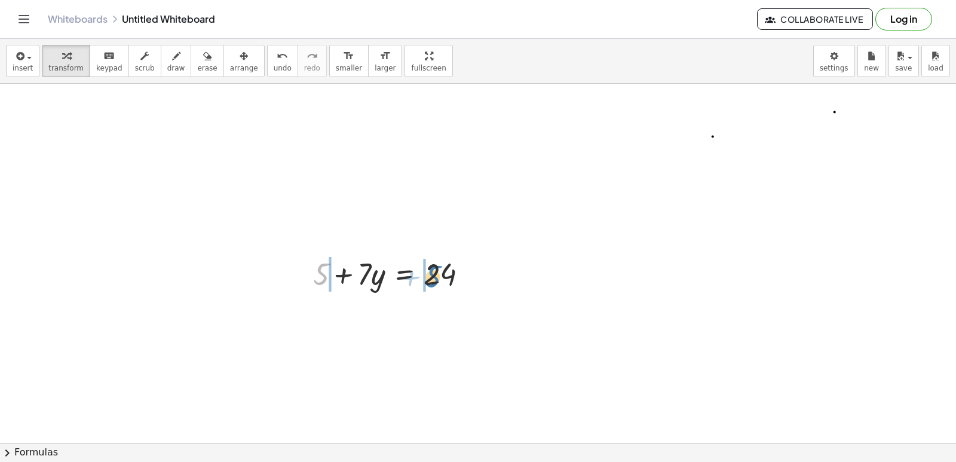
drag, startPoint x: 321, startPoint y: 277, endPoint x: 432, endPoint y: 279, distance: 111.7
click at [432, 279] on div at bounding box center [395, 273] width 176 height 41
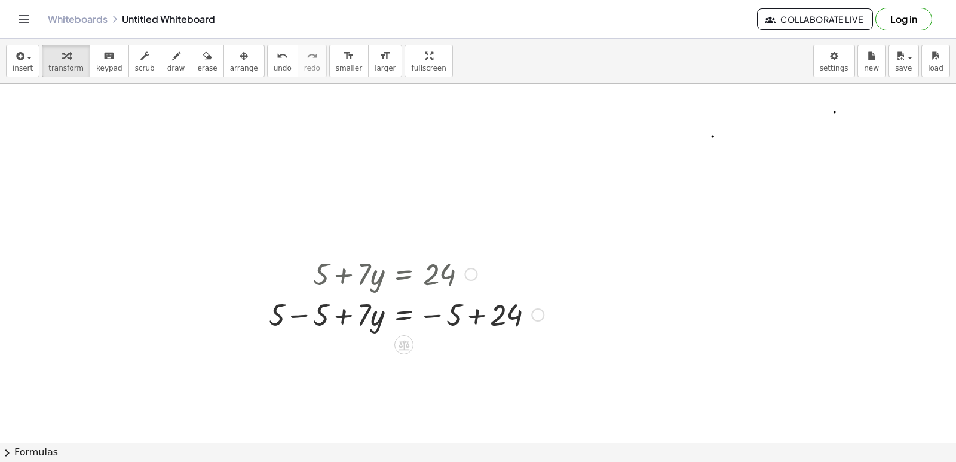
drag, startPoint x: 325, startPoint y: 274, endPoint x: 357, endPoint y: 274, distance: 32.3
click at [357, 274] on div at bounding box center [406, 273] width 287 height 41
click at [277, 59] on icon "undo" at bounding box center [282, 56] width 11 height 14
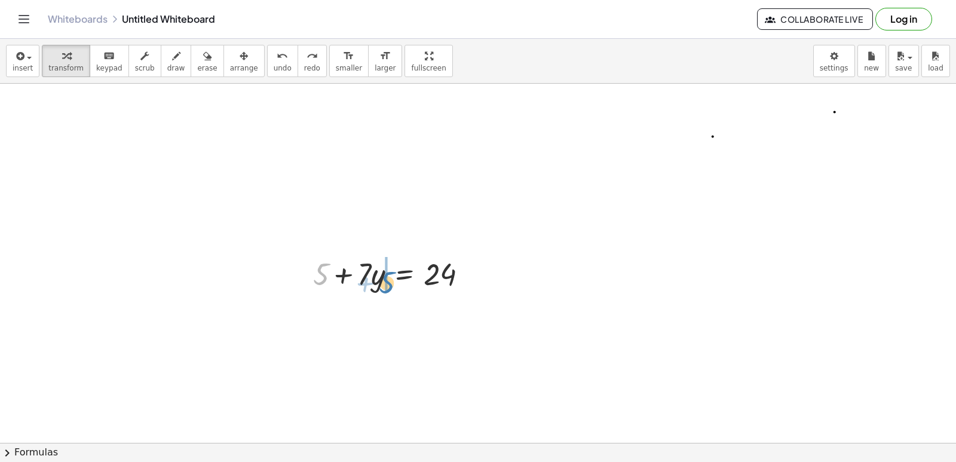
drag, startPoint x: 326, startPoint y: 271, endPoint x: 389, endPoint y: 277, distance: 63.1
click at [390, 278] on div at bounding box center [395, 273] width 176 height 41
drag, startPoint x: 347, startPoint y: 318, endPoint x: 358, endPoint y: 318, distance: 11.4
click at [358, 318] on div at bounding box center [395, 313] width 176 height 41
drag, startPoint x: 342, startPoint y: 317, endPoint x: 330, endPoint y: 316, distance: 12.0
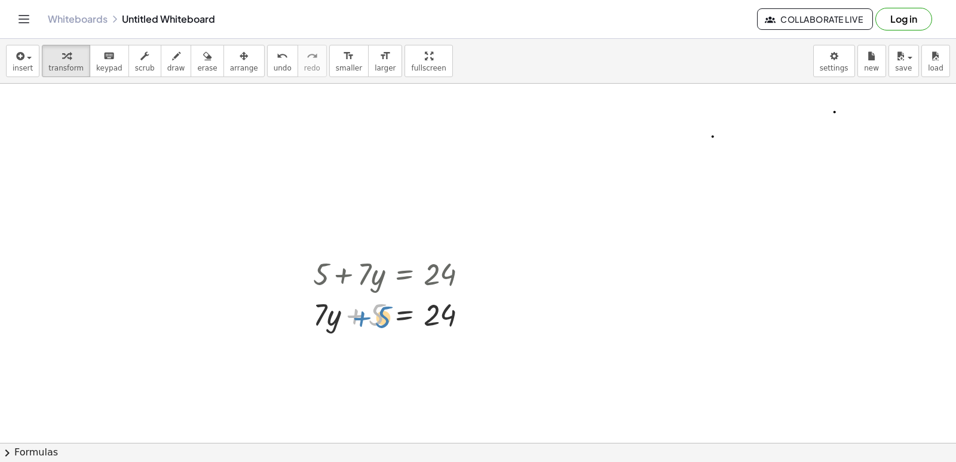
click at [340, 319] on div at bounding box center [395, 313] width 176 height 41
drag, startPoint x: 329, startPoint y: 317, endPoint x: 395, endPoint y: 323, distance: 66.6
click at [395, 323] on div at bounding box center [395, 313] width 176 height 41
drag, startPoint x: 320, startPoint y: 311, endPoint x: 398, endPoint y: 322, distance: 79.0
click at [398, 322] on div at bounding box center [395, 313] width 176 height 41
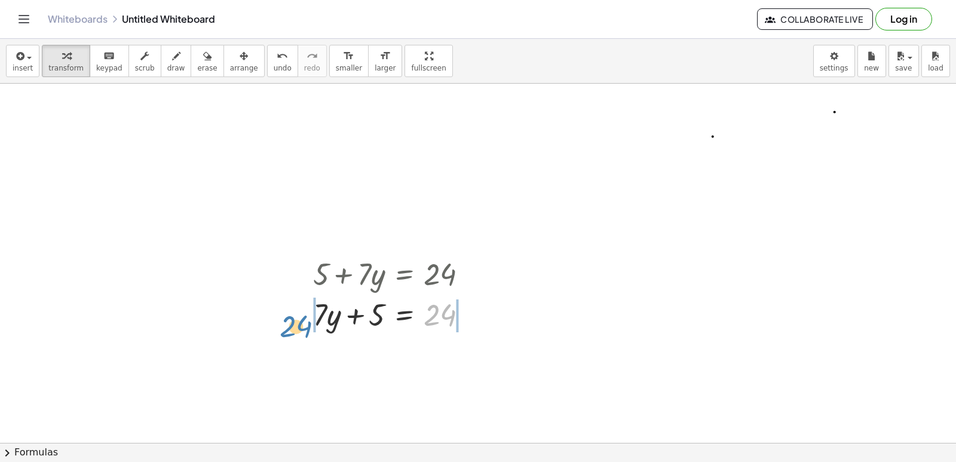
drag, startPoint x: 443, startPoint y: 314, endPoint x: 321, endPoint y: 316, distance: 121.9
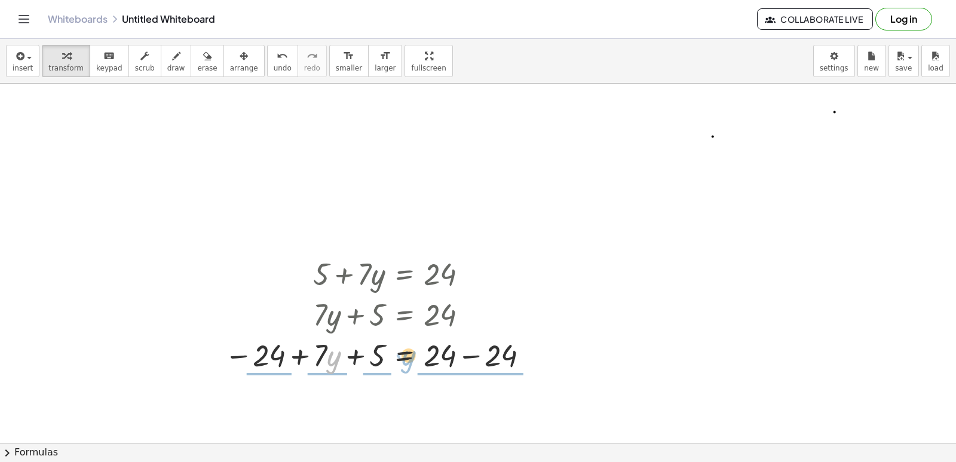
drag, startPoint x: 335, startPoint y: 357, endPoint x: 410, endPoint y: 356, distance: 74.7
click at [410, 356] on div at bounding box center [379, 354] width 321 height 41
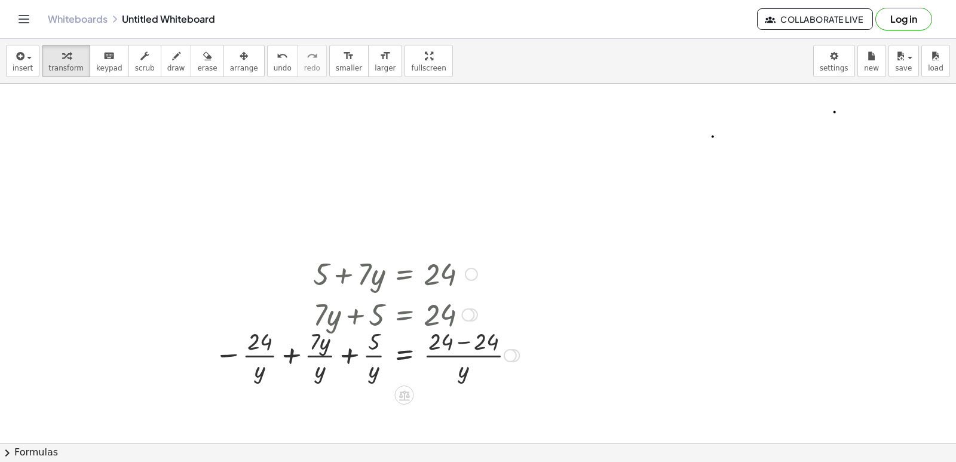
click at [466, 359] on div at bounding box center [366, 354] width 317 height 60
click at [373, 354] on div at bounding box center [366, 354] width 317 height 60
click at [318, 356] on div at bounding box center [366, 354] width 317 height 60
click at [265, 355] on div at bounding box center [366, 354] width 317 height 60
drag, startPoint x: 257, startPoint y: 346, endPoint x: 389, endPoint y: 370, distance: 133.6
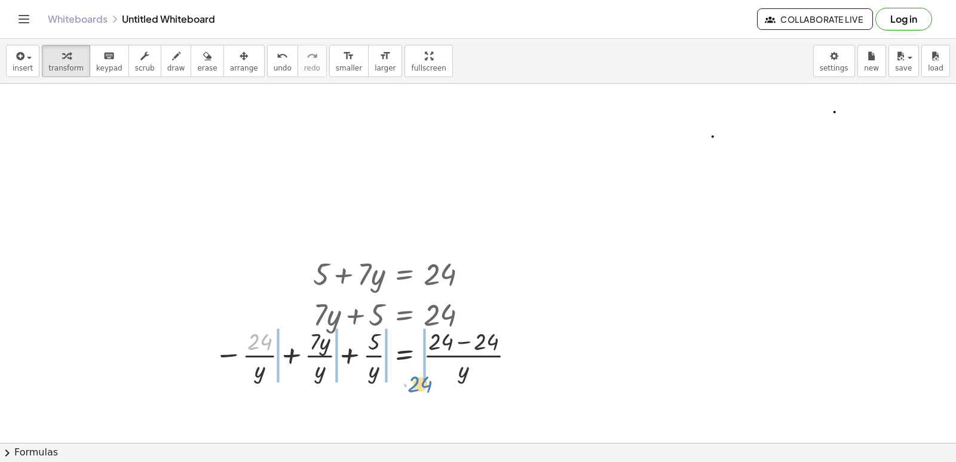
click at [397, 378] on div at bounding box center [366, 354] width 317 height 60
drag, startPoint x: 255, startPoint y: 351, endPoint x: 402, endPoint y: 353, distance: 147.0
click at [402, 353] on div at bounding box center [366, 354] width 317 height 60
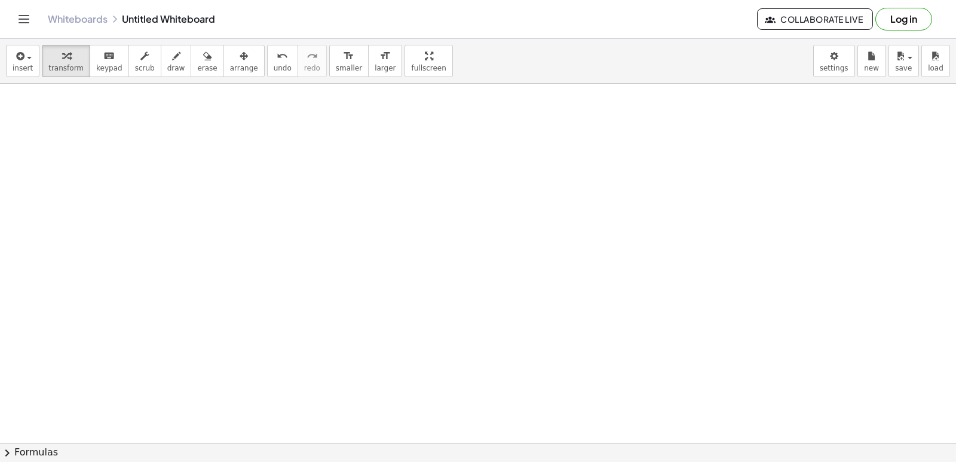
scroll to position [11137, 4]
